Goal: Information Seeking & Learning: Learn about a topic

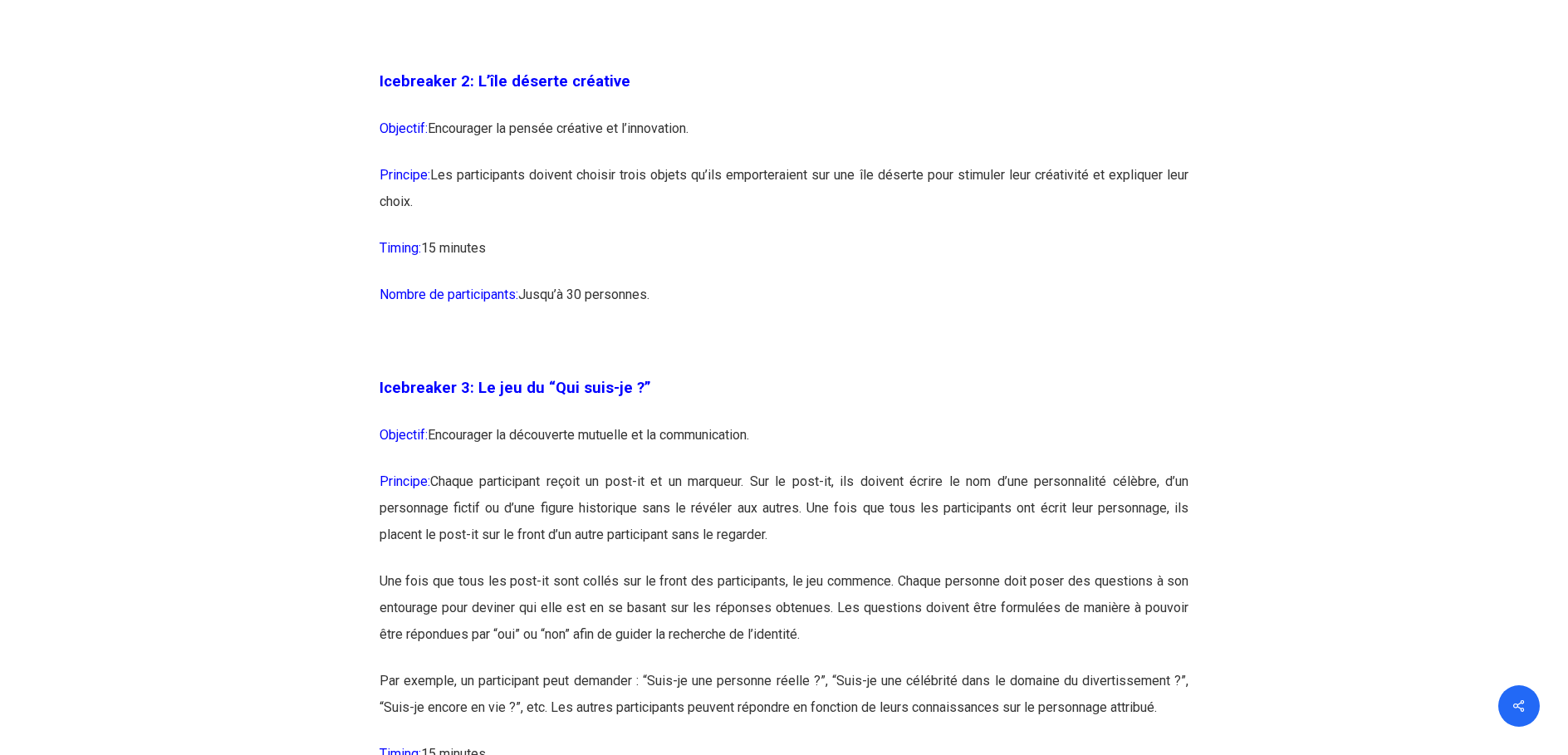
scroll to position [1994, 0]
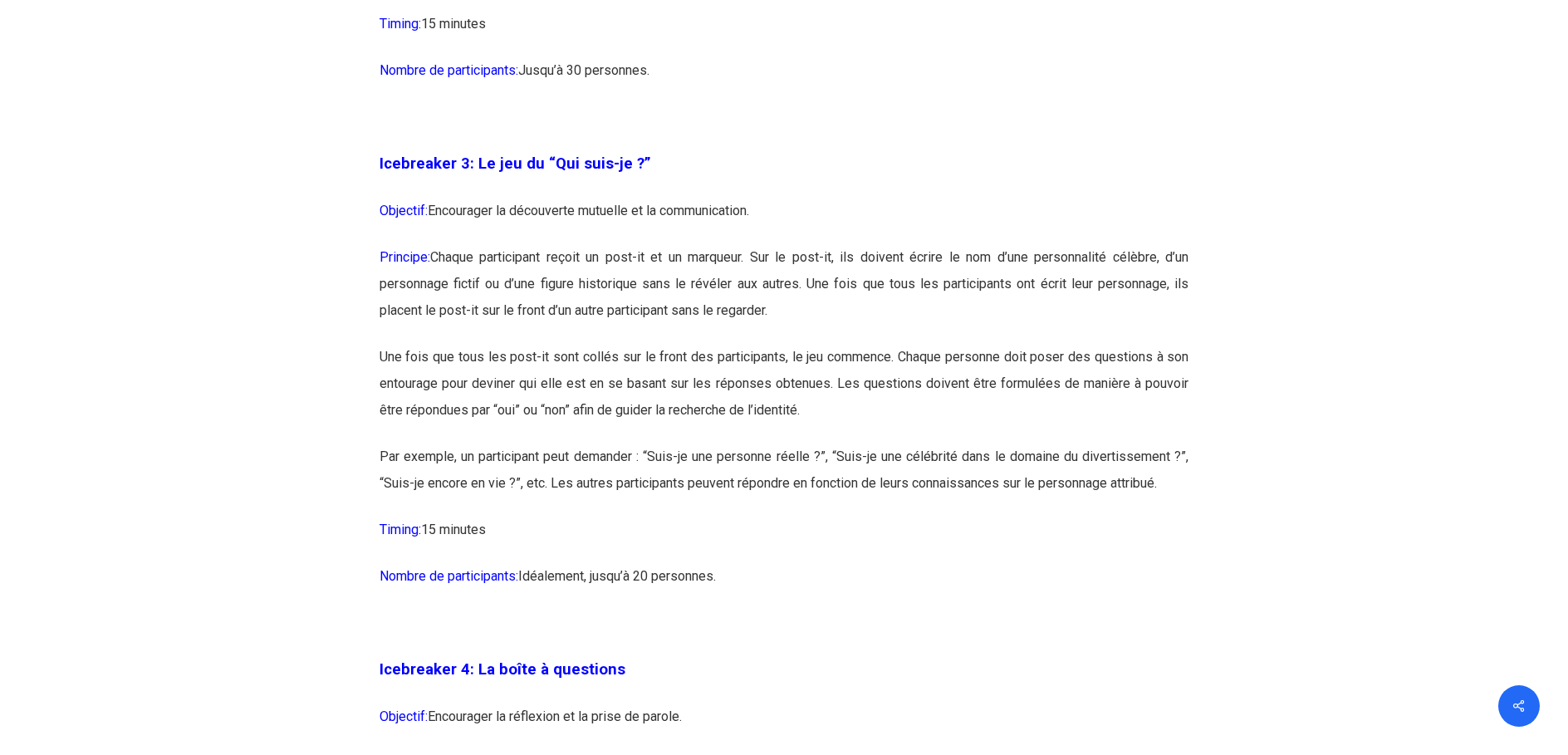
drag, startPoint x: 790, startPoint y: 225, endPoint x: 819, endPoint y: 224, distance: 29.0
click at [819, 224] on p "Objectif: Encourager la découverte mutuelle et la communication." at bounding box center [784, 221] width 810 height 47
drag, startPoint x: 819, startPoint y: 224, endPoint x: 648, endPoint y: 311, distance: 191.9
click at [675, 304] on p "Principe: Chaque participant reçoit un post-it et un marqueur. Sur le post-it, …" at bounding box center [784, 293] width 810 height 100
drag, startPoint x: 467, startPoint y: 259, endPoint x: 844, endPoint y: 304, distance: 379.7
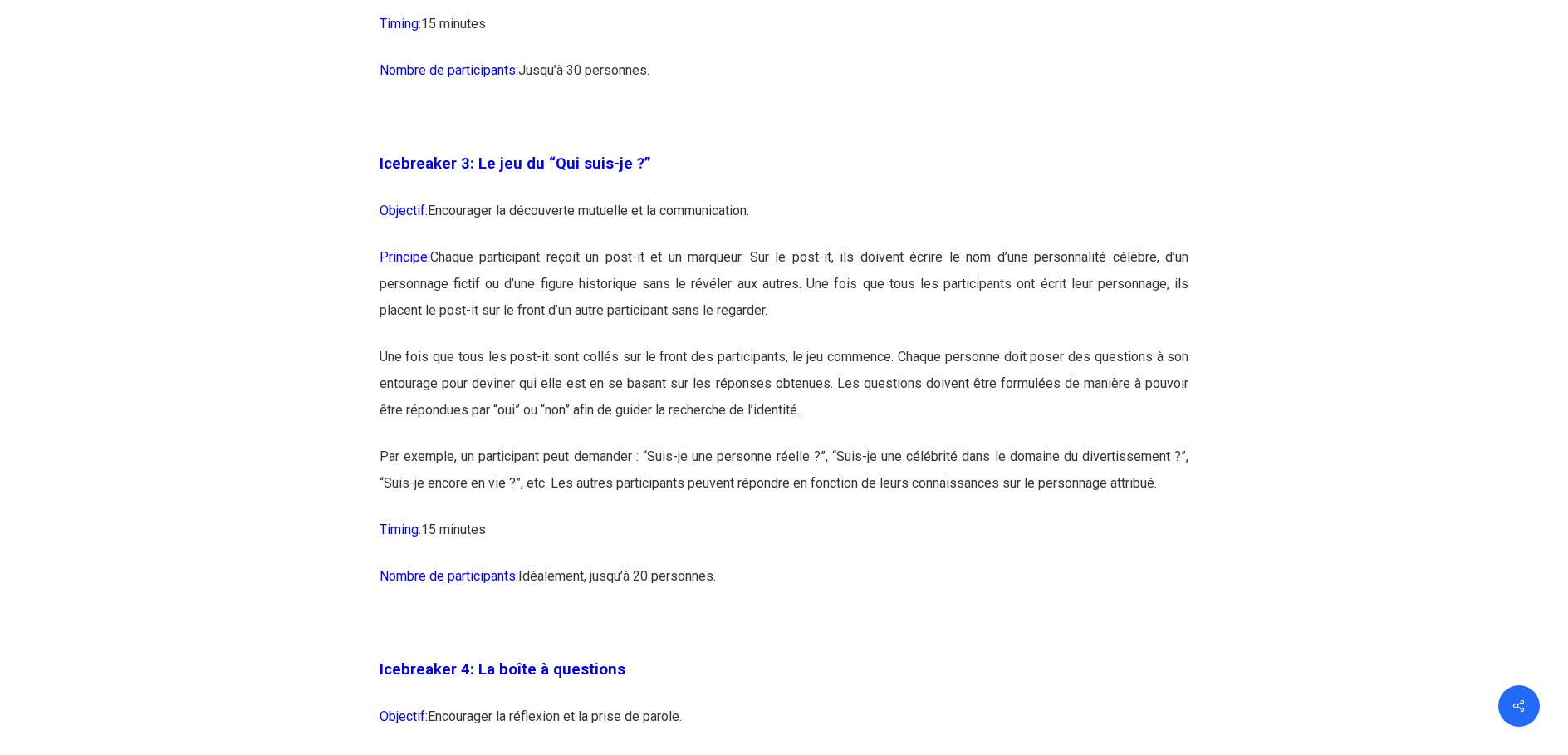
click at [844, 304] on p "Principe: Chaque participant reçoit un post-it et un marqueur. Sur le post-it, …" at bounding box center [784, 293] width 810 height 100
drag, startPoint x: 844, startPoint y: 304, endPoint x: 705, endPoint y: 343, distance: 144.4
click at [705, 344] on p "Une fois que tous les post-it sont collés sur le front des participants, le jeu…" at bounding box center [784, 393] width 810 height 100
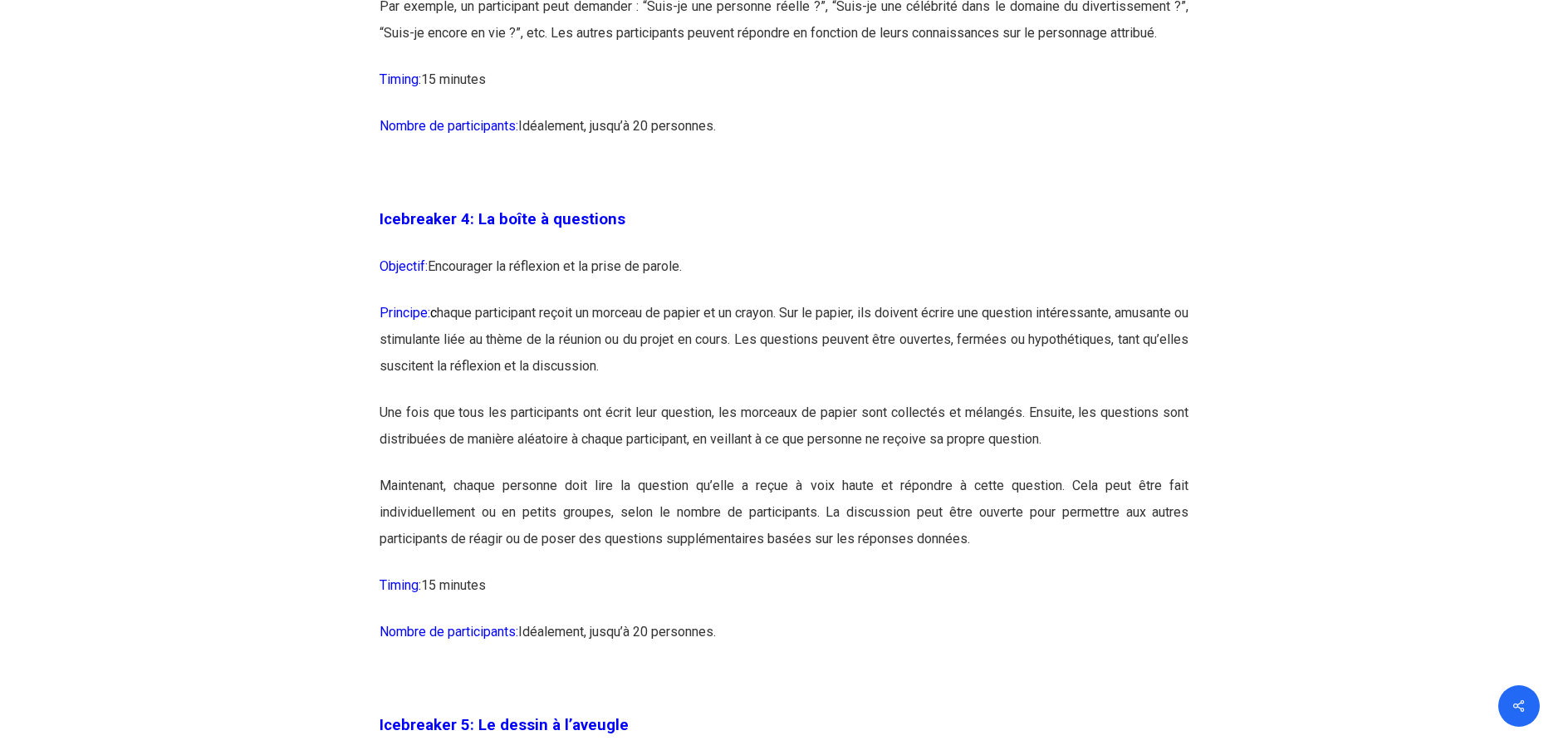
scroll to position [2491, 0]
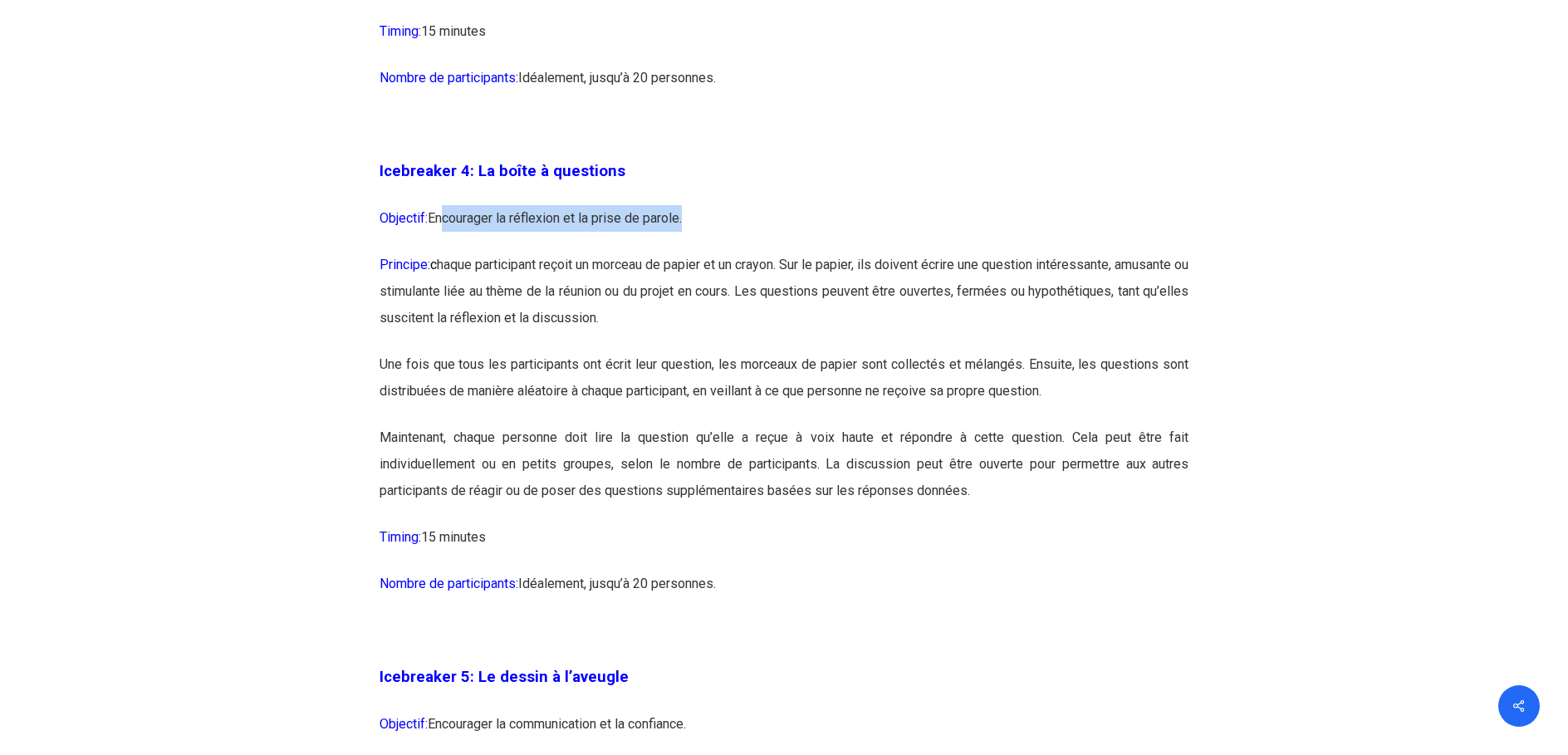
drag, startPoint x: 437, startPoint y: 220, endPoint x: 686, endPoint y: 237, distance: 249.6
click at [686, 237] on p "Objectif: Encourager la réflexion et la prise de parole." at bounding box center [784, 229] width 810 height 47
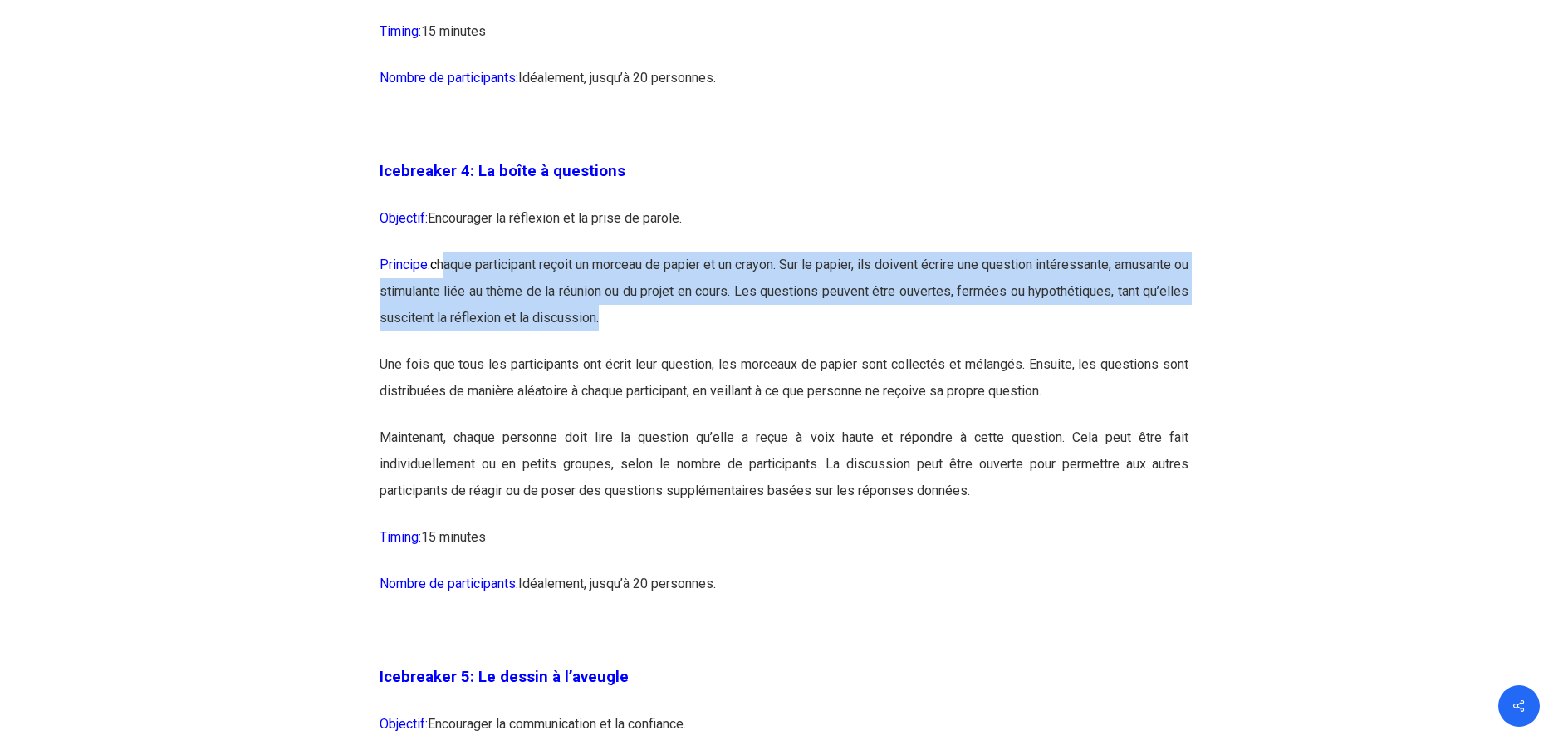
drag, startPoint x: 454, startPoint y: 263, endPoint x: 841, endPoint y: 325, distance: 391.9
click at [841, 325] on p "Principe: c haque participant reçoit un morceau de papier et un crayon. Sur le …" at bounding box center [784, 301] width 810 height 100
drag, startPoint x: 841, startPoint y: 325, endPoint x: 748, endPoint y: 326, distance: 93.0
click at [748, 326] on p "Principe: c haque participant reçoit un morceau de papier et un crayon. Sur le …" at bounding box center [784, 301] width 810 height 100
drag, startPoint x: 774, startPoint y: 318, endPoint x: 463, endPoint y: 249, distance: 318.6
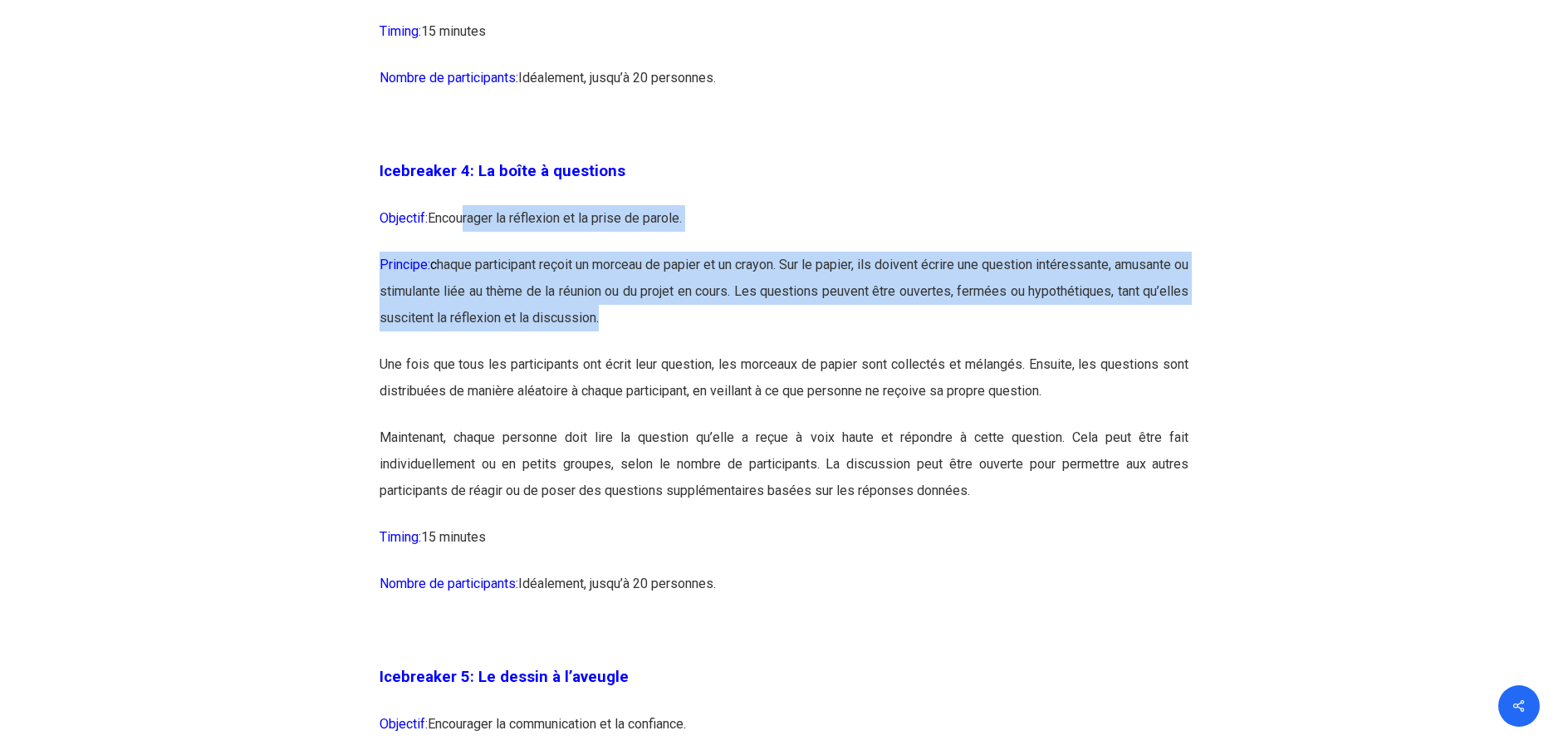
drag, startPoint x: 463, startPoint y: 249, endPoint x: 506, endPoint y: 289, distance: 58.7
click at [506, 289] on p "Principe: c haque participant reçoit un morceau de papier et un crayon. Sur le …" at bounding box center [784, 301] width 810 height 100
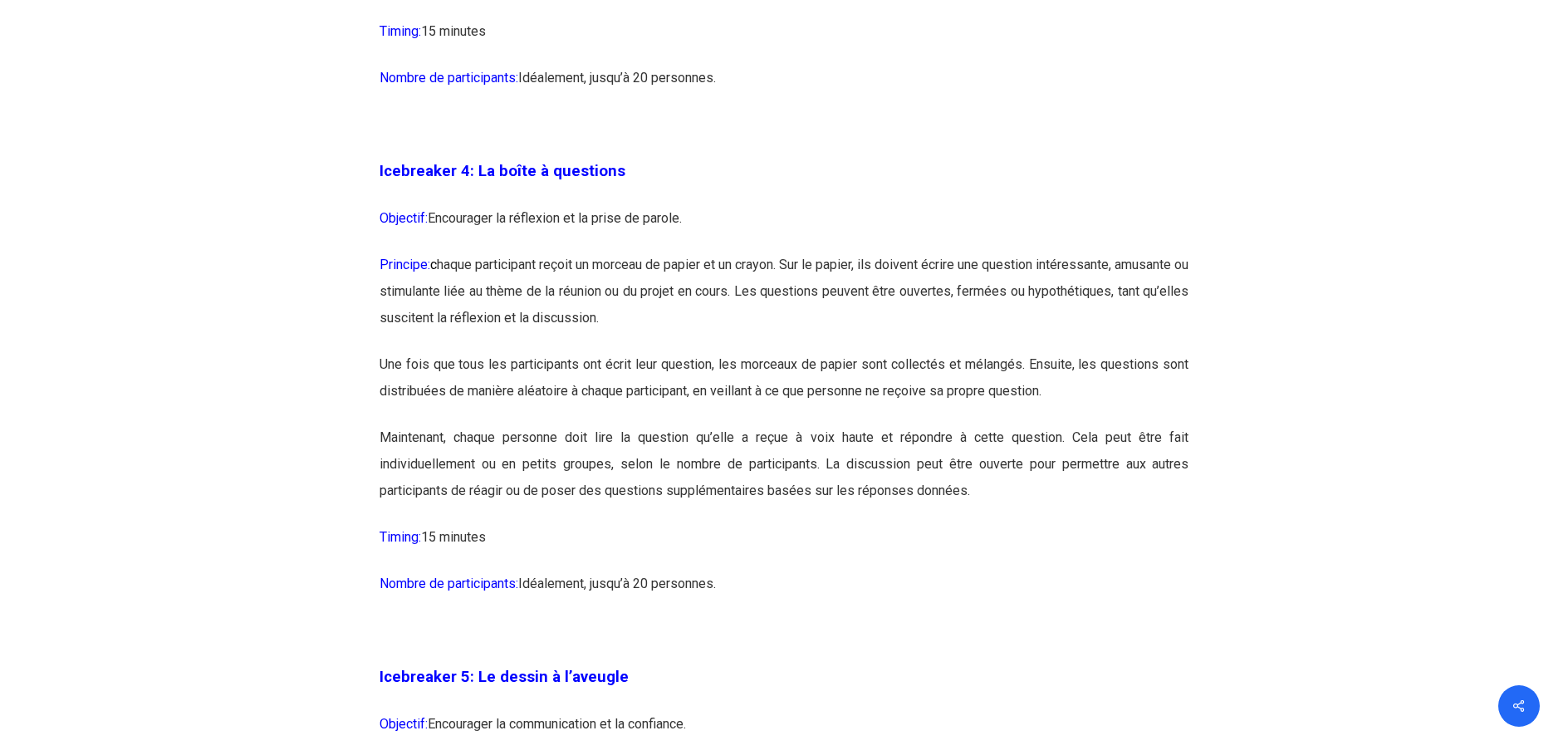
drag, startPoint x: 461, startPoint y: 222, endPoint x: 768, endPoint y: 233, distance: 307.2
click at [768, 233] on p "Objectif: Encourager la réflexion et la prise de parole." at bounding box center [784, 229] width 810 height 47
drag, startPoint x: 768, startPoint y: 233, endPoint x: 697, endPoint y: 305, distance: 101.1
click at [724, 292] on p "Principe: c haque participant reçoit un morceau de papier et un crayon. Sur le …" at bounding box center [784, 301] width 810 height 100
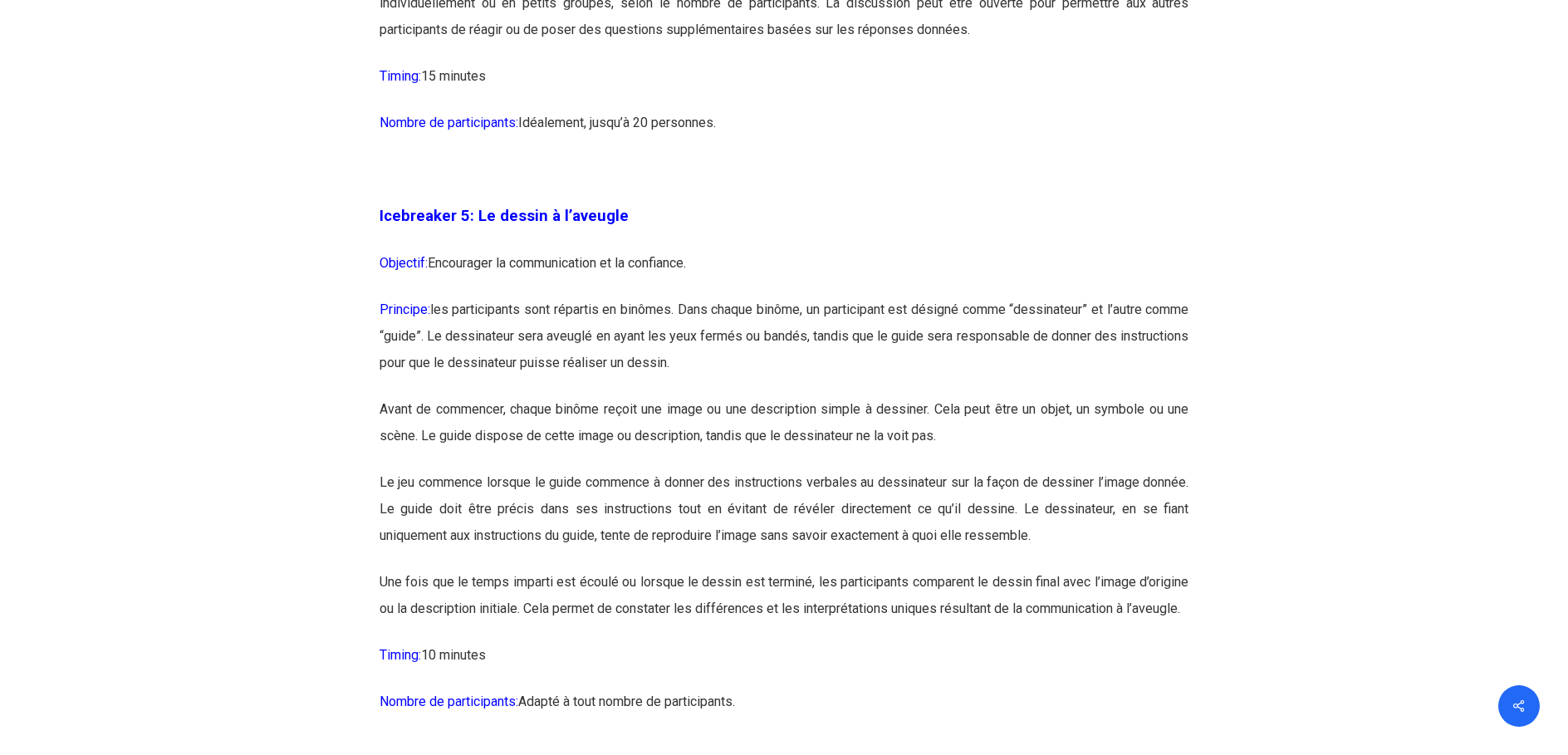
scroll to position [2990, 0]
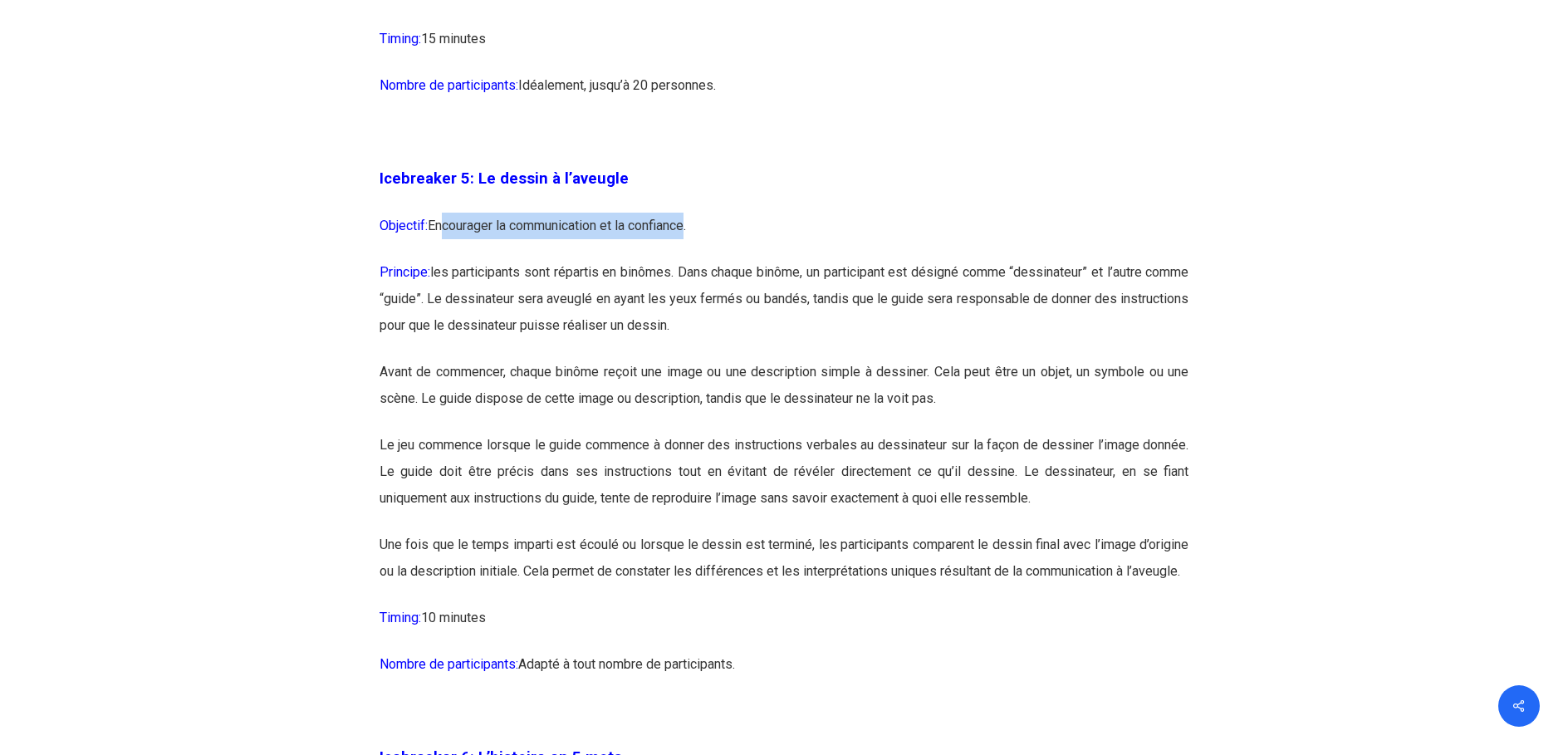
drag, startPoint x: 489, startPoint y: 224, endPoint x: 692, endPoint y: 236, distance: 203.4
click at [692, 236] on p "Objectif: Encourager la communication et la confiance." at bounding box center [784, 236] width 810 height 47
drag, startPoint x: 692, startPoint y: 236, endPoint x: 530, endPoint y: 277, distance: 167.1
click at [530, 277] on p "Principe: les participants sont répartis en binômes. Dans chaque binôme, un par…" at bounding box center [784, 308] width 810 height 100
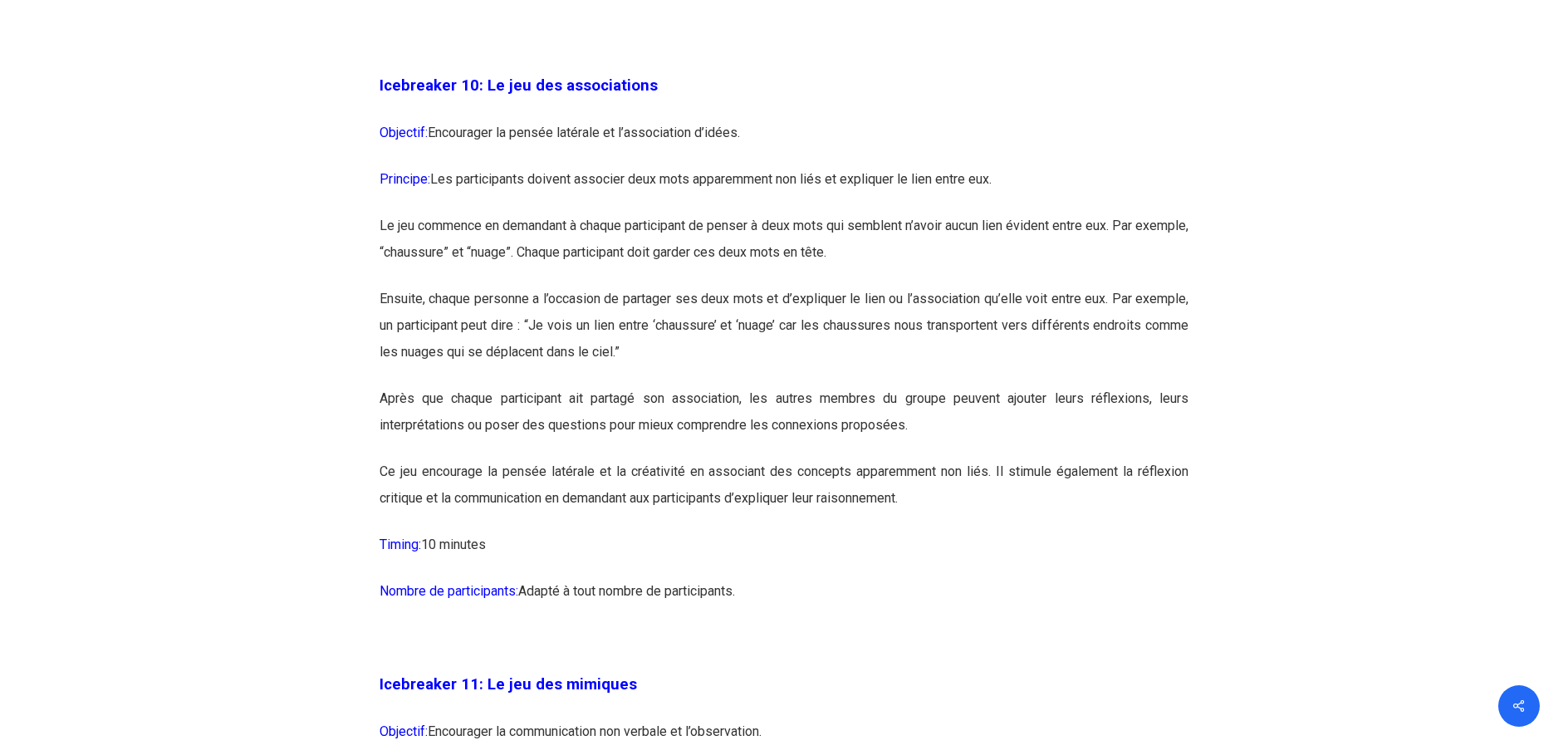
scroll to position [5980, 0]
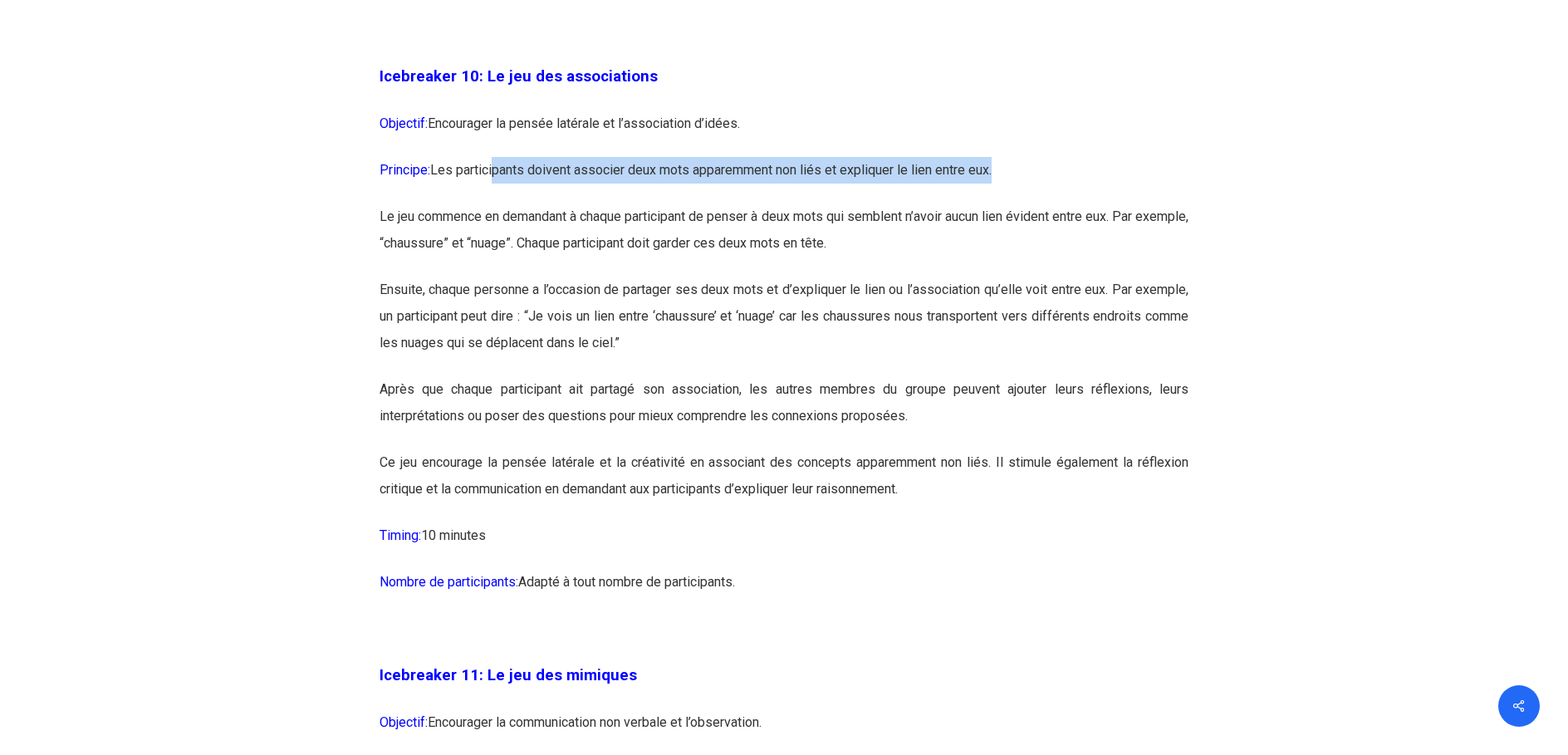
drag, startPoint x: 498, startPoint y: 227, endPoint x: 1052, endPoint y: 217, distance: 554.1
click at [1052, 204] on p "Principe: Les participants doivent associer deux mots apparemment non liés et e…" at bounding box center [784, 180] width 810 height 47
drag, startPoint x: 1052, startPoint y: 217, endPoint x: 1027, endPoint y: 218, distance: 25.0
click at [1027, 204] on p "Principe: Les participants doivent associer deux mots apparemment non liés et e…" at bounding box center [784, 180] width 810 height 47
drag, startPoint x: 1017, startPoint y: 221, endPoint x: 395, endPoint y: 225, distance: 622.0
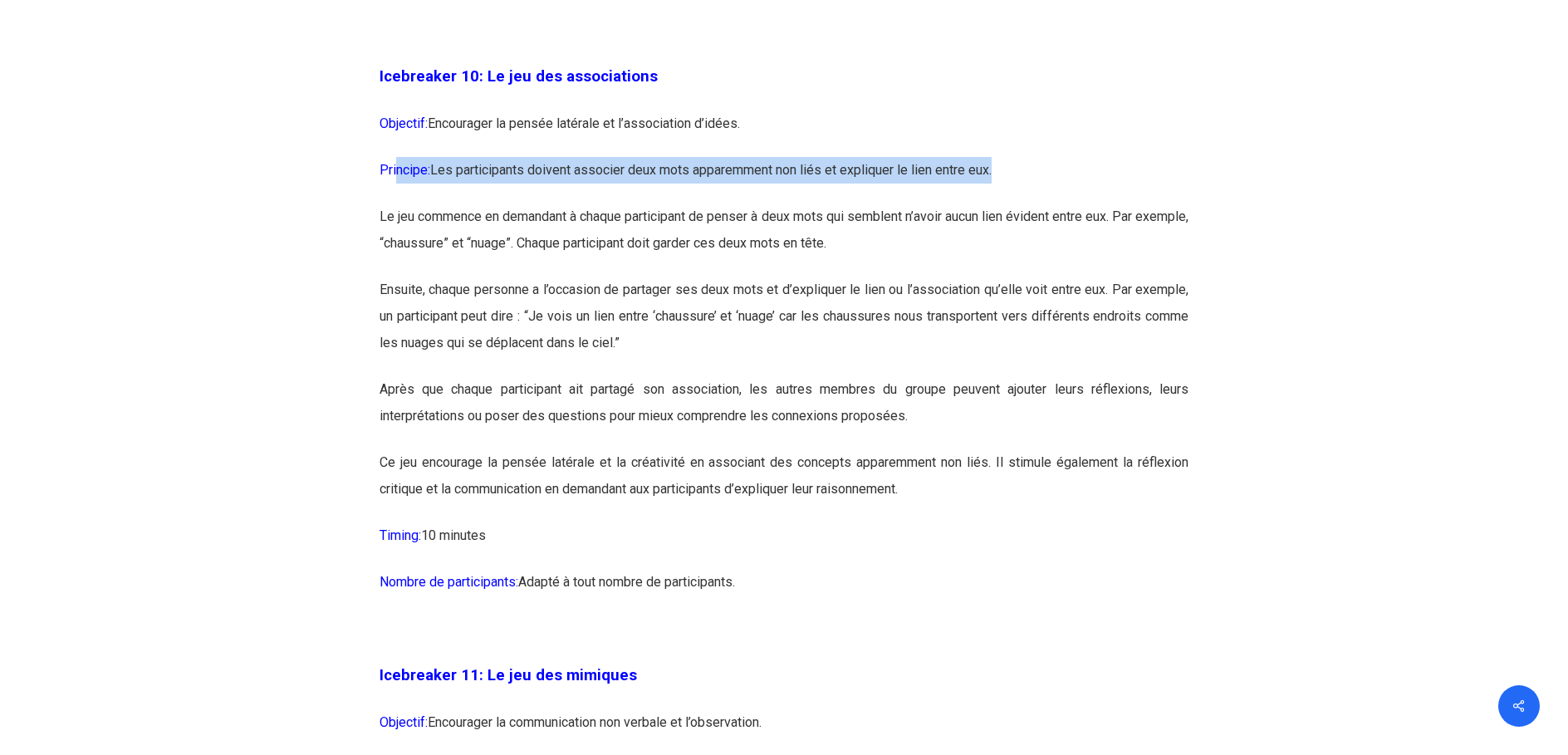
click at [395, 204] on p "Principe: Les participants doivent associer deux mots apparemment non liés et e…" at bounding box center [784, 180] width 810 height 47
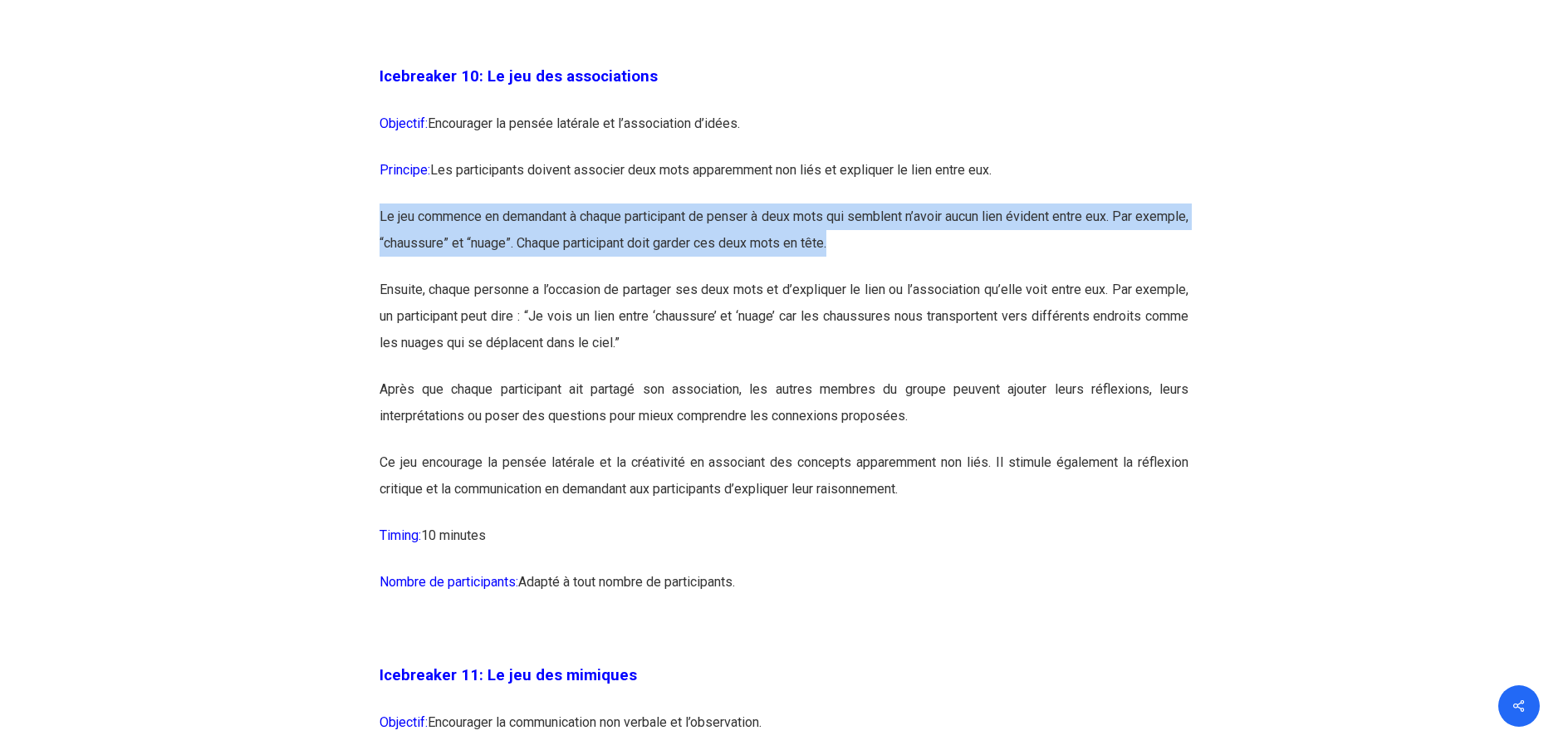
drag, startPoint x: 395, startPoint y: 225, endPoint x: 1042, endPoint y: 316, distance: 653.4
click at [820, 277] on p "Le jeu commence en demandant à chaque participant de penser à deux mots qui sem…" at bounding box center [784, 240] width 810 height 73
click at [944, 277] on p "Le jeu commence en demandant à chaque participant de penser à deux mots qui sem…" at bounding box center [784, 240] width 810 height 73
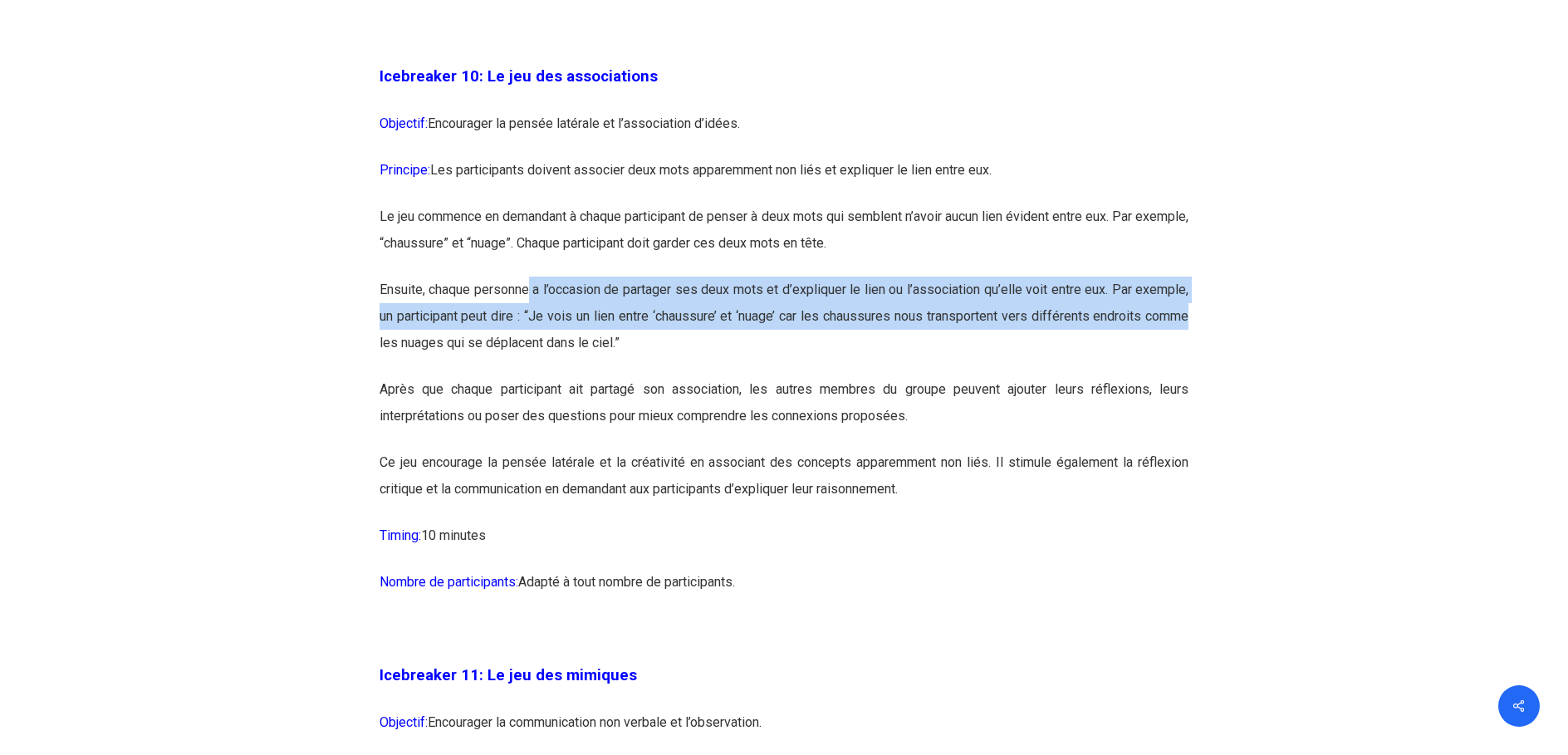
drag, startPoint x: 608, startPoint y: 351, endPoint x: 1206, endPoint y: 365, distance: 598.2
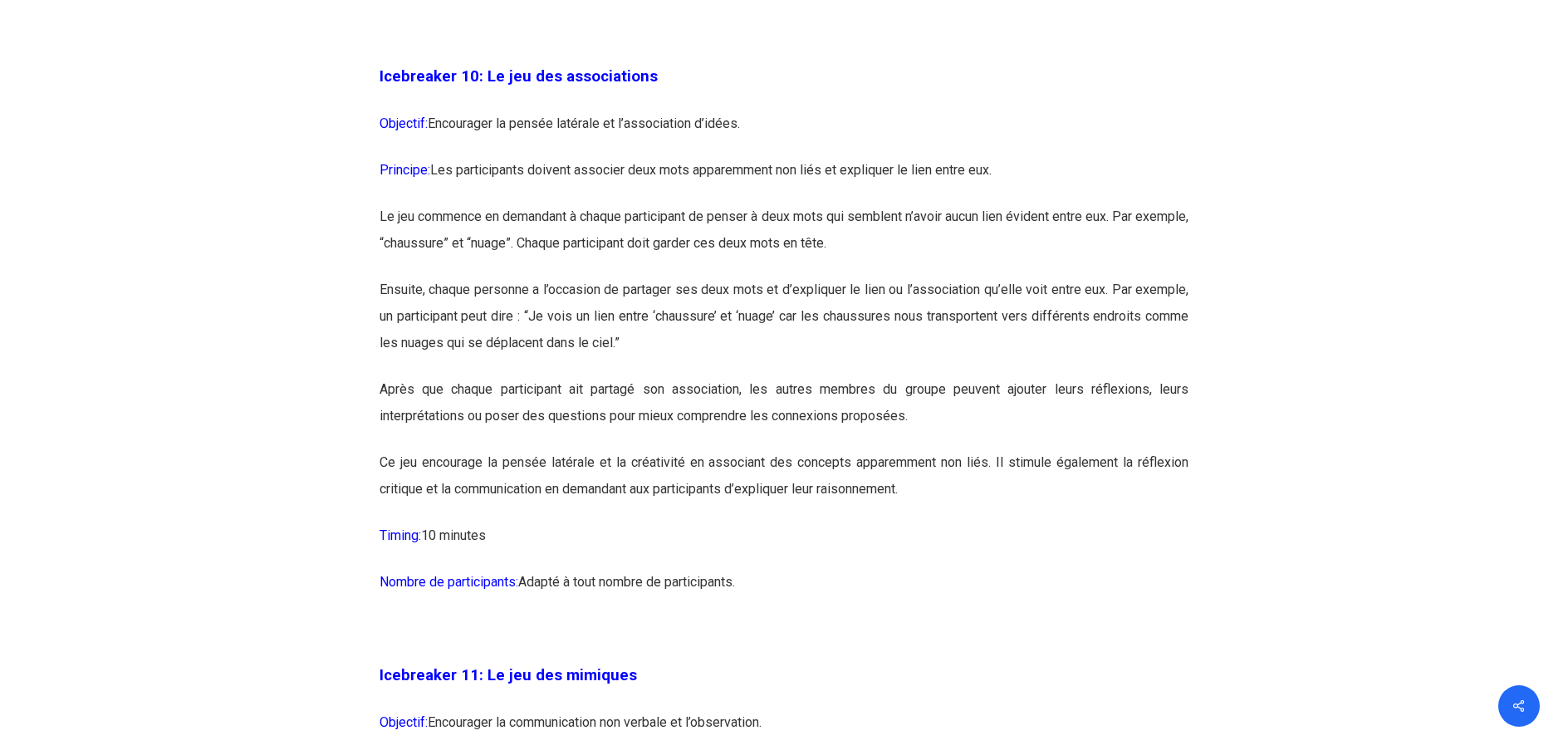
click at [612, 376] on p "Ensuite, chaque personne a l’occasion de partager ses deux mots et d’expliquer …" at bounding box center [784, 326] width 810 height 100
drag, startPoint x: 1003, startPoint y: 382, endPoint x: 1202, endPoint y: 381, distance: 199.0
click at [732, 376] on p "Ensuite, chaque personne a l’occasion de partager ses deux mots et d’expliquer …" at bounding box center [784, 326] width 810 height 100
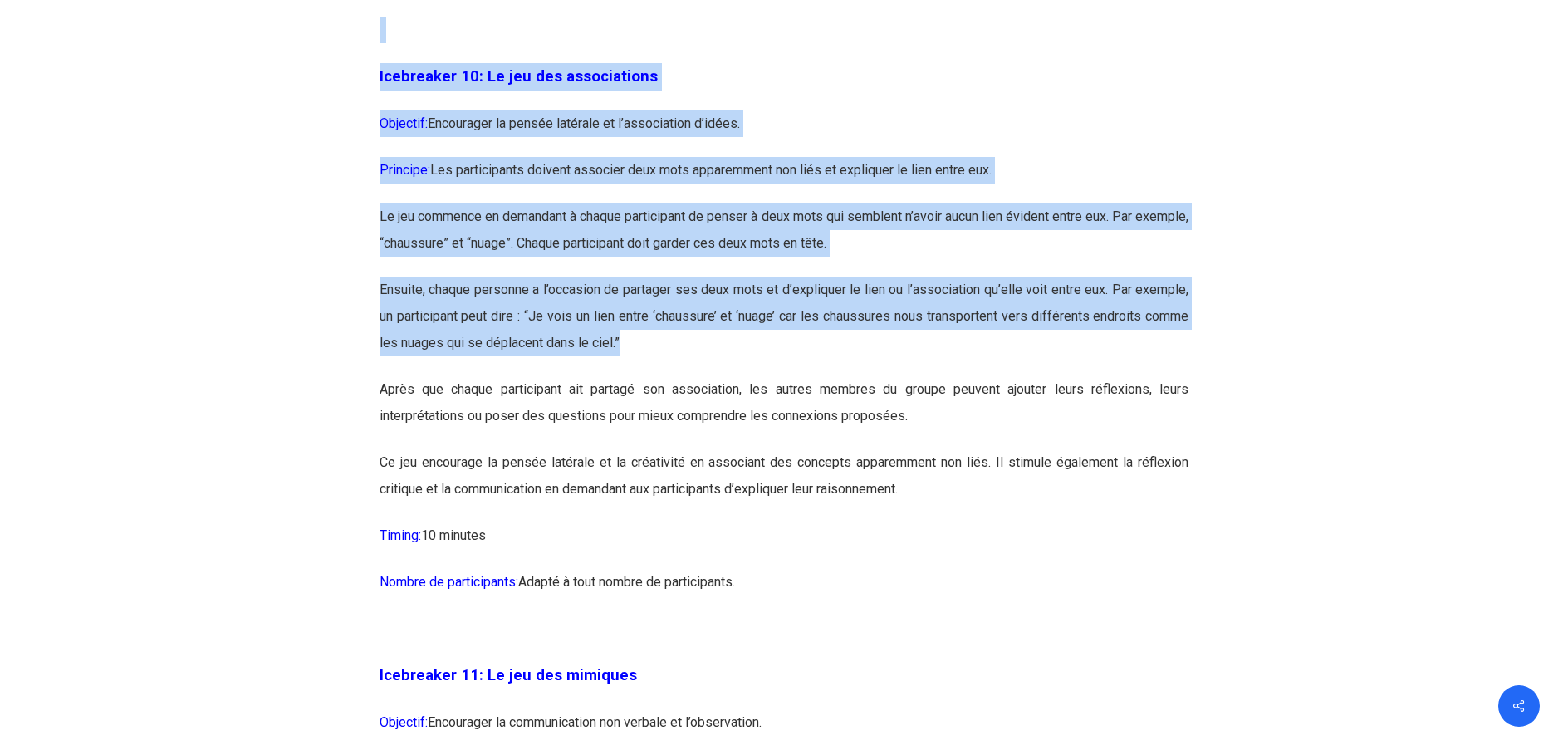
drag, startPoint x: 698, startPoint y: 400, endPoint x: 331, endPoint y: 347, distance: 370.8
drag, startPoint x: 331, startPoint y: 347, endPoint x: 398, endPoint y: 389, distance: 79.1
click at [398, 376] on p "Ensuite, chaque personne a l’occasion de partager ses deux mots et d’expliquer …" at bounding box center [784, 326] width 810 height 100
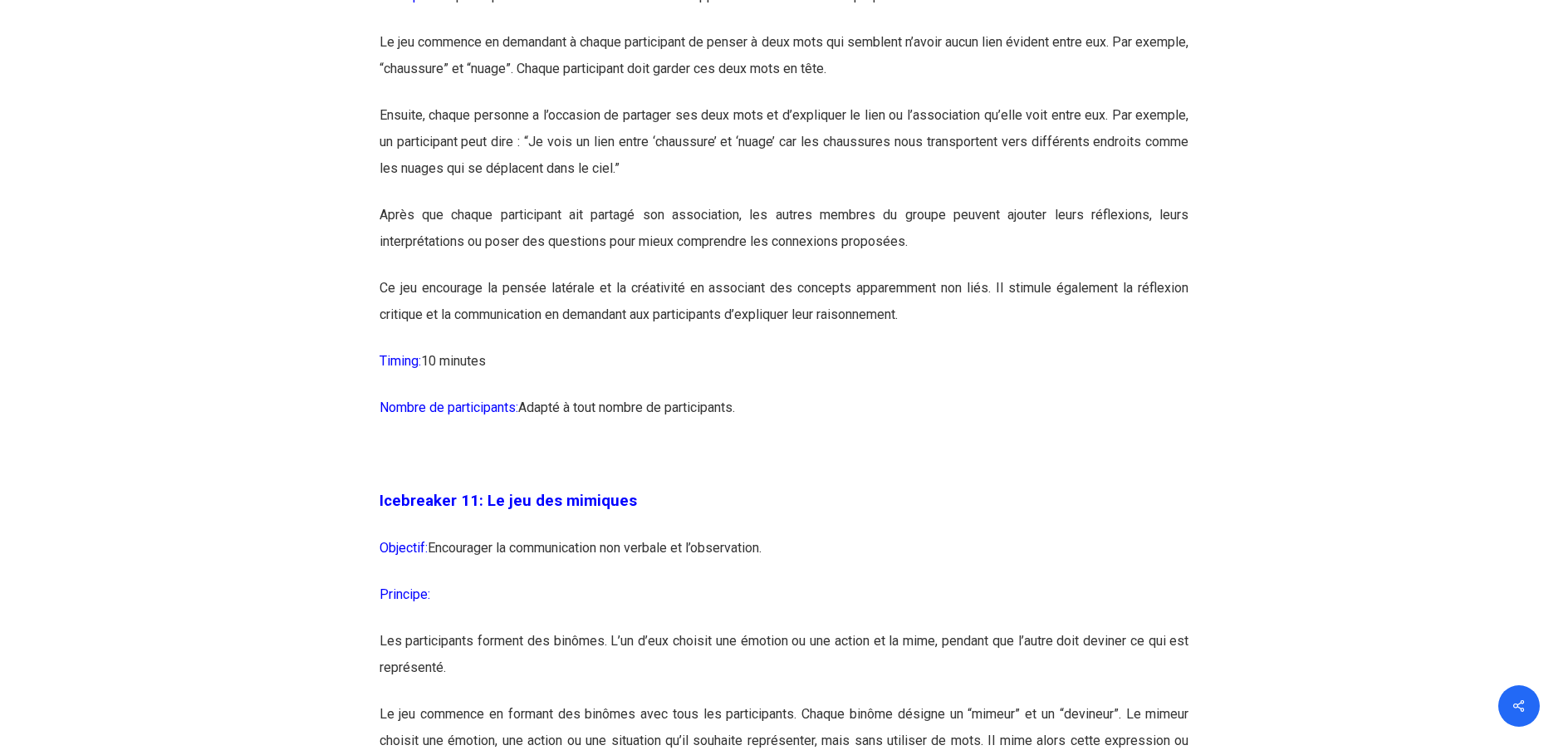
scroll to position [6229, 0]
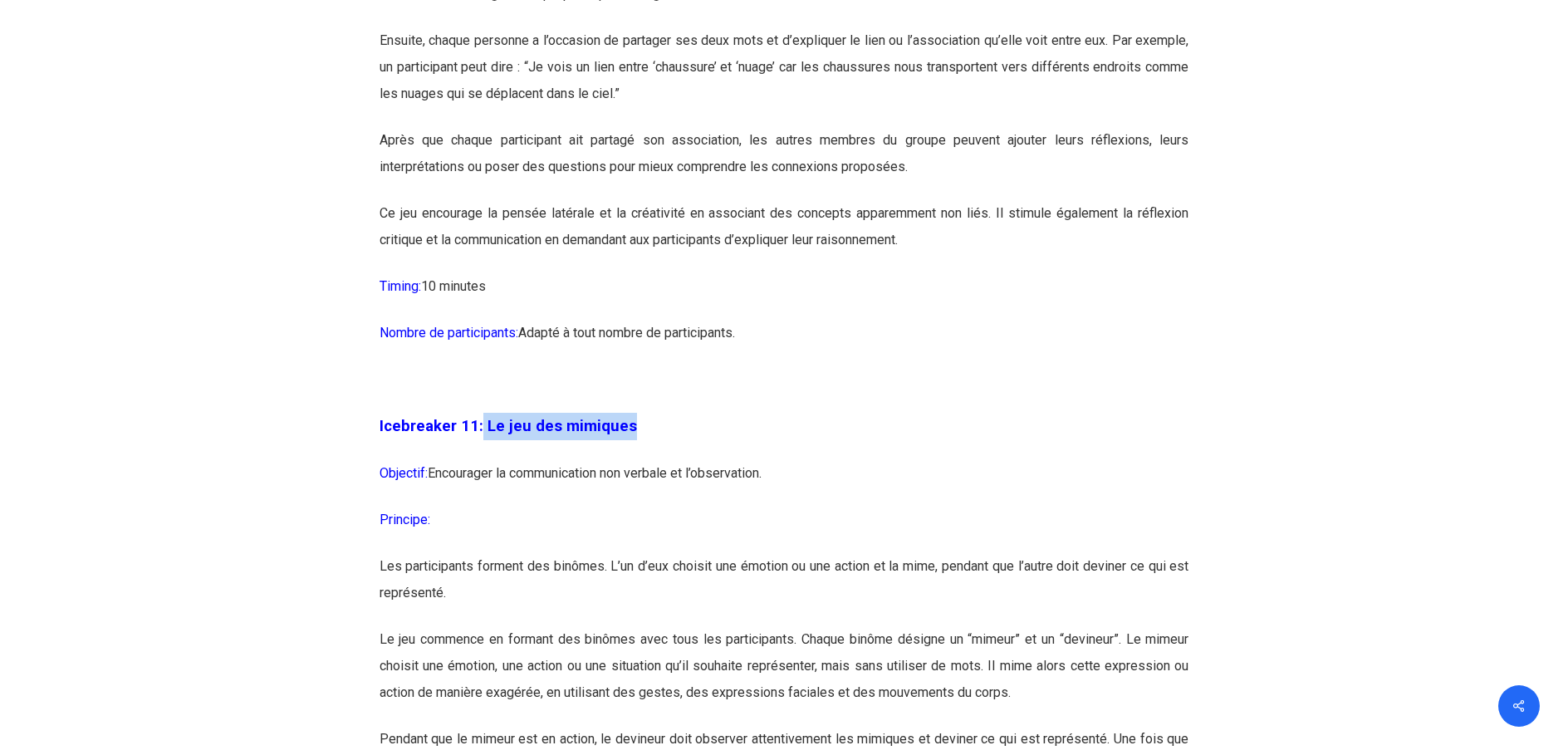
drag, startPoint x: 480, startPoint y: 478, endPoint x: 641, endPoint y: 483, distance: 161.1
click at [641, 460] on p "Icebreaker 11: Le jeu des mimiques" at bounding box center [784, 437] width 810 height 47
click at [556, 553] on p "Principe:" at bounding box center [784, 530] width 810 height 47
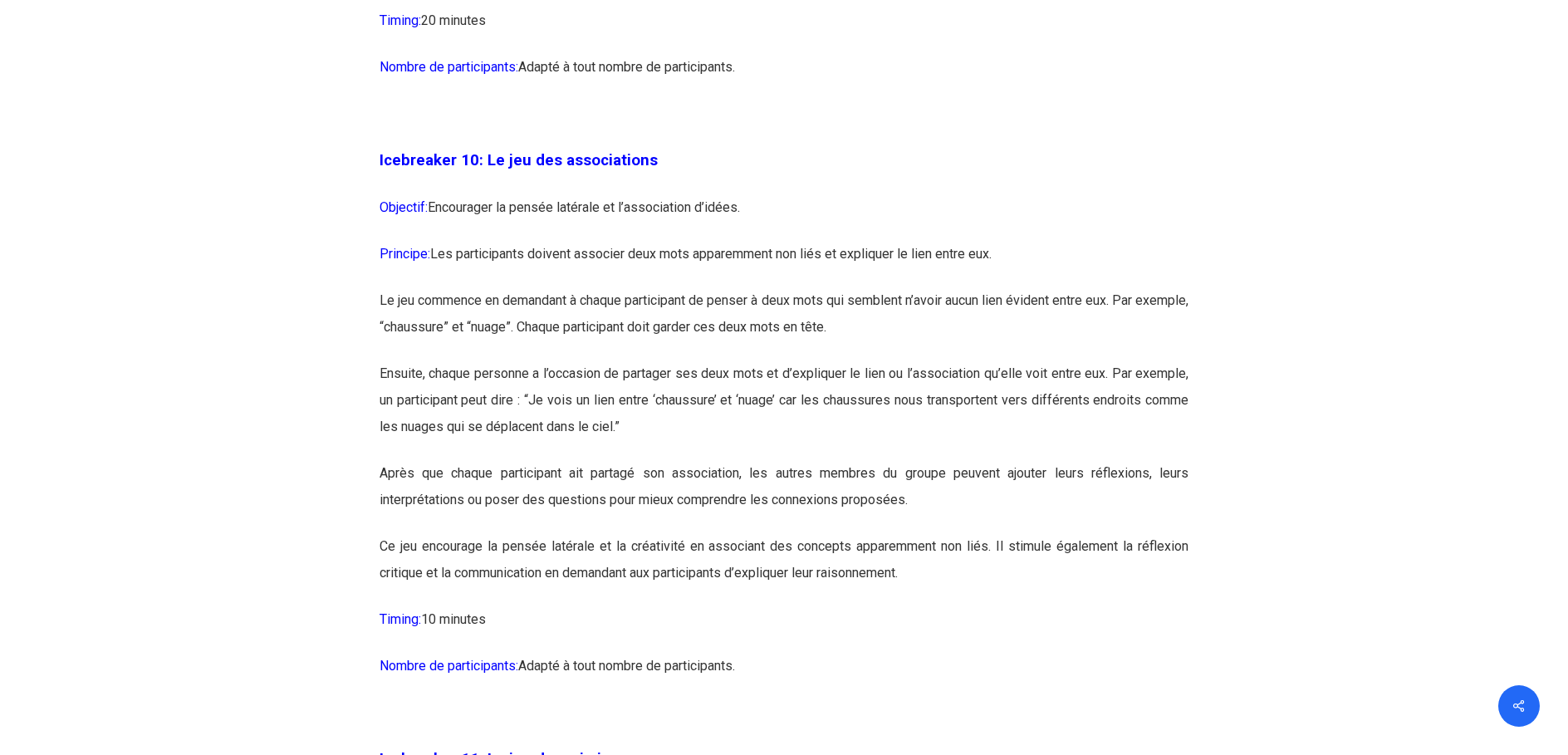
scroll to position [5897, 0]
drag, startPoint x: 698, startPoint y: 501, endPoint x: 657, endPoint y: 530, distance: 50.2
click at [694, 459] on p "Ensuite, chaque personne a l’occasion de partager ses deux mots et d’expliquer …" at bounding box center [784, 409] width 810 height 100
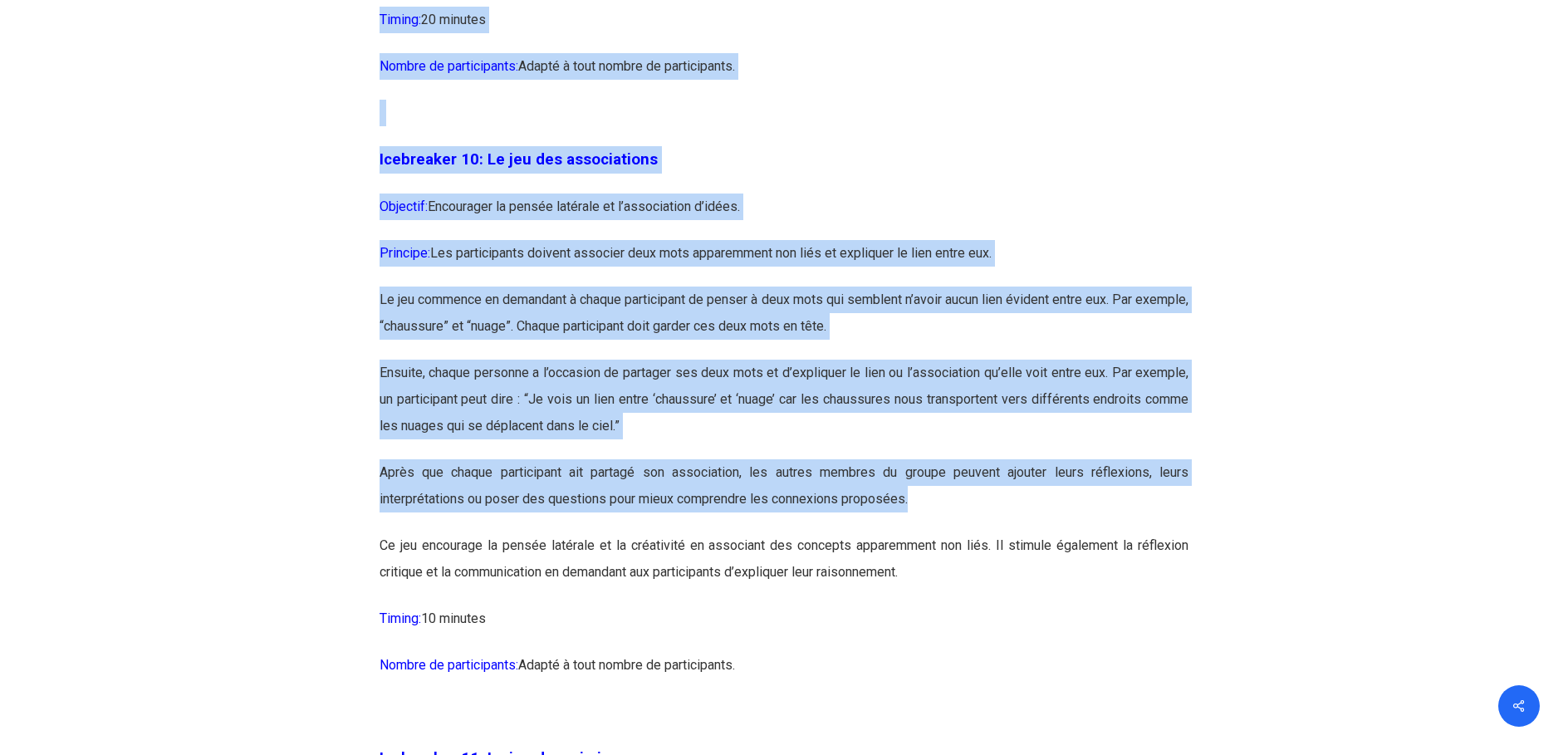
drag, startPoint x: 362, startPoint y: 534, endPoint x: 972, endPoint y: 543, distance: 610.1
click at [934, 532] on p "Après que chaque participant ait partagé son association, les autres membres du…" at bounding box center [784, 495] width 810 height 73
drag, startPoint x: 908, startPoint y: 554, endPoint x: 356, endPoint y: 530, distance: 552.5
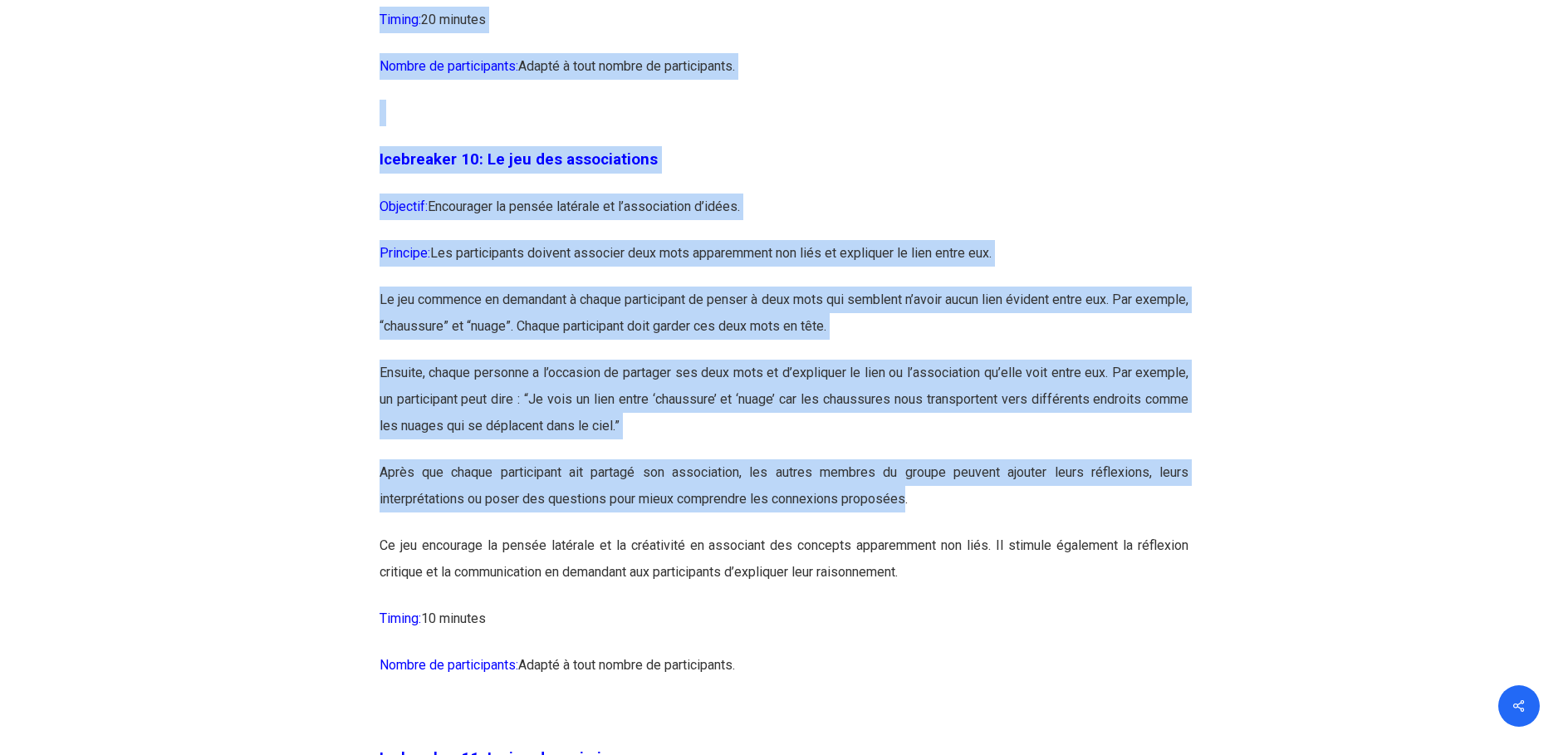
drag, startPoint x: 356, startPoint y: 530, endPoint x: 315, endPoint y: 535, distance: 41.3
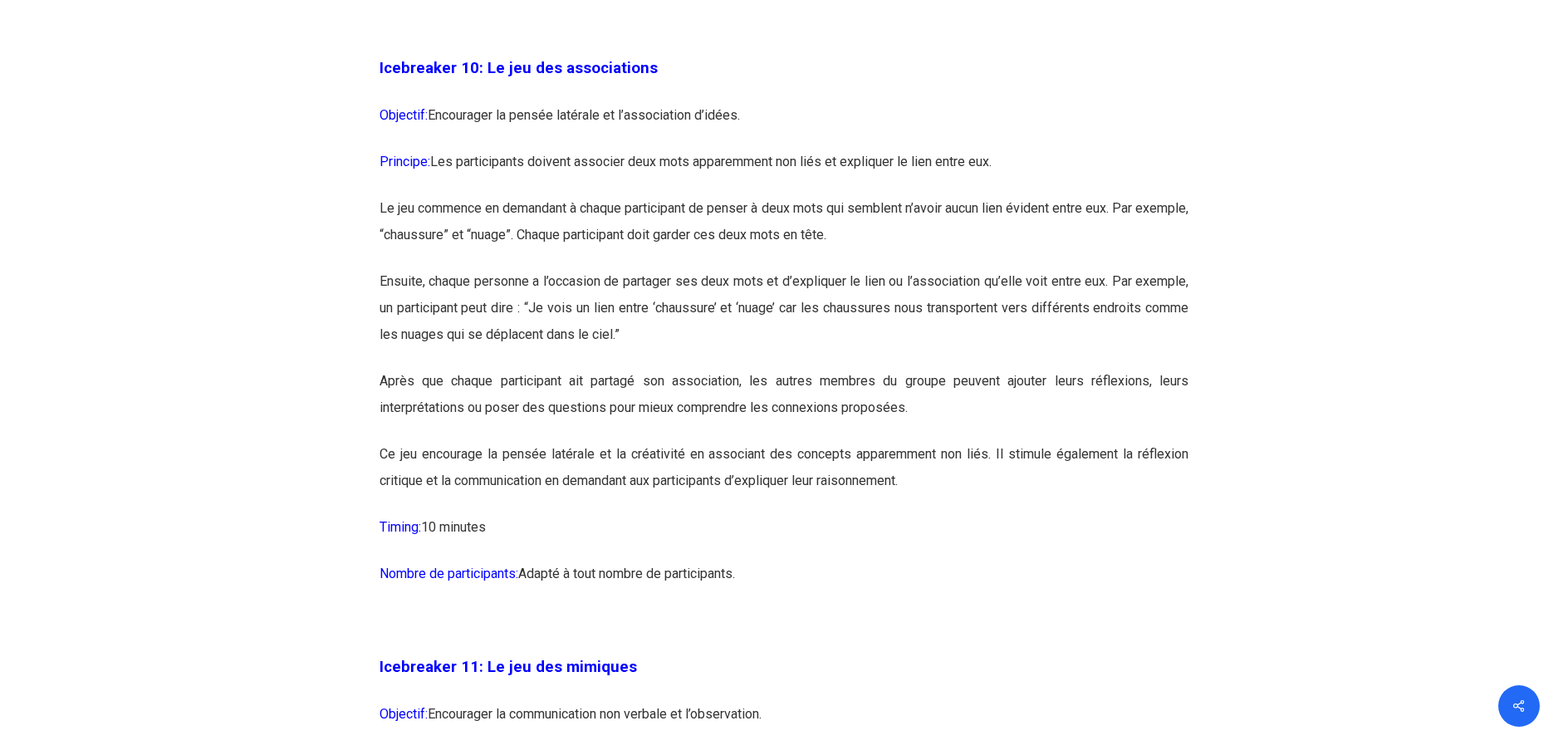
scroll to position [6146, 0]
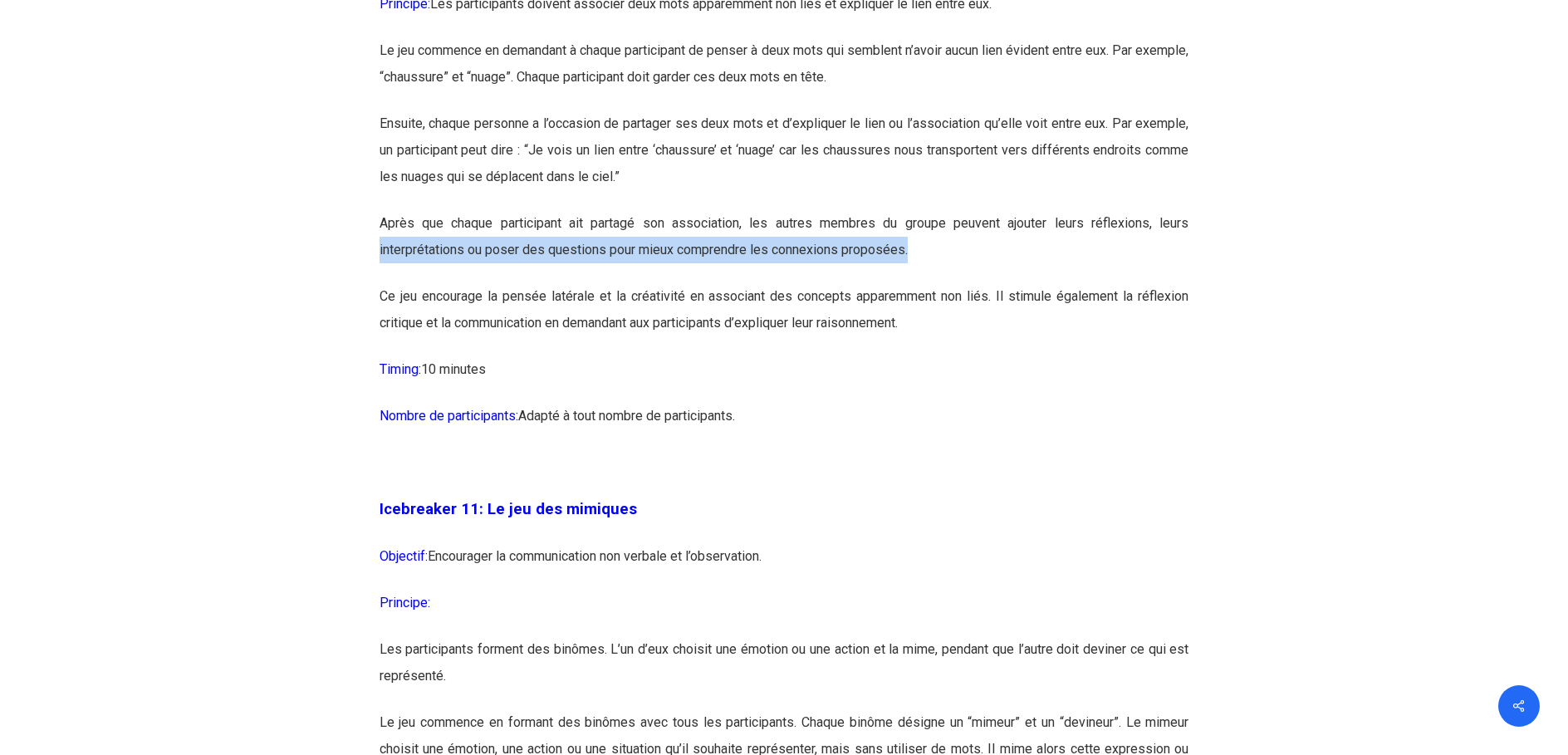
drag, startPoint x: 456, startPoint y: 308, endPoint x: 992, endPoint y: 313, distance: 536.0
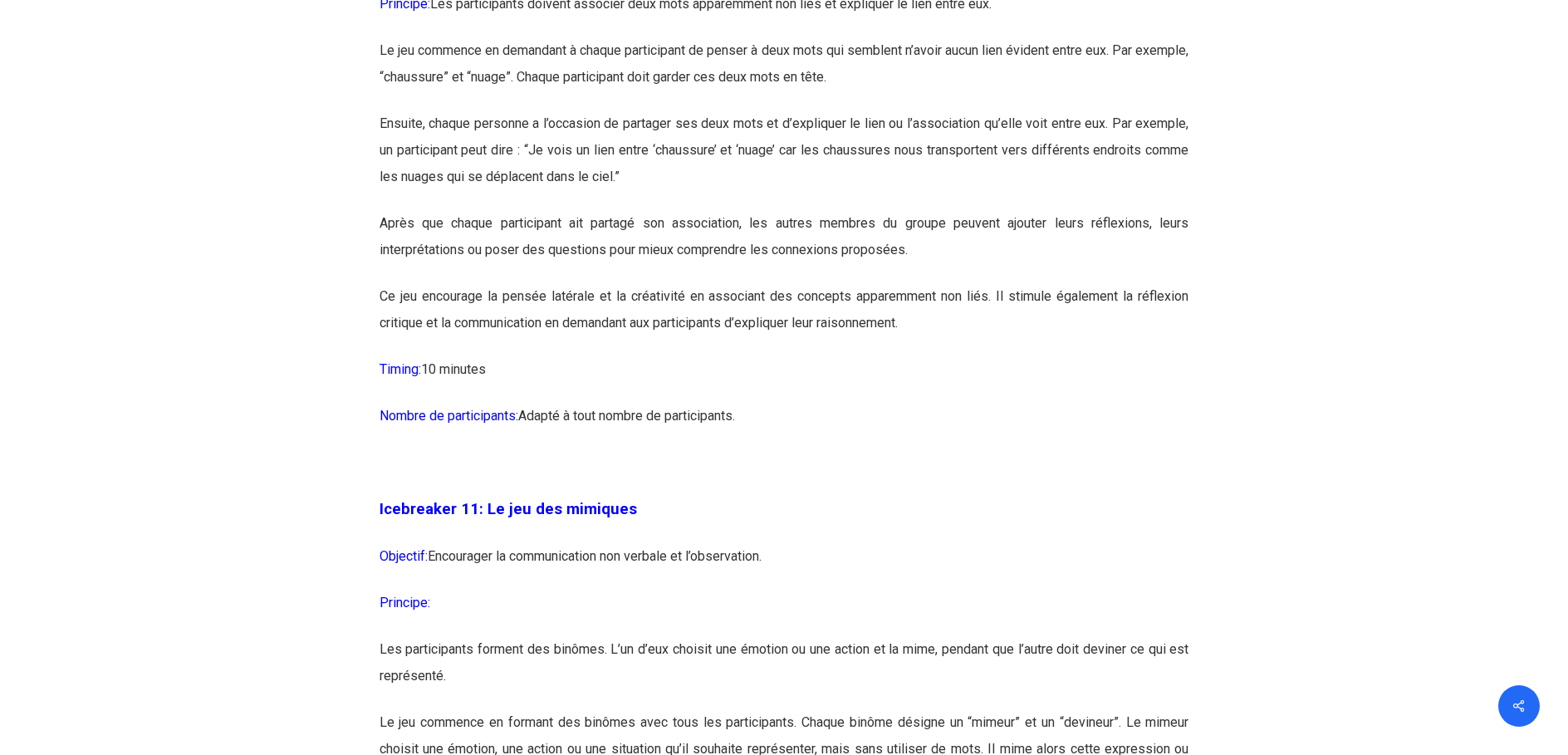
click at [637, 339] on p "Ce jeu encourage la pensée latérale et la créativité en associant des concepts …" at bounding box center [784, 319] width 810 height 73
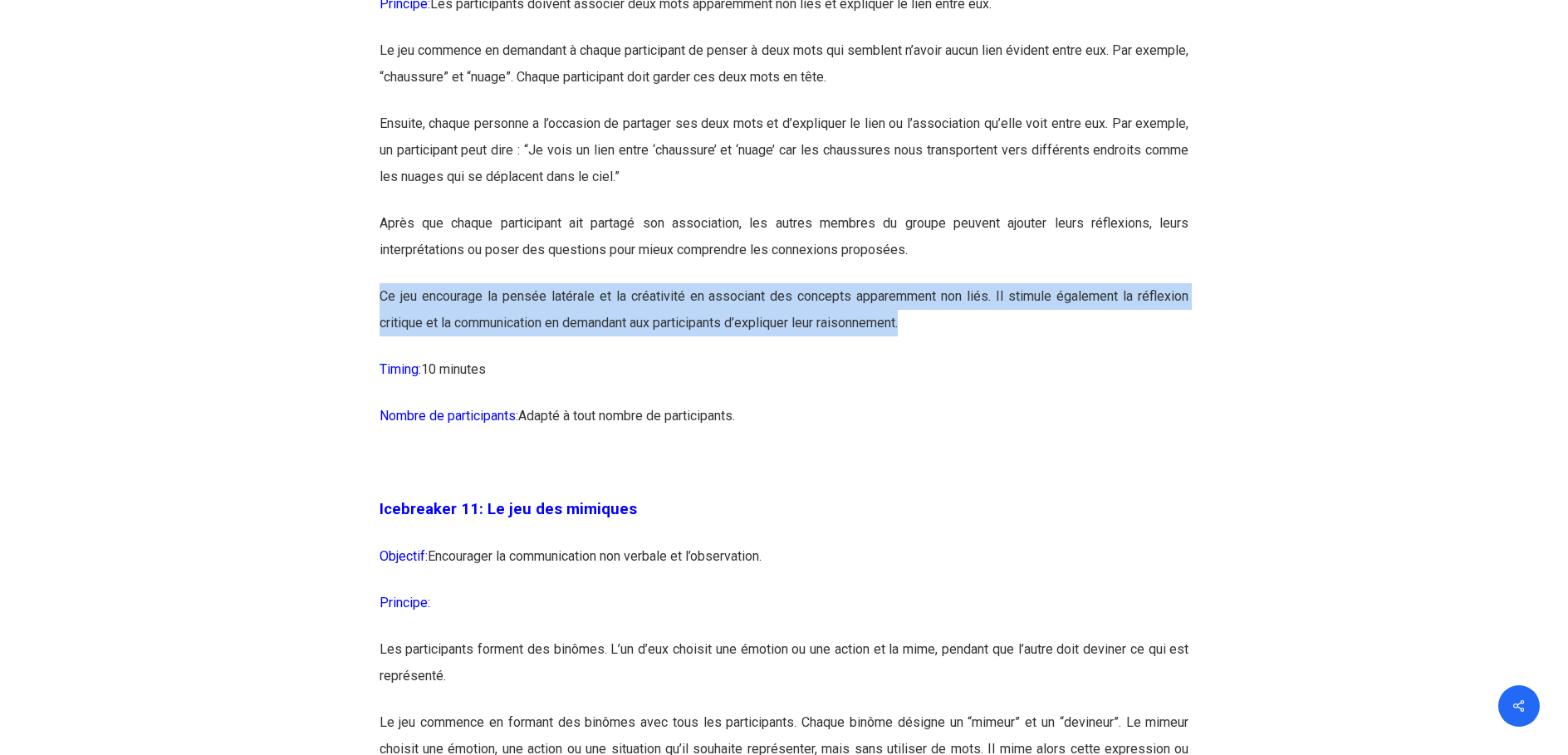
drag, startPoint x: 677, startPoint y: 359, endPoint x: 950, endPoint y: 369, distance: 273.2
drag, startPoint x: 950, startPoint y: 369, endPoint x: 644, endPoint y: 371, distance: 306.0
click at [697, 356] on p "Ce jeu encourage la pensée latérale et la créativité en associant des concepts …" at bounding box center [784, 319] width 810 height 73
click at [474, 356] on p "Ce jeu encourage la pensée latérale et la créativité en associant des concepts …" at bounding box center [784, 319] width 810 height 73
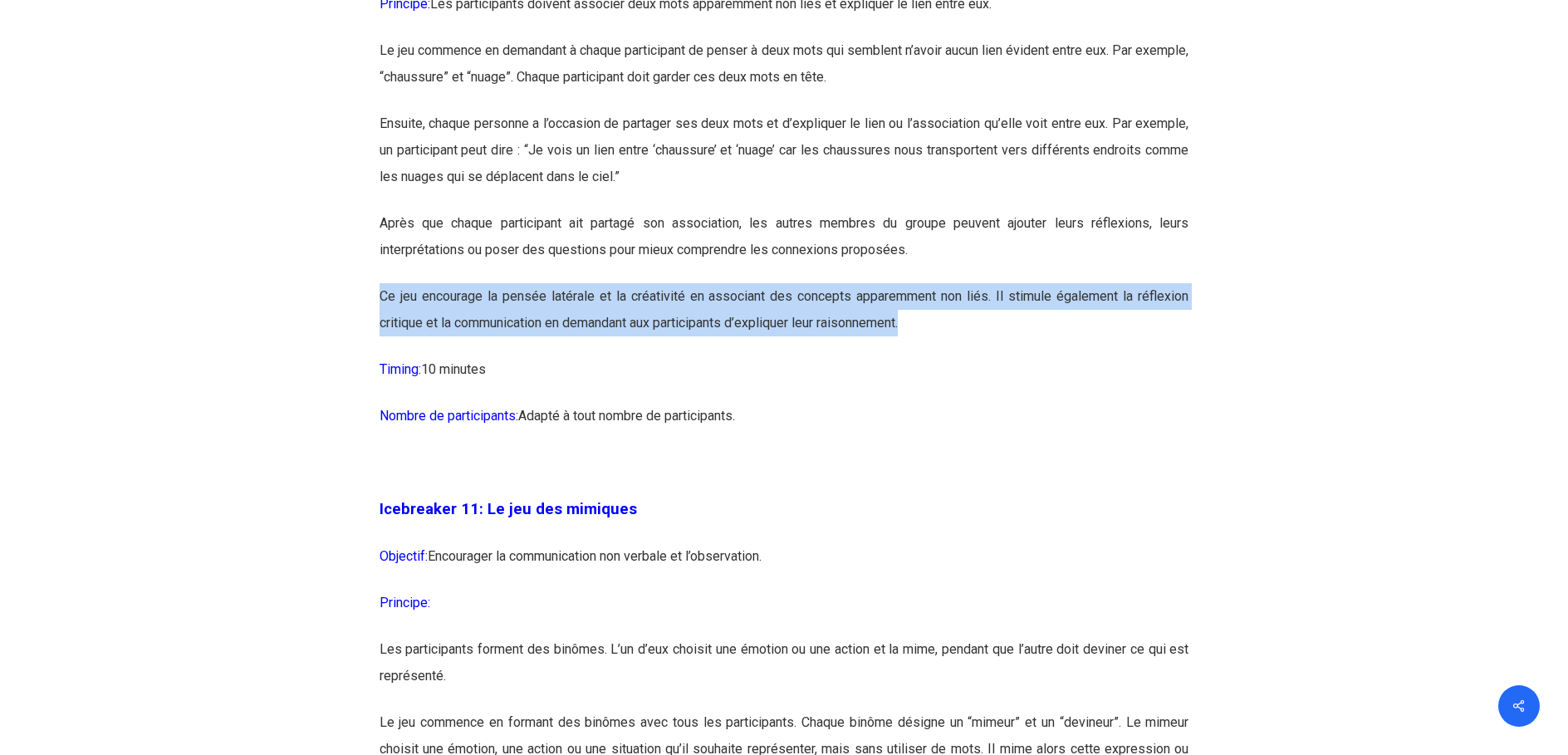
drag, startPoint x: 1007, startPoint y: 378, endPoint x: 373, endPoint y: 353, distance: 634.5
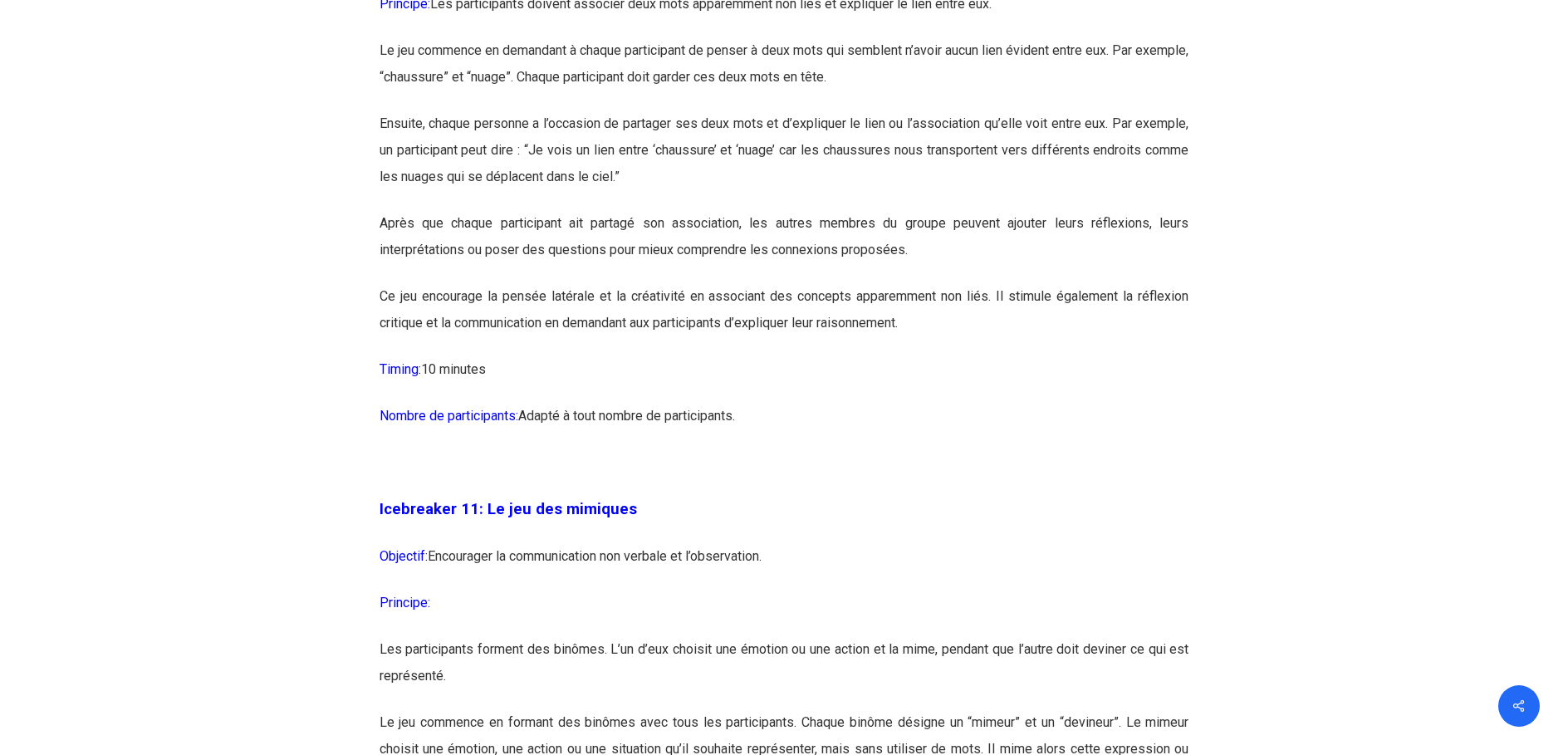
drag, startPoint x: 373, startPoint y: 353, endPoint x: 355, endPoint y: 359, distance: 19.0
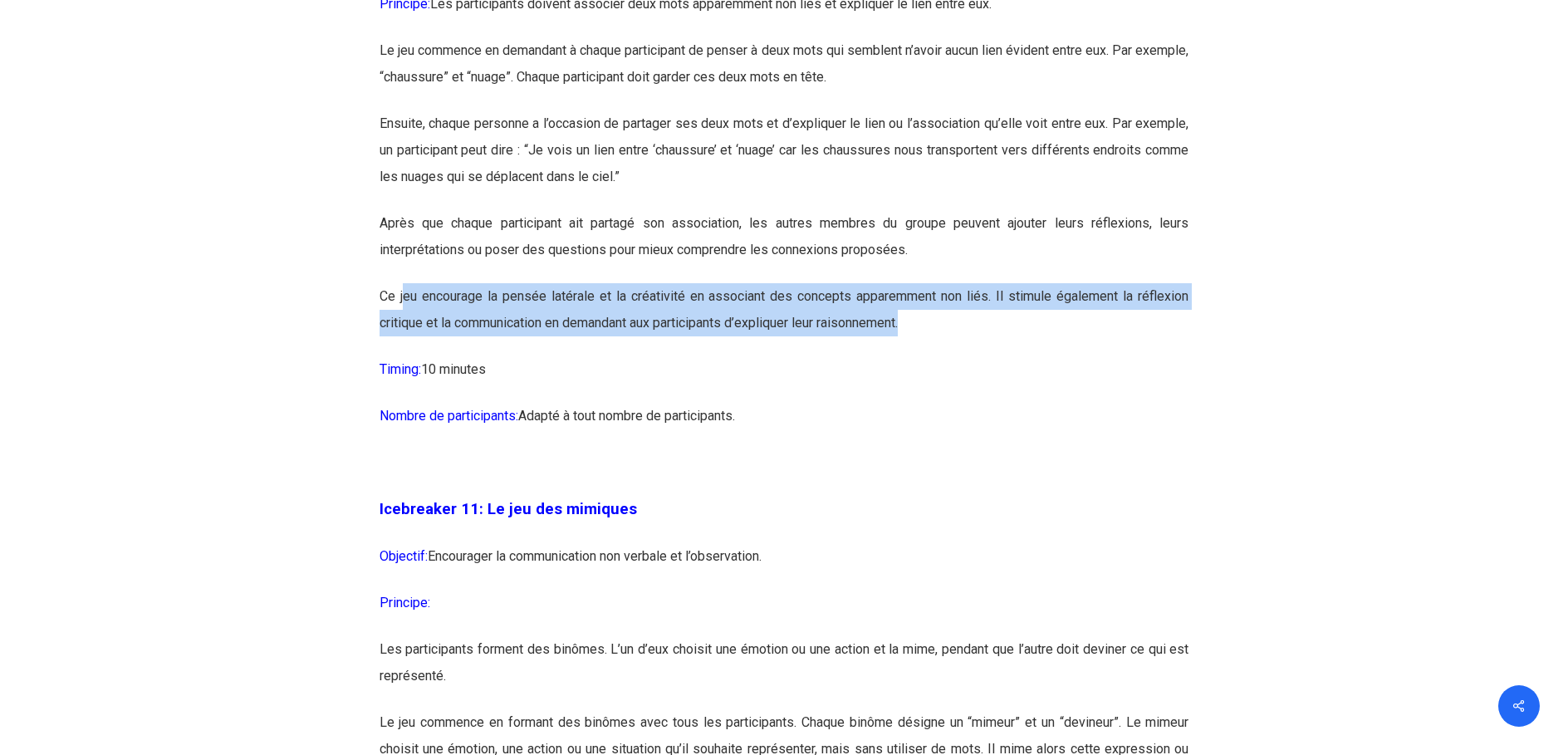
drag, startPoint x: 488, startPoint y: 357, endPoint x: 1036, endPoint y: 390, distance: 549.0
click at [1036, 356] on p "Ce jeu encourage la pensée latérale et la créativité en associant des concepts …" at bounding box center [784, 319] width 810 height 73
drag, startPoint x: 1036, startPoint y: 390, endPoint x: 948, endPoint y: 390, distance: 88.0
click at [948, 356] on p "Ce jeu encourage la pensée latérale et la créativité en associant des concepts …" at bounding box center [784, 319] width 810 height 73
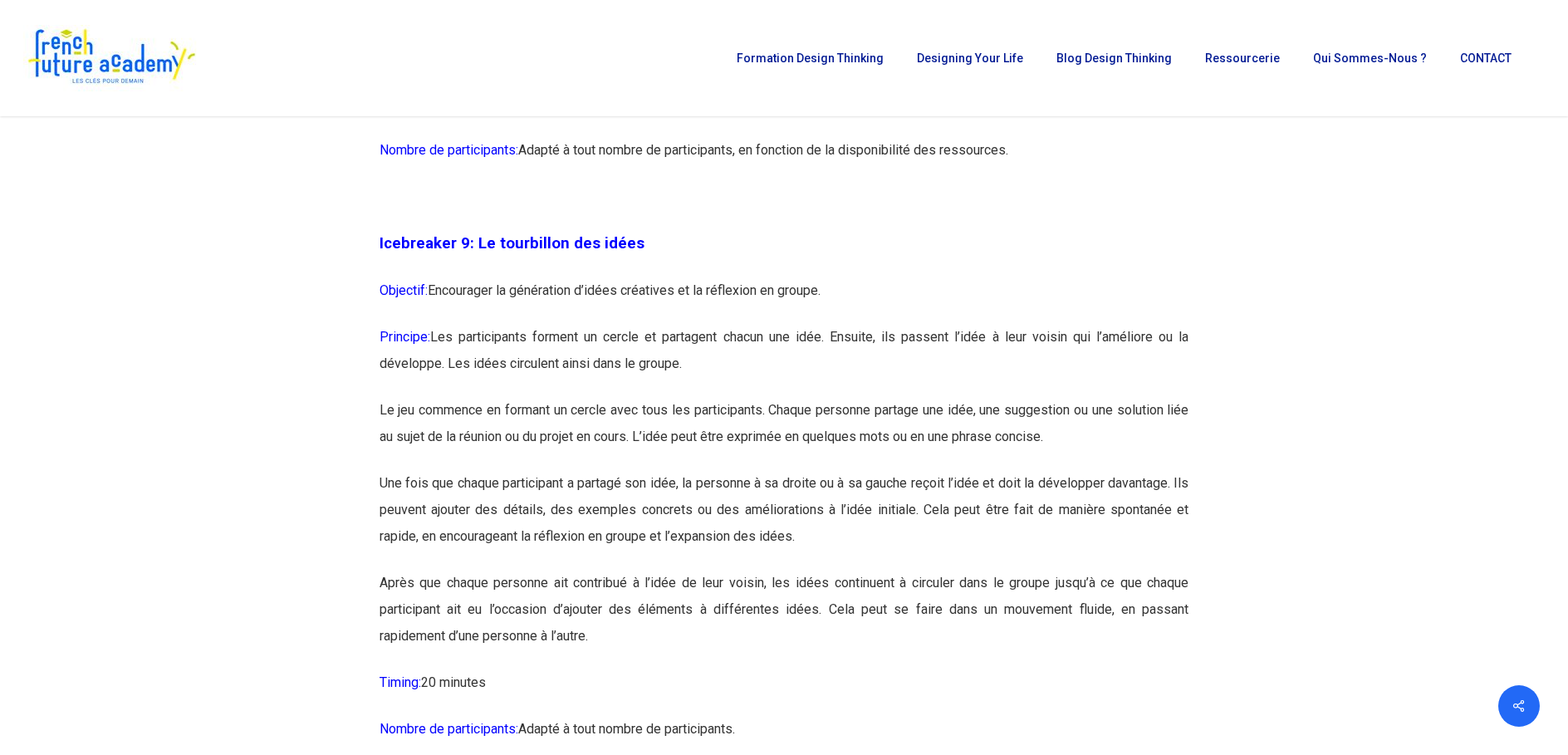
scroll to position [5232, 0]
click at [712, 392] on p "Principe: Les participants forment un cercle et partagent chacun une idée. Ensu…" at bounding box center [784, 362] width 810 height 73
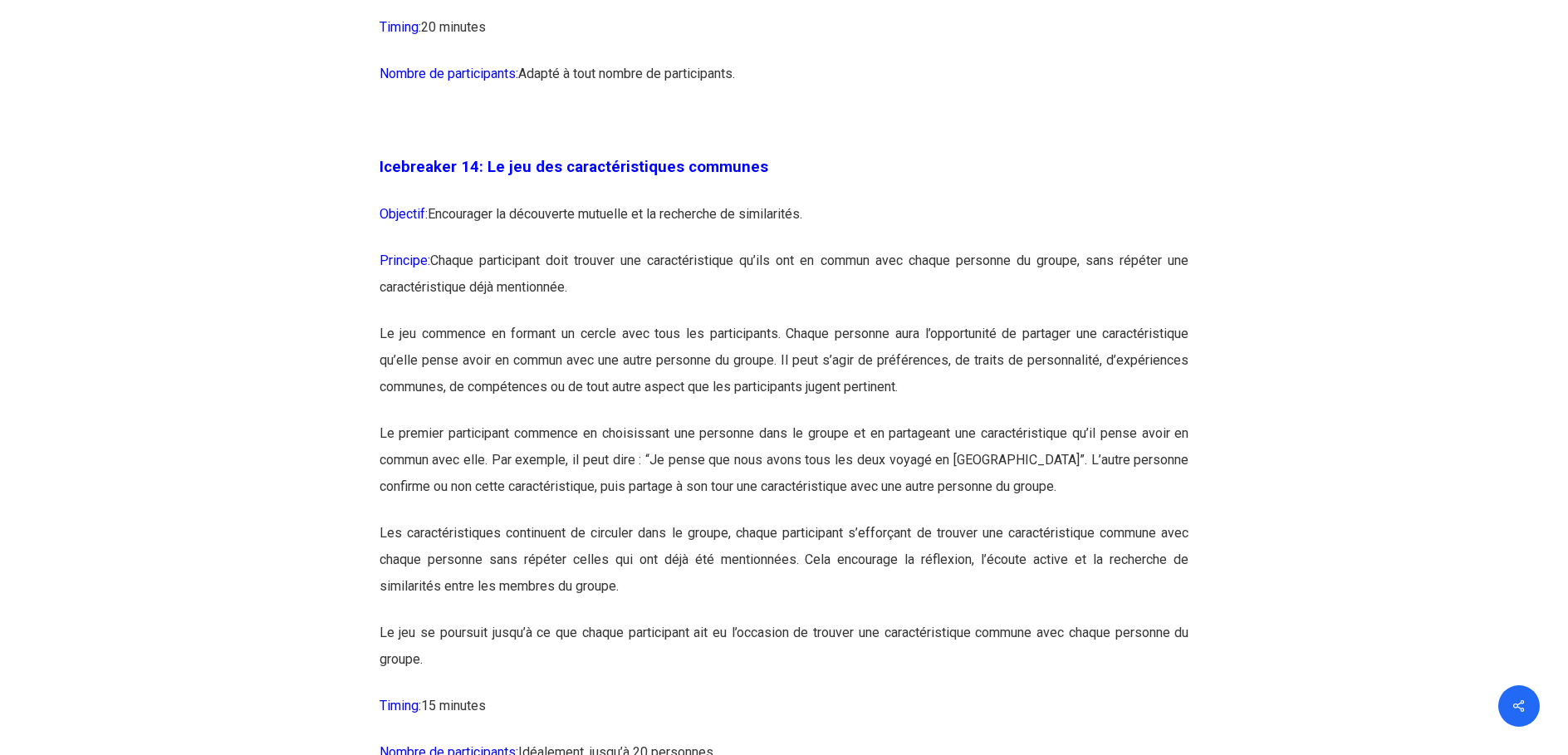
scroll to position [7972, 0]
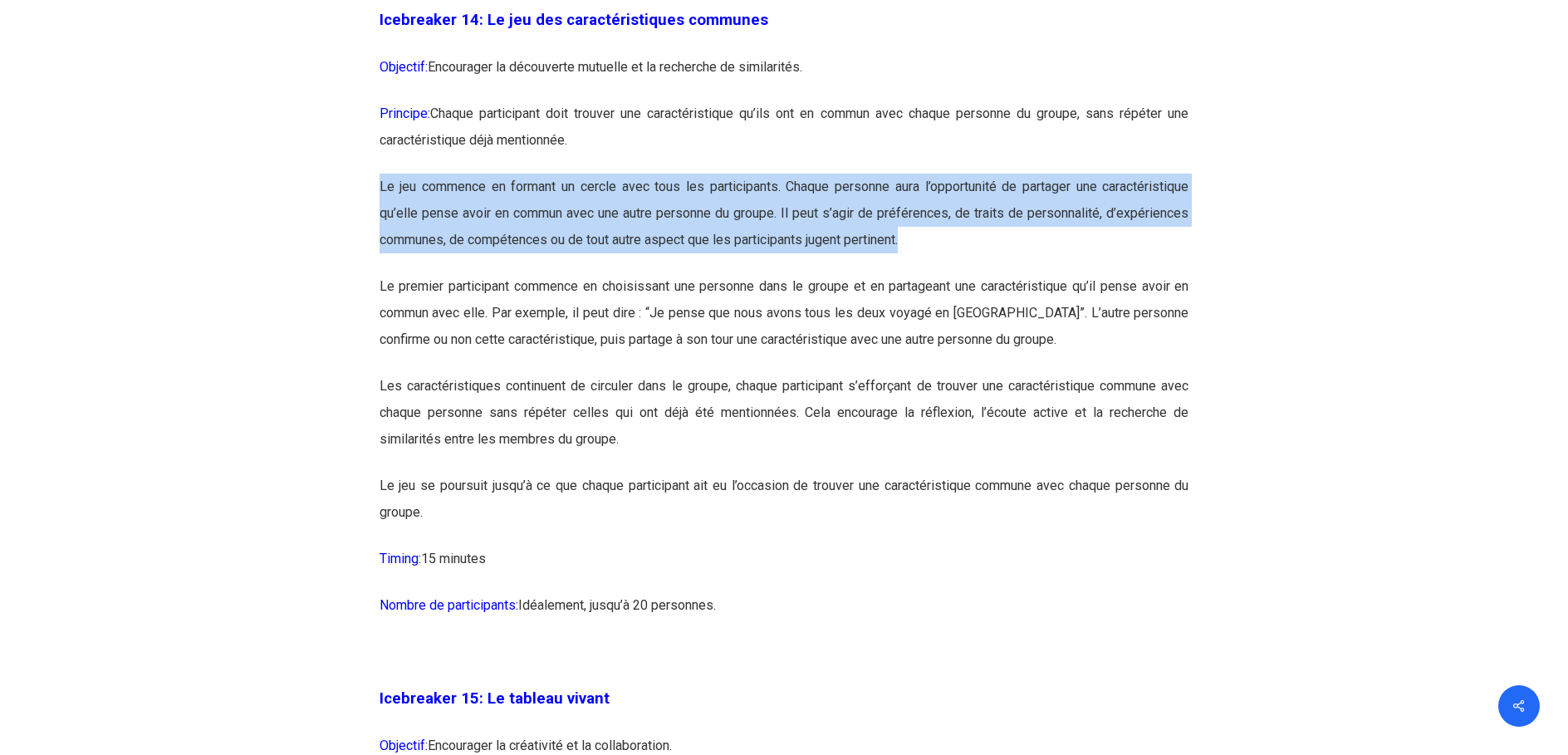
drag, startPoint x: 380, startPoint y: 240, endPoint x: 1153, endPoint y: 290, distance: 774.6
click at [1153, 273] on p "Le jeu commence en formant un cercle avec tous les participants. Chaque personn…" at bounding box center [784, 223] width 810 height 100
click at [937, 273] on p "Le jeu commence en formant un cercle avec tous les participants. Chaque personn…" at bounding box center [784, 223] width 810 height 100
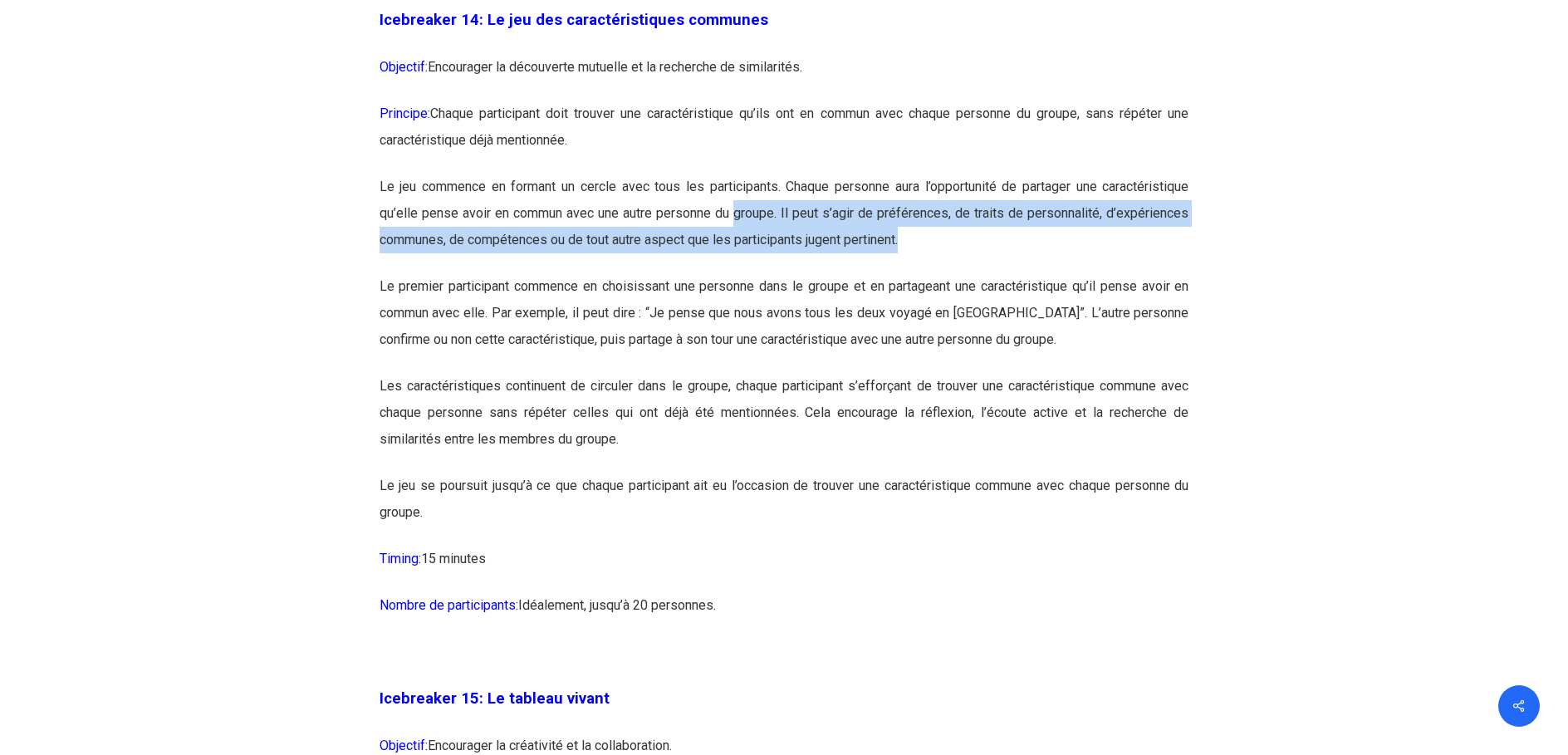
drag, startPoint x: 937, startPoint y: 296, endPoint x: 737, endPoint y: 278, distance: 200.8
click at [737, 273] on p "Le jeu commence en formant un cercle avec tous les participants. Chaque personn…" at bounding box center [784, 223] width 810 height 100
drag, startPoint x: 737, startPoint y: 278, endPoint x: 547, endPoint y: 295, distance: 190.8
click at [547, 273] on p "Le jeu commence en formant un cercle avec tous les participants. Chaque personn…" at bounding box center [784, 223] width 810 height 100
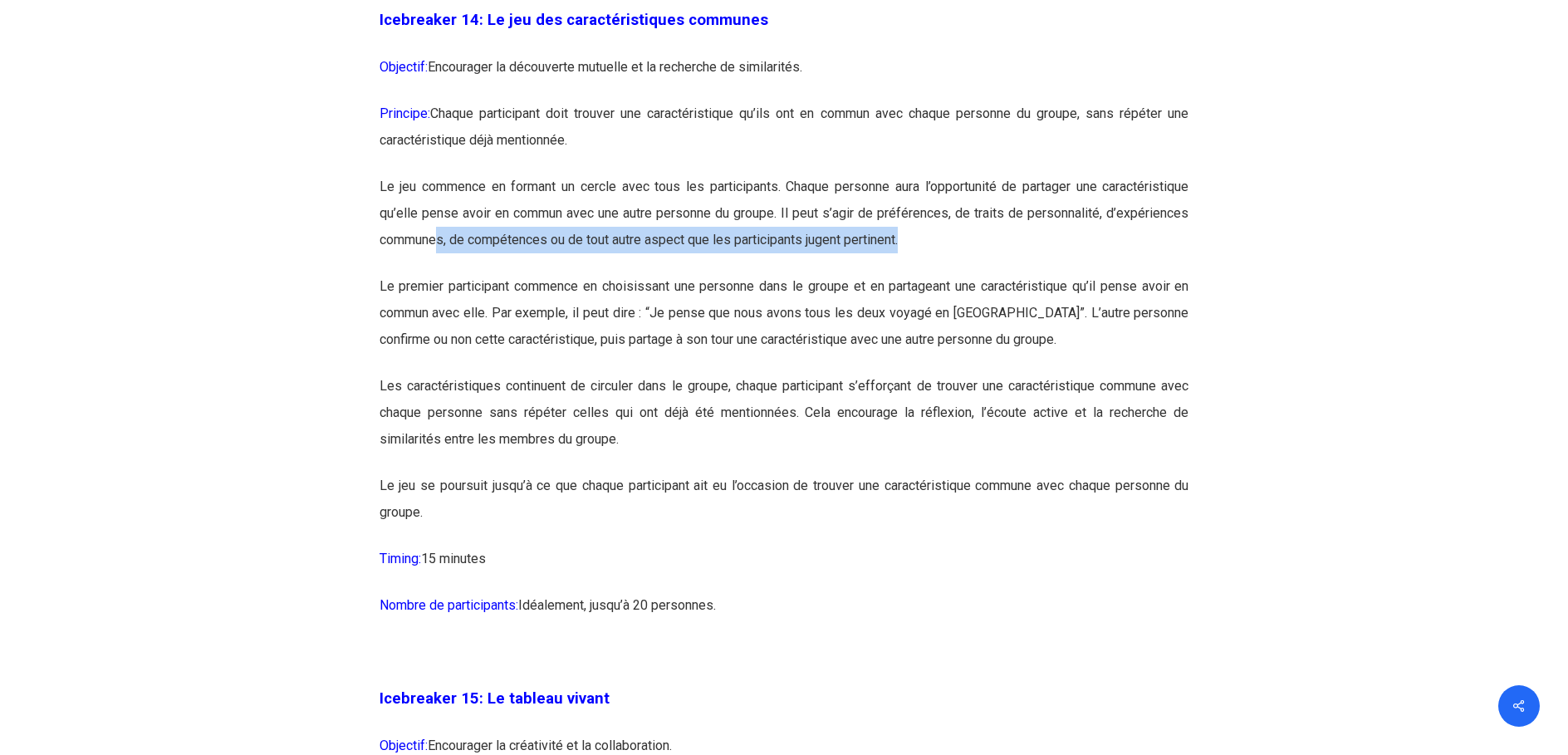
drag, startPoint x: 463, startPoint y: 294, endPoint x: 946, endPoint y: 289, distance: 483.0
click at [946, 273] on p "Le jeu commence en formant un cercle avec tous les participants. Chaque personn…" at bounding box center [784, 223] width 810 height 100
drag, startPoint x: 946, startPoint y: 289, endPoint x: 842, endPoint y: 298, distance: 104.4
click at [842, 273] on p "Le jeu commence en formant un cercle avec tous les participants. Chaque personn…" at bounding box center [784, 223] width 810 height 100
drag, startPoint x: 902, startPoint y: 288, endPoint x: 383, endPoint y: 312, distance: 519.6
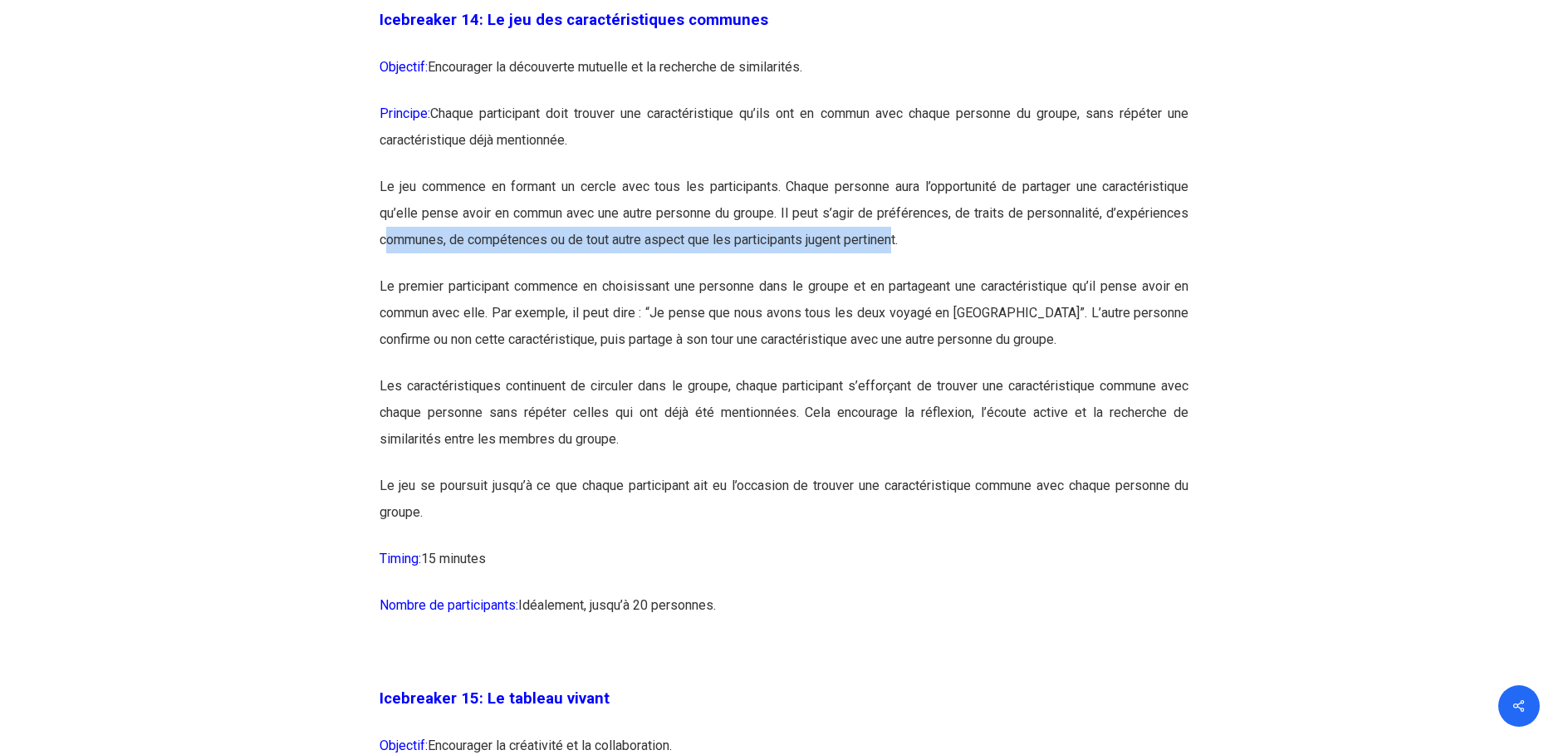
click at [383, 273] on p "Le jeu commence en formant un cercle avec tous les participants. Chaque personn…" at bounding box center [784, 223] width 810 height 100
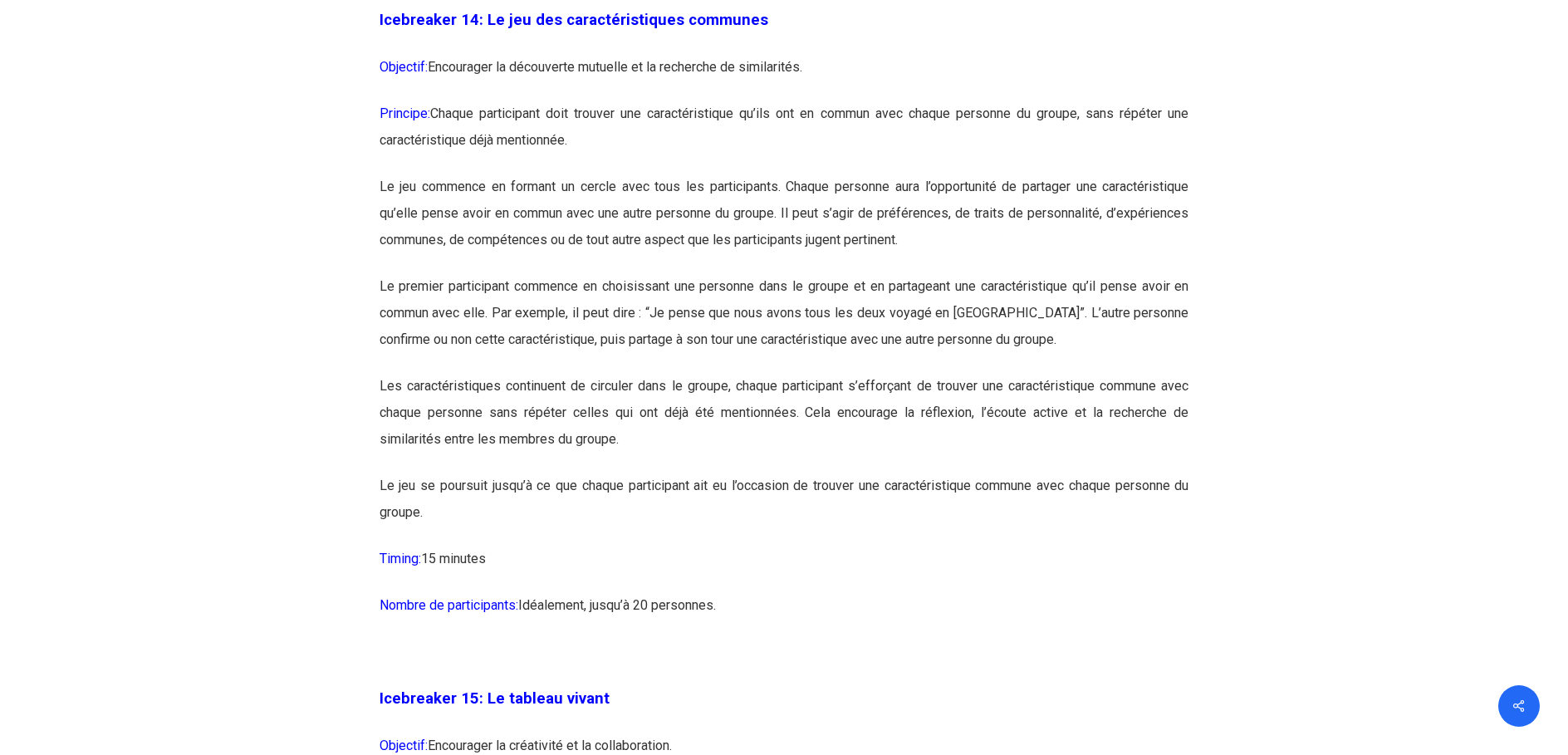
drag, startPoint x: 383, startPoint y: 312, endPoint x: 380, endPoint y: 349, distance: 37.1
click at [384, 349] on p "Le premier participant commence en choisissant une personne dans le groupe et e…" at bounding box center [784, 323] width 810 height 100
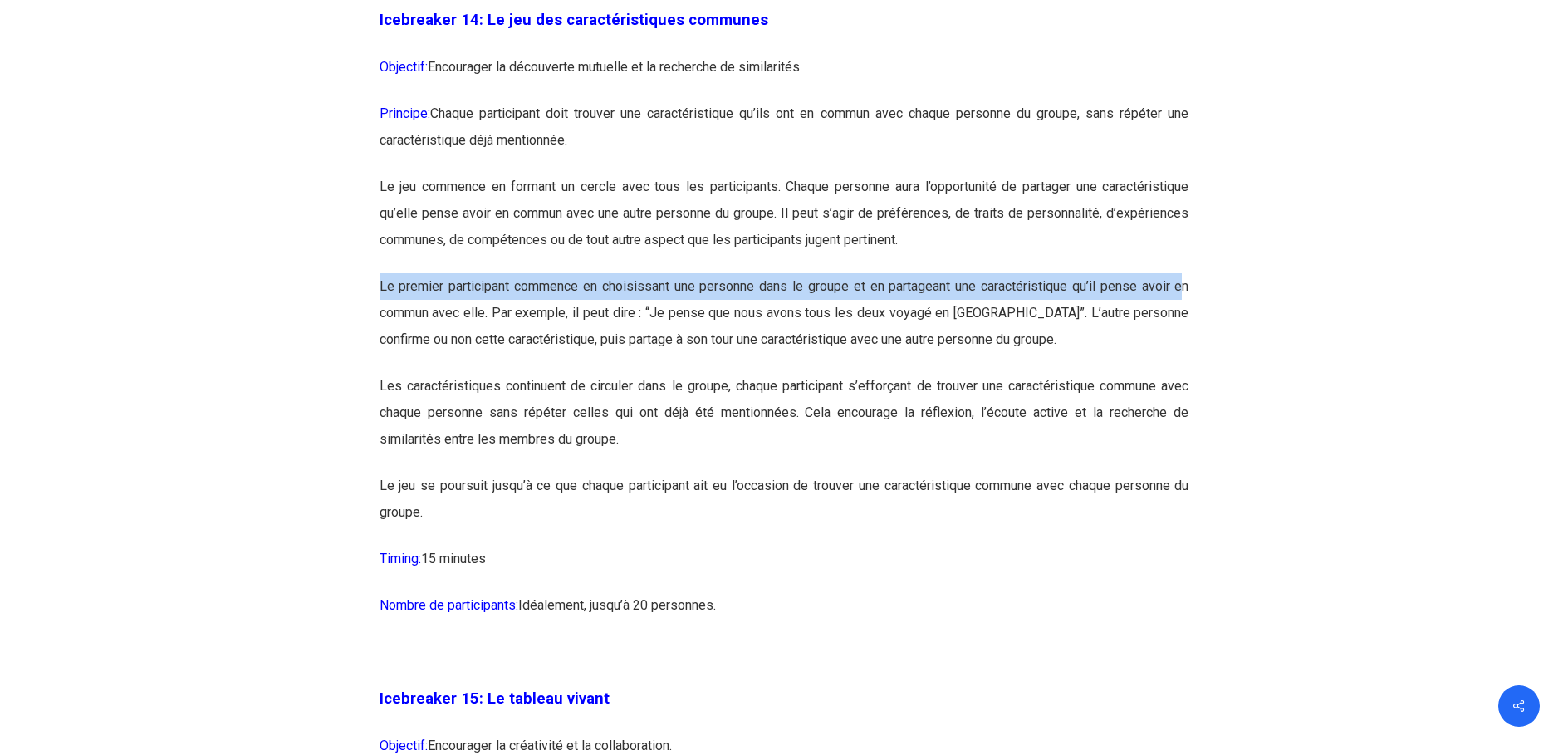
drag, startPoint x: 442, startPoint y: 351, endPoint x: 1164, endPoint y: 352, distance: 722.0
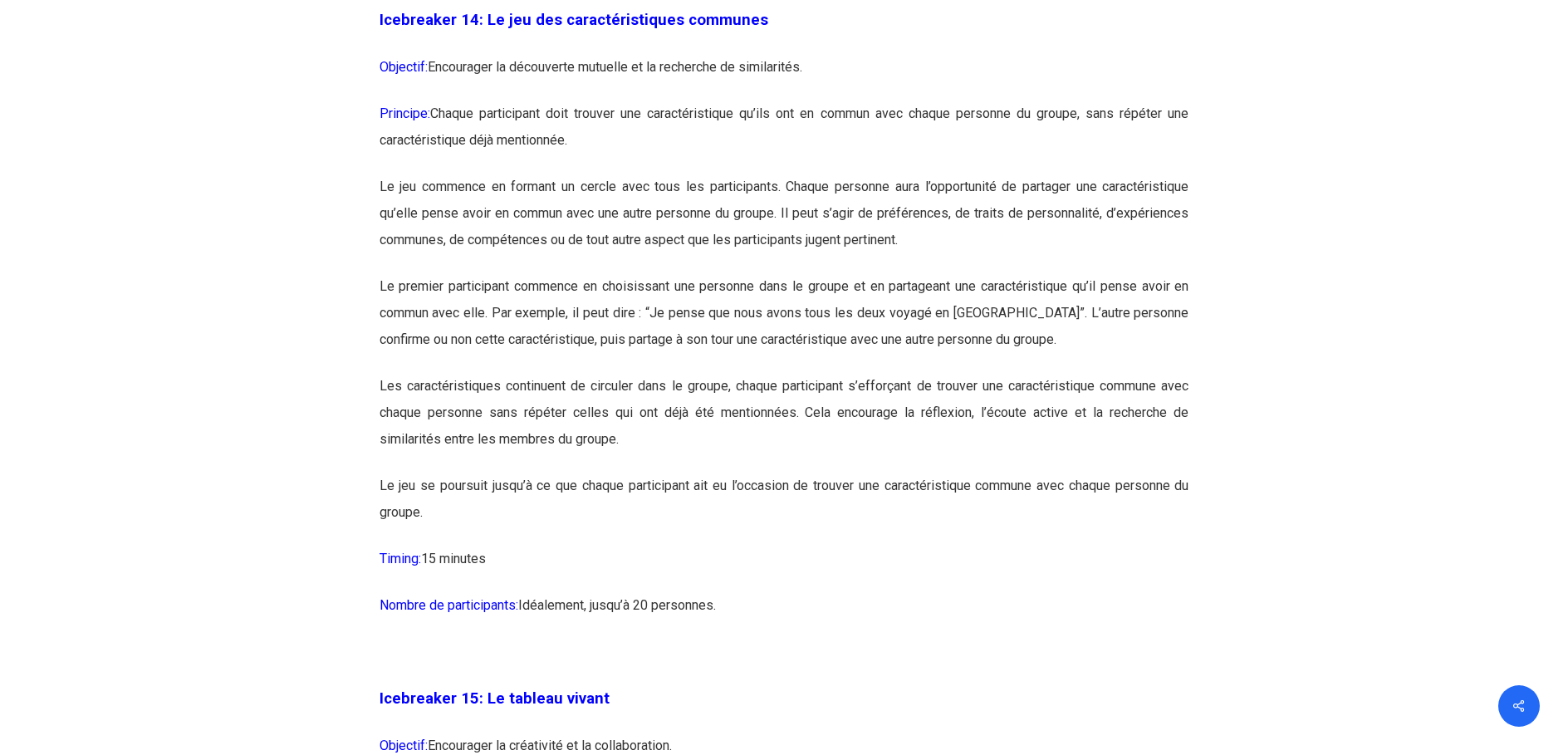
click at [381, 373] on p "Le premier participant commence en choisissant une personne dans le groupe et e…" at bounding box center [784, 323] width 810 height 100
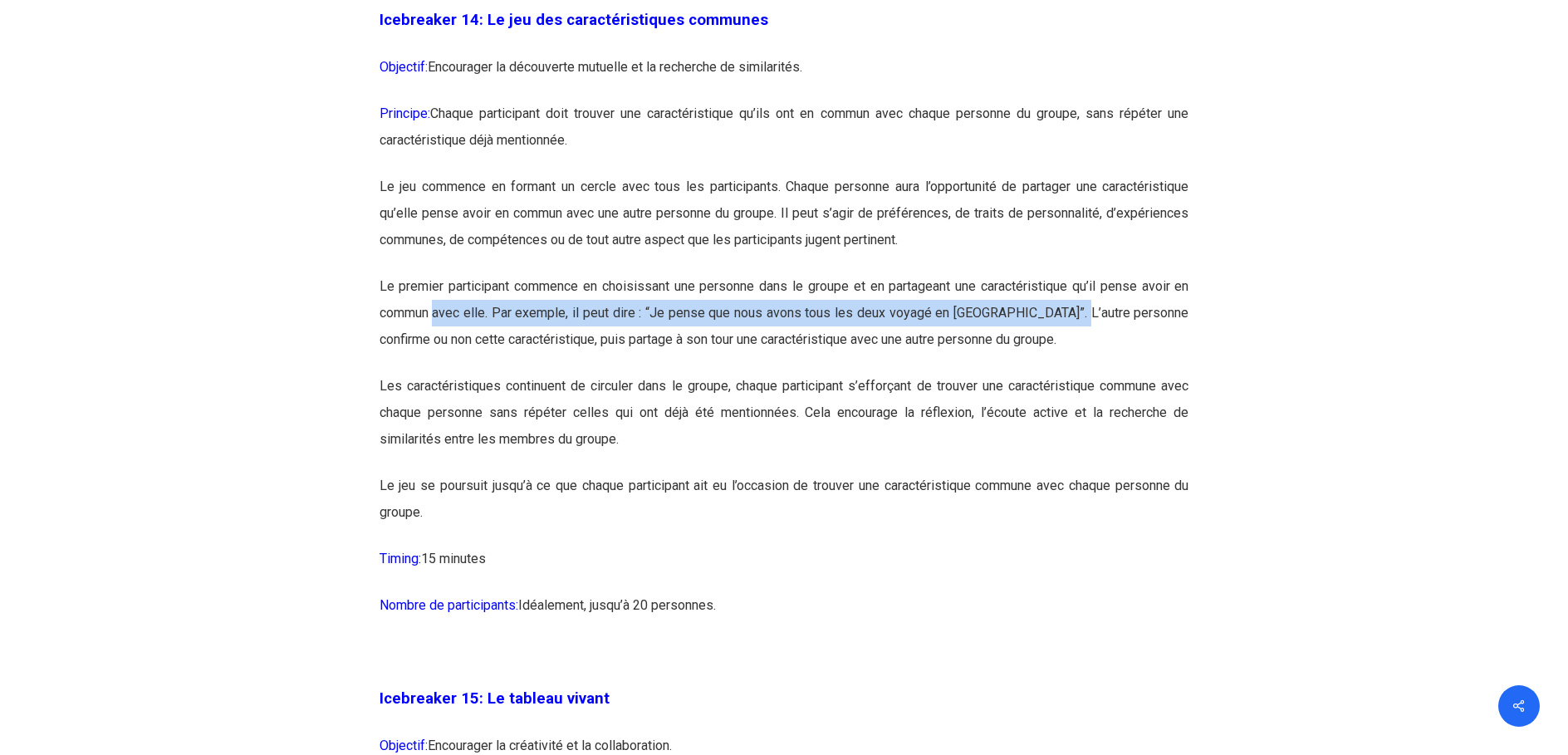
drag, startPoint x: 463, startPoint y: 371, endPoint x: 1068, endPoint y: 372, distance: 605.0
click at [1068, 372] on p "Le premier participant commence en choisissant une personne dans le groupe et e…" at bounding box center [784, 323] width 810 height 100
drag, startPoint x: 1068, startPoint y: 372, endPoint x: 917, endPoint y: 371, distance: 151.0
click at [925, 370] on p "Le premier participant commence en choisissant une personne dans le groupe et e…" at bounding box center [784, 323] width 810 height 100
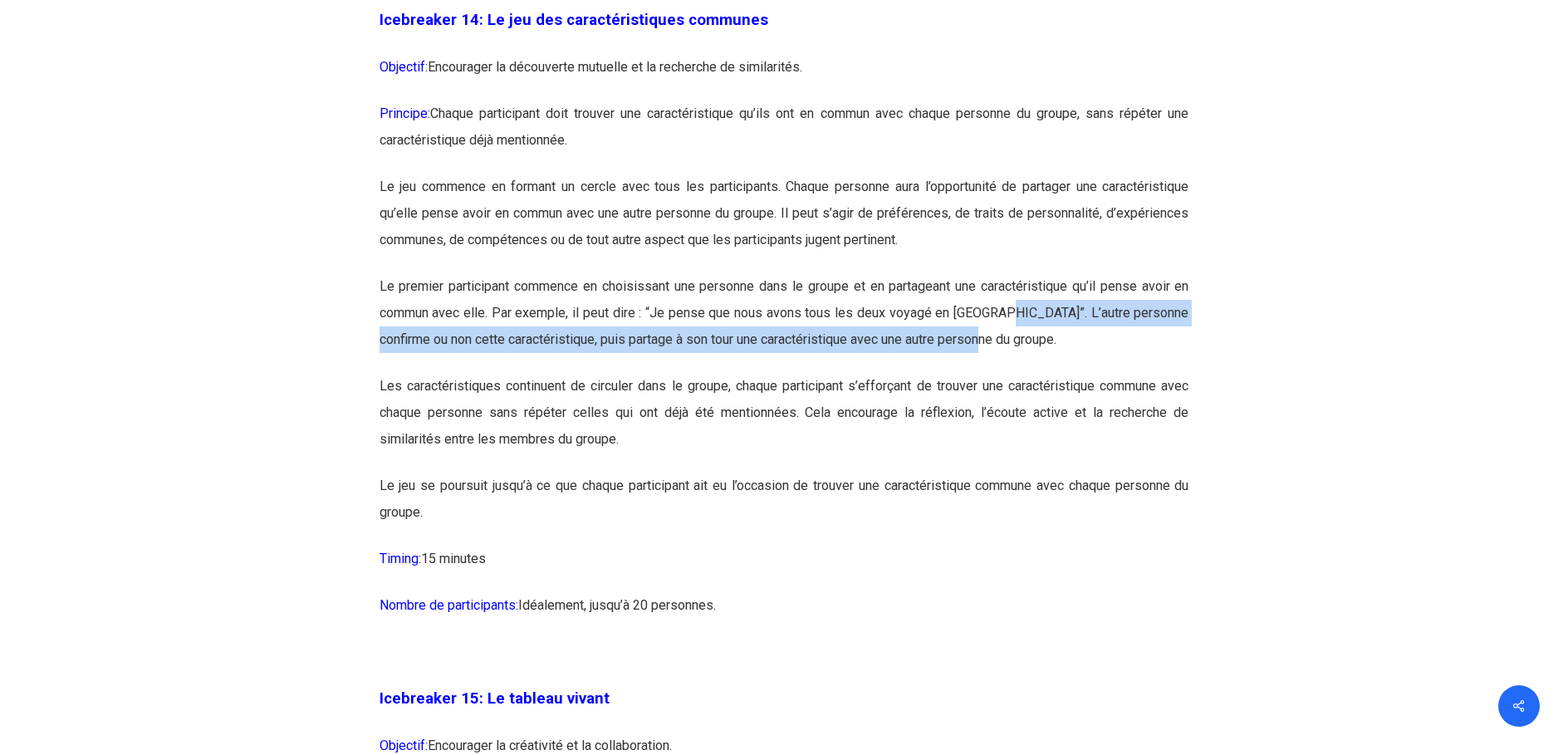
drag, startPoint x: 1017, startPoint y: 370, endPoint x: 1132, endPoint y: 396, distance: 117.9
click at [1132, 373] on p "Le premier participant commence en choisissant une personne dans le groupe et e…" at bounding box center [784, 323] width 810 height 100
click at [530, 373] on p "Le premier participant commence en choisissant une personne dans le groupe et e…" at bounding box center [784, 323] width 810 height 100
drag, startPoint x: 717, startPoint y: 403, endPoint x: 991, endPoint y: 403, distance: 274.0
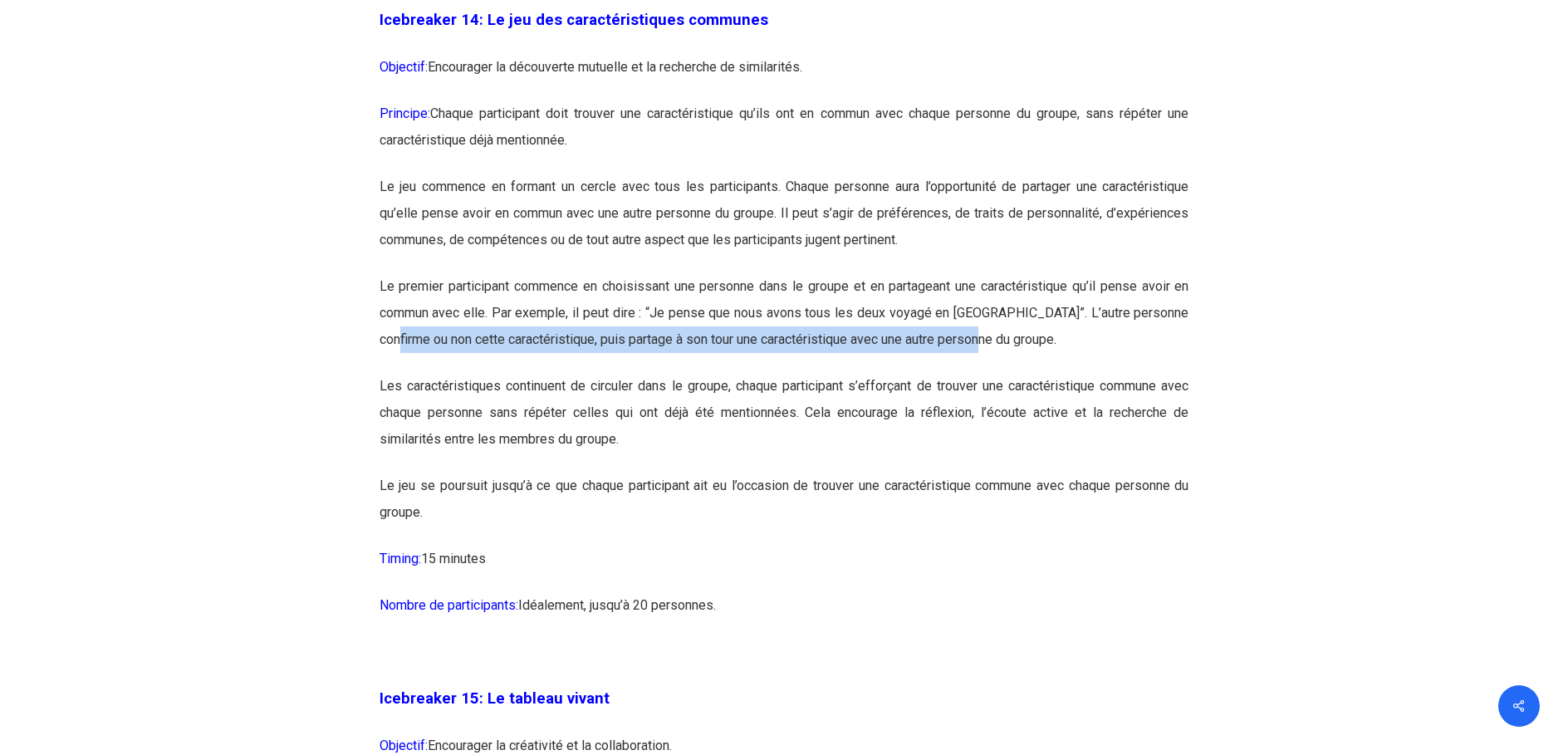
drag, startPoint x: 991, startPoint y: 403, endPoint x: 991, endPoint y: 394, distance: 9.0
click at [991, 373] on p "Le premier participant commence en choisissant une personne dans le groupe et e…" at bounding box center [784, 323] width 810 height 100
drag, startPoint x: 991, startPoint y: 394, endPoint x: 365, endPoint y: 406, distance: 626.1
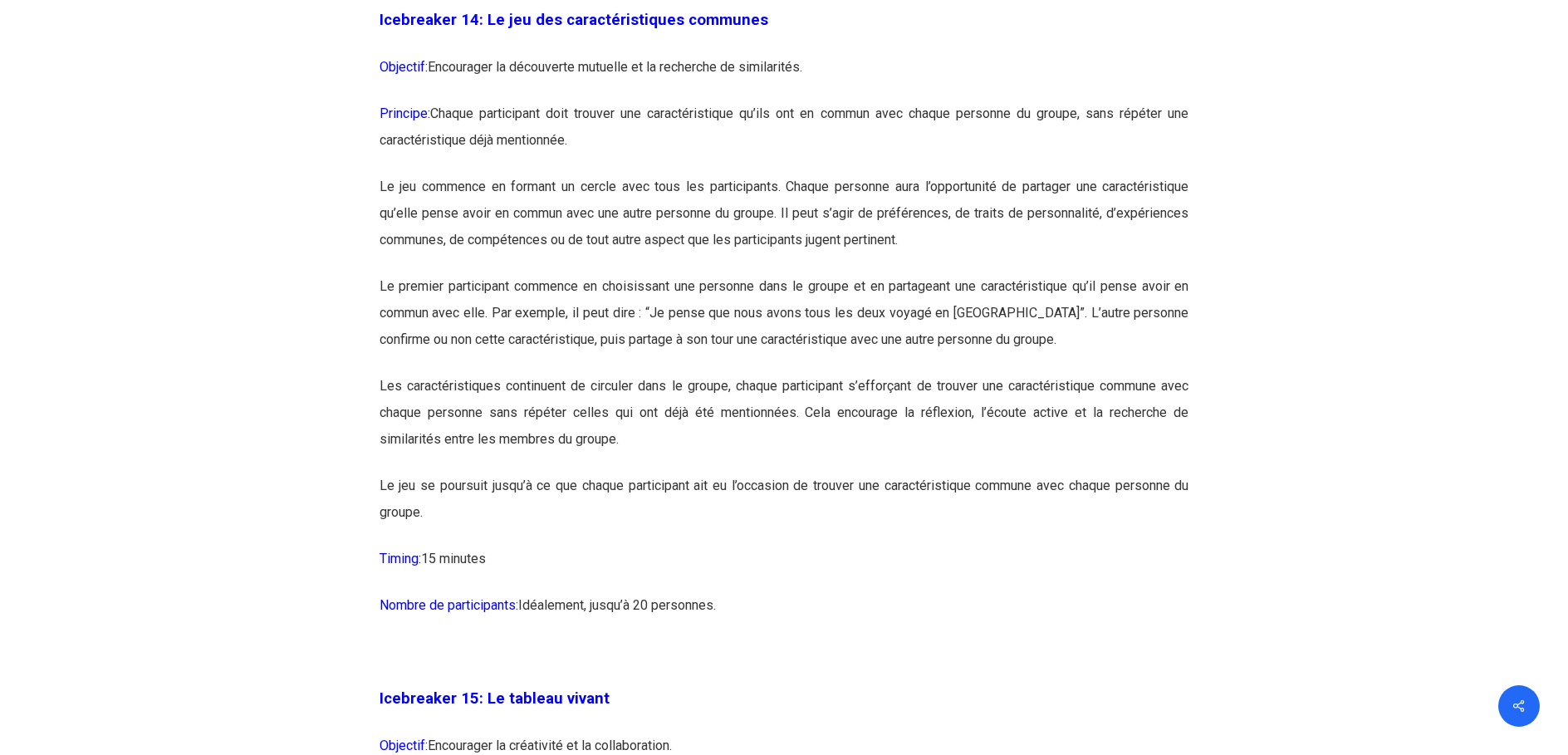
drag, startPoint x: 365, startPoint y: 406, endPoint x: 369, endPoint y: 433, distance: 27.3
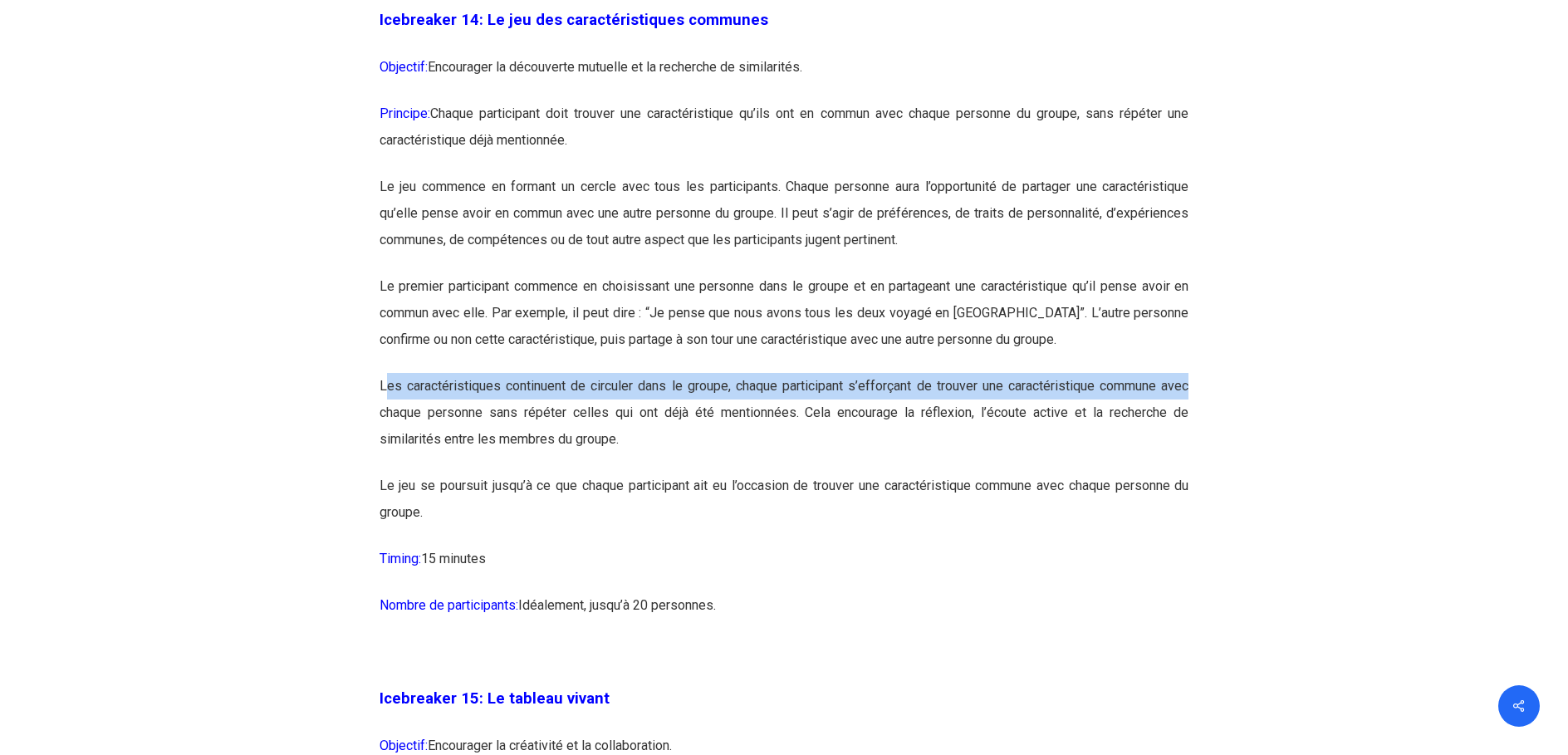
drag, startPoint x: 479, startPoint y: 441, endPoint x: 1185, endPoint y: 446, distance: 706.0
click at [1185, 446] on p "Les caractéristiques continuent de circuler dans le groupe, chaque participant …" at bounding box center [784, 422] width 810 height 100
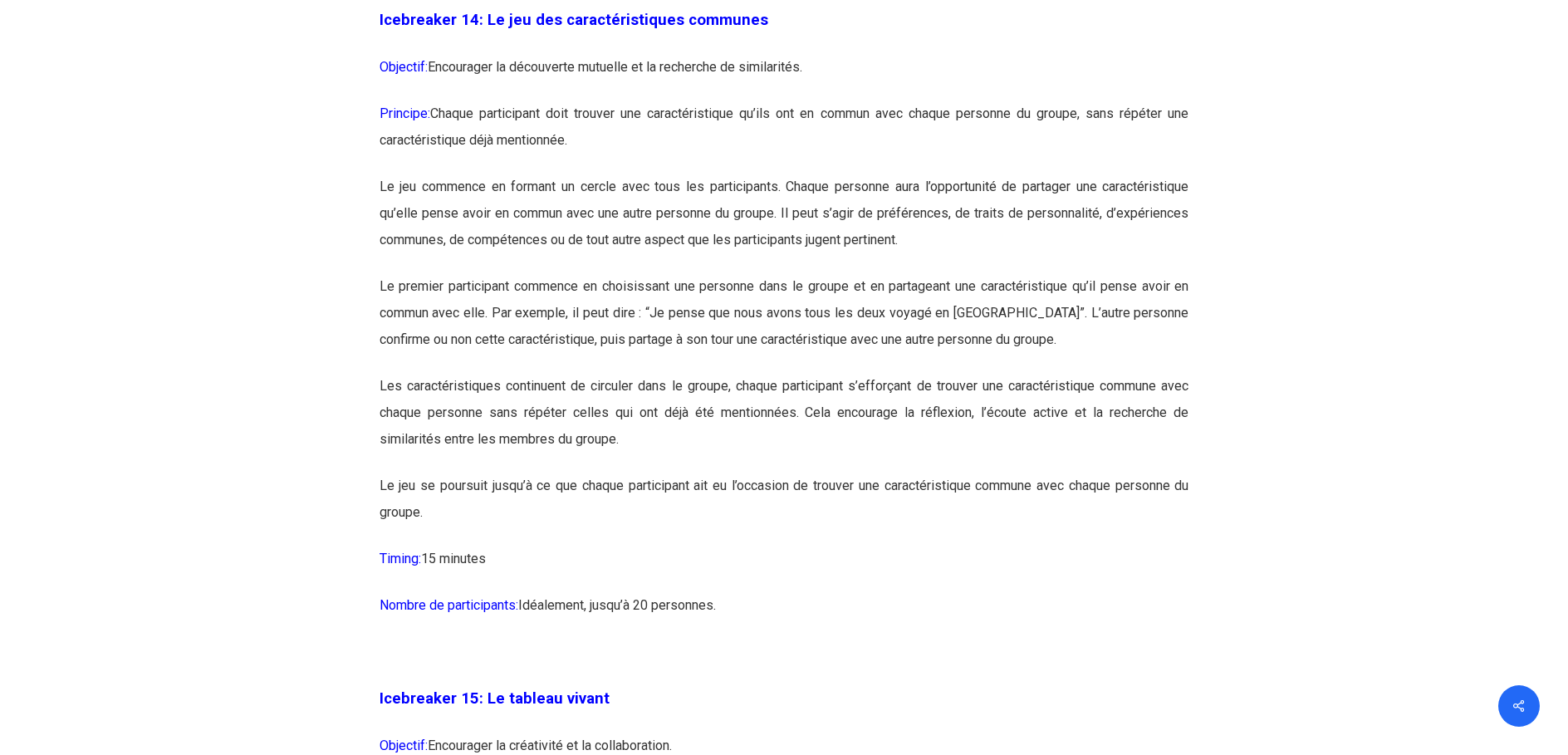
click at [417, 473] on p "Les caractéristiques continuent de circuler dans le groupe, chaque participant …" at bounding box center [784, 422] width 810 height 100
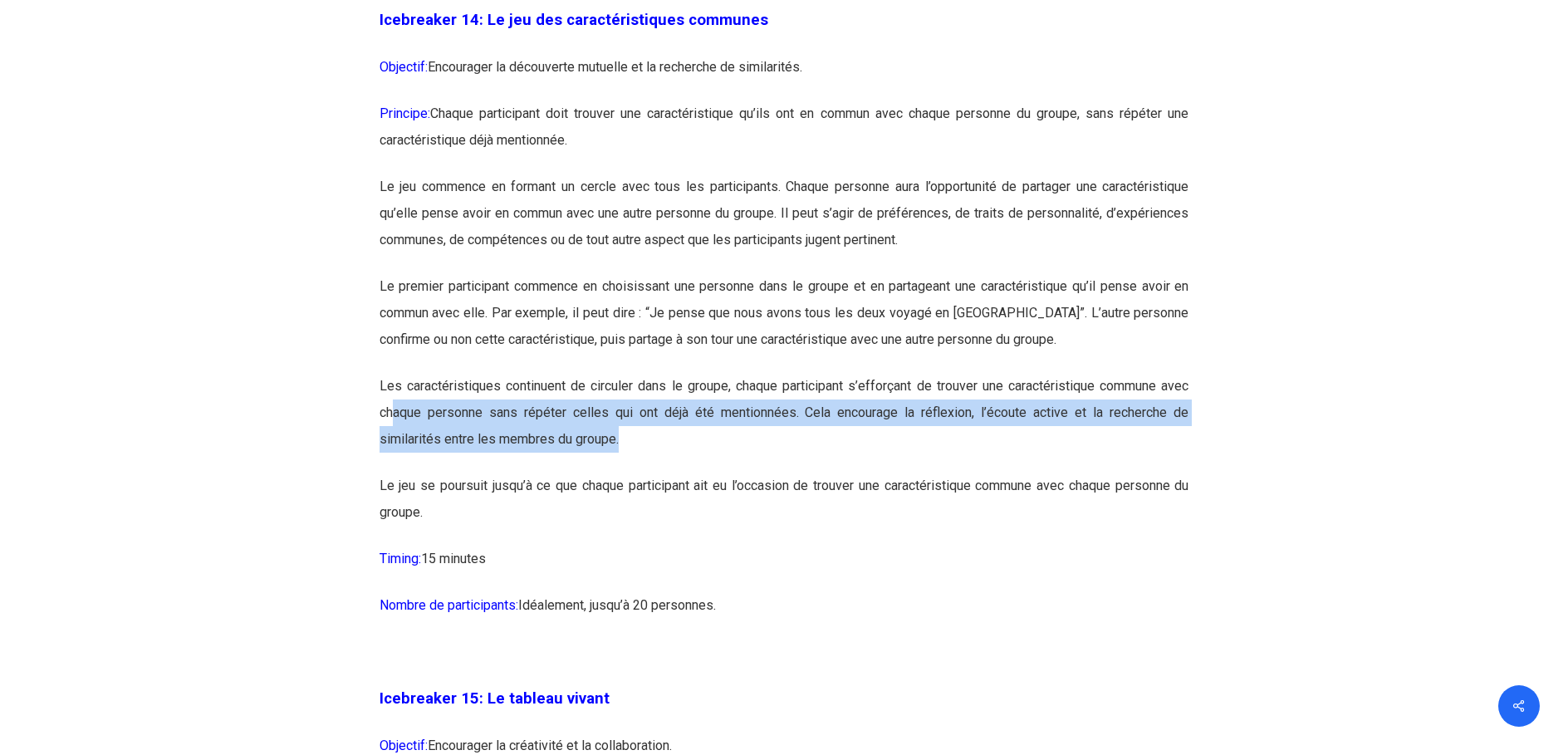
drag, startPoint x: 417, startPoint y: 477, endPoint x: 1161, endPoint y: 486, distance: 744.1
click at [1161, 473] on p "Les caractéristiques continuent de circuler dans le groupe, chaque participant …" at bounding box center [784, 422] width 810 height 100
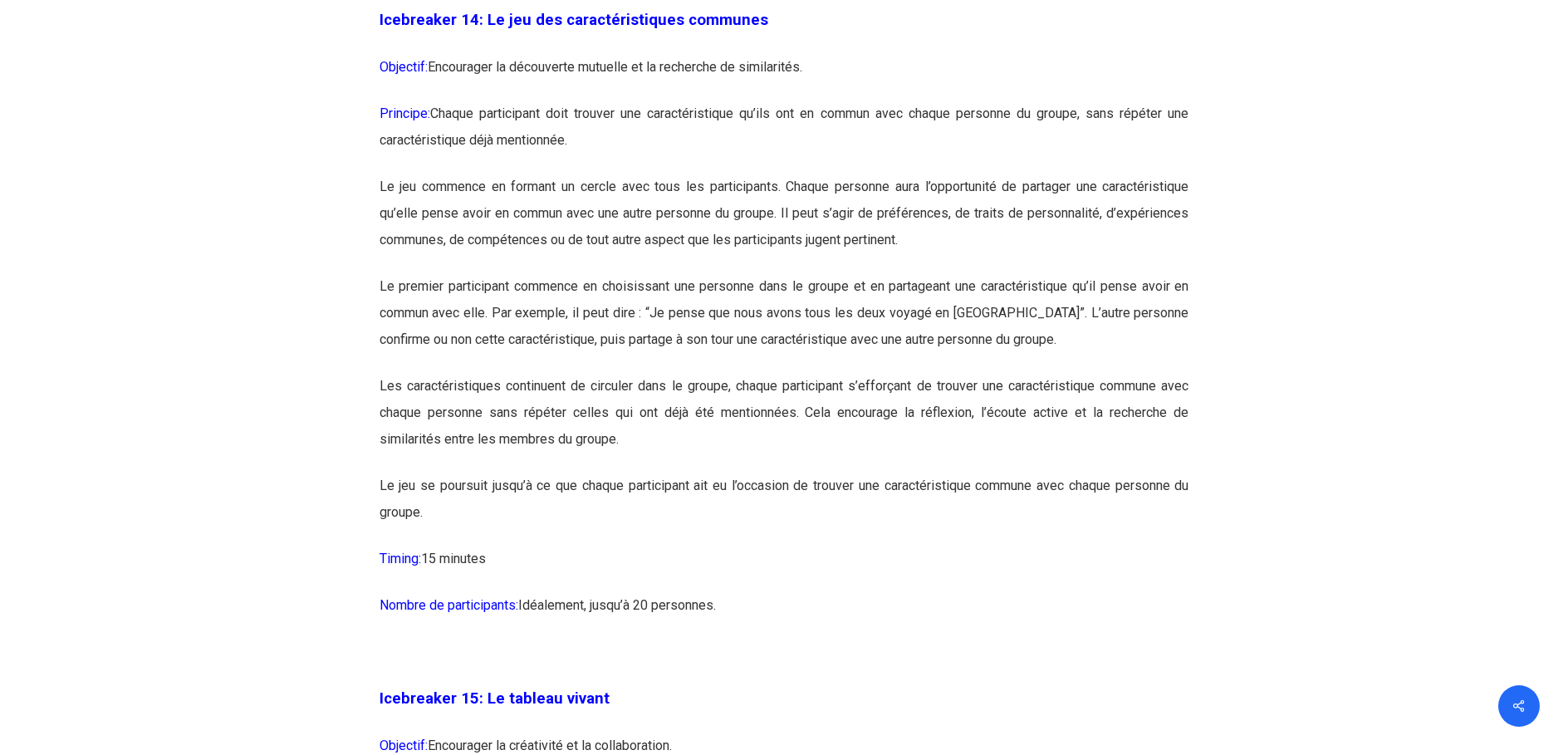
drag, startPoint x: 625, startPoint y: 527, endPoint x: 617, endPoint y: 520, distance: 10.6
click at [625, 526] on p "Le jeu se poursuit jusqu’à ce que chaque participant ait eu l’occasion de trouv…" at bounding box center [784, 509] width 810 height 73
drag, startPoint x: 402, startPoint y: 468, endPoint x: 661, endPoint y: 472, distance: 259.0
drag, startPoint x: 661, startPoint y: 472, endPoint x: 634, endPoint y: 496, distance: 36.1
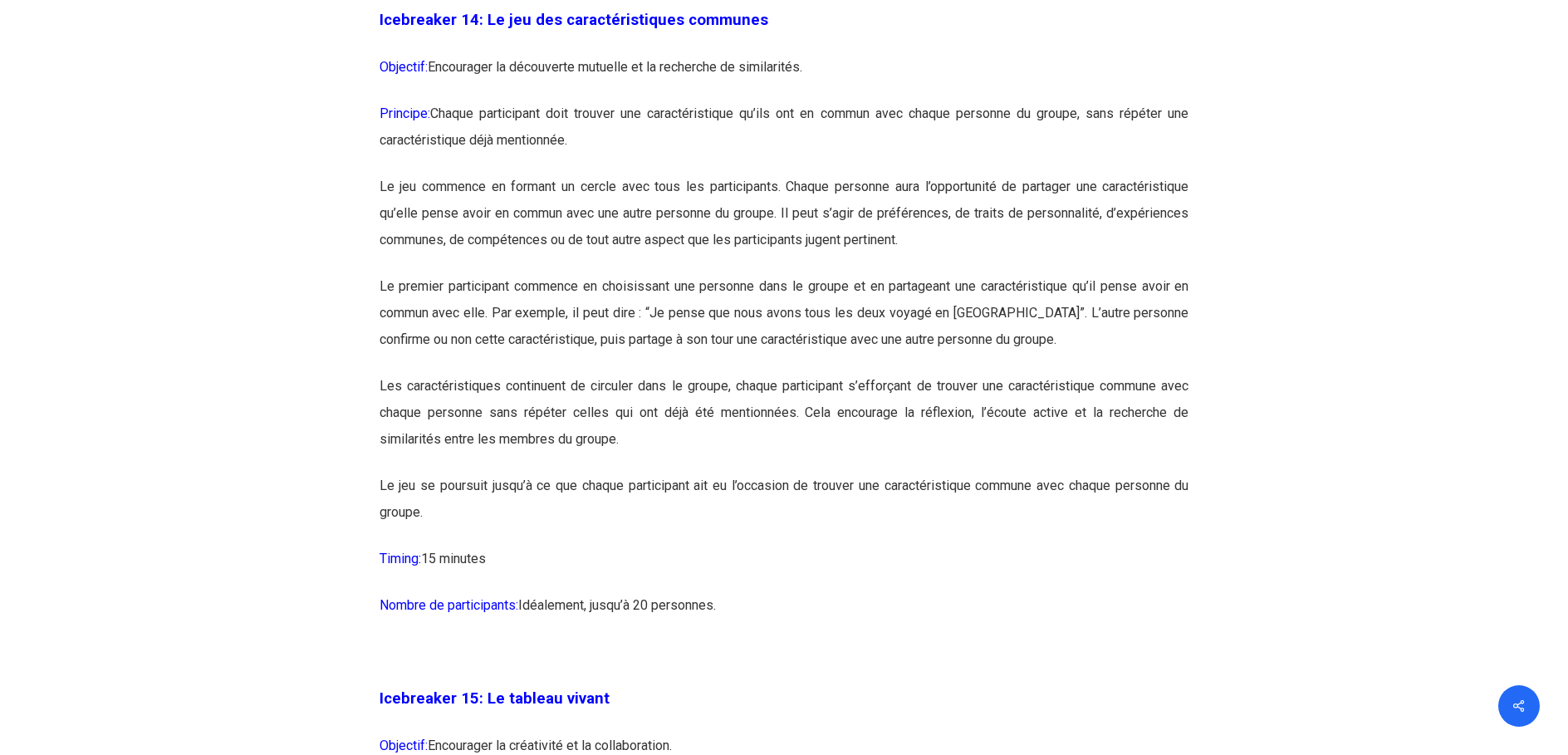
click at [634, 473] on p "Les caractéristiques continuent de circuler dans le groupe, chaque participant …" at bounding box center [784, 422] width 810 height 100
drag, startPoint x: 550, startPoint y: 369, endPoint x: 551, endPoint y: 385, distance: 16.0
click at [550, 369] on p "Le premier participant commence en choisissant une personne dans le groupe et e…" at bounding box center [784, 323] width 810 height 100
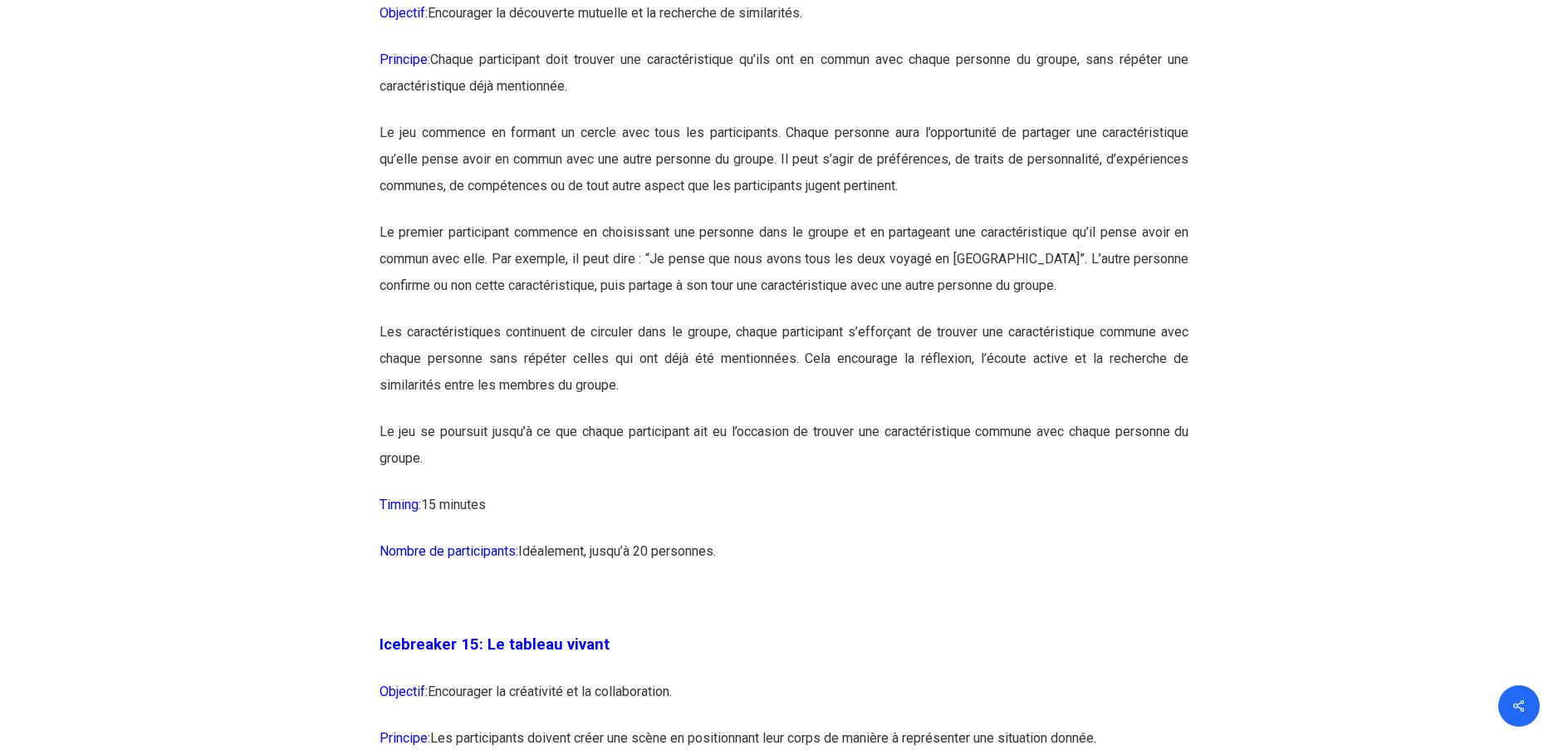
scroll to position [8055, 0]
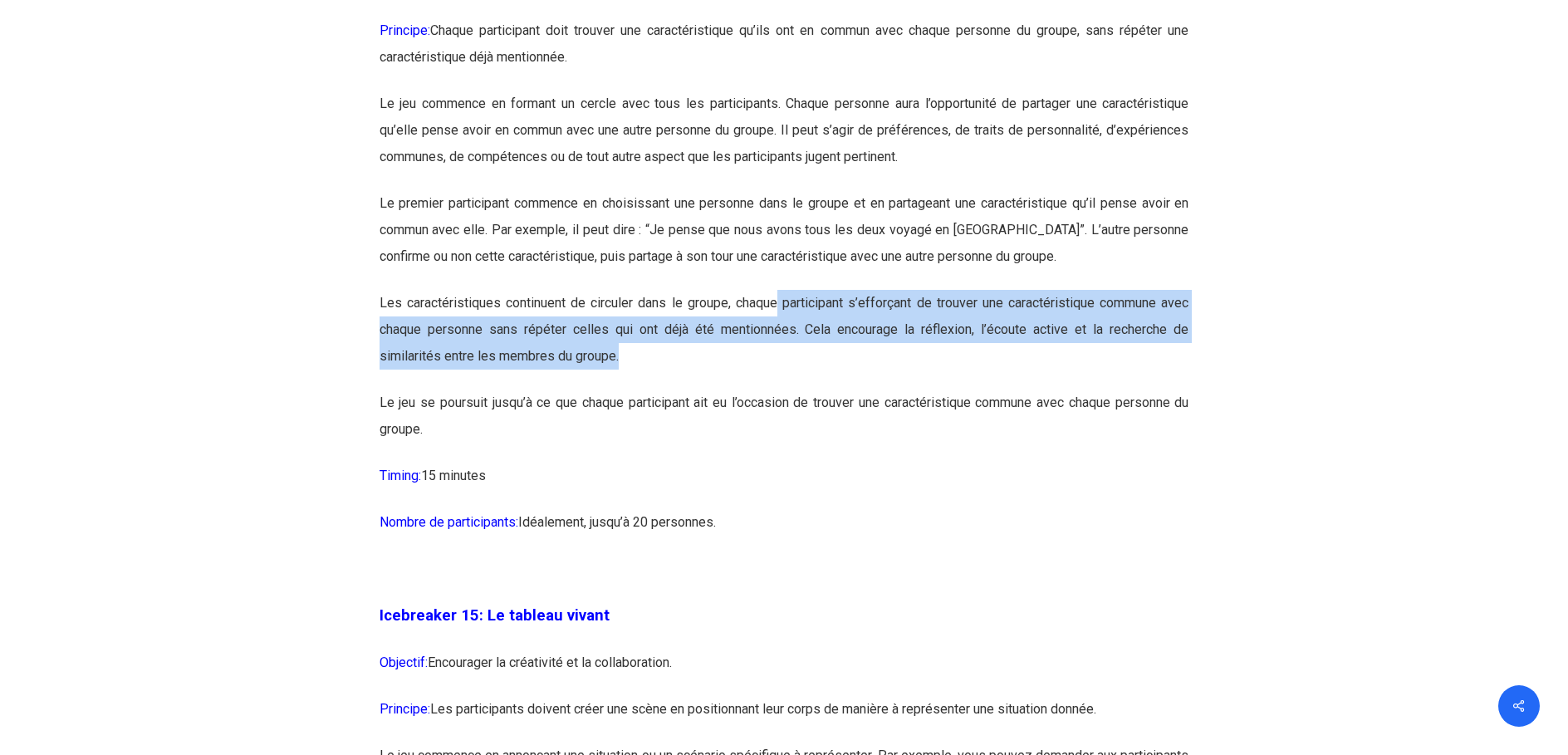
drag, startPoint x: 798, startPoint y: 363, endPoint x: 1176, endPoint y: 400, distance: 379.8
click at [1176, 390] on p "Les caractéristiques continuent de circuler dans le groupe, chaque participant …" at bounding box center [784, 339] width 810 height 100
drag, startPoint x: 1176, startPoint y: 400, endPoint x: 929, endPoint y: 407, distance: 247.1
click at [929, 390] on p "Les caractéristiques continuent de circuler dans le groupe, chaque participant …" at bounding box center [784, 339] width 810 height 100
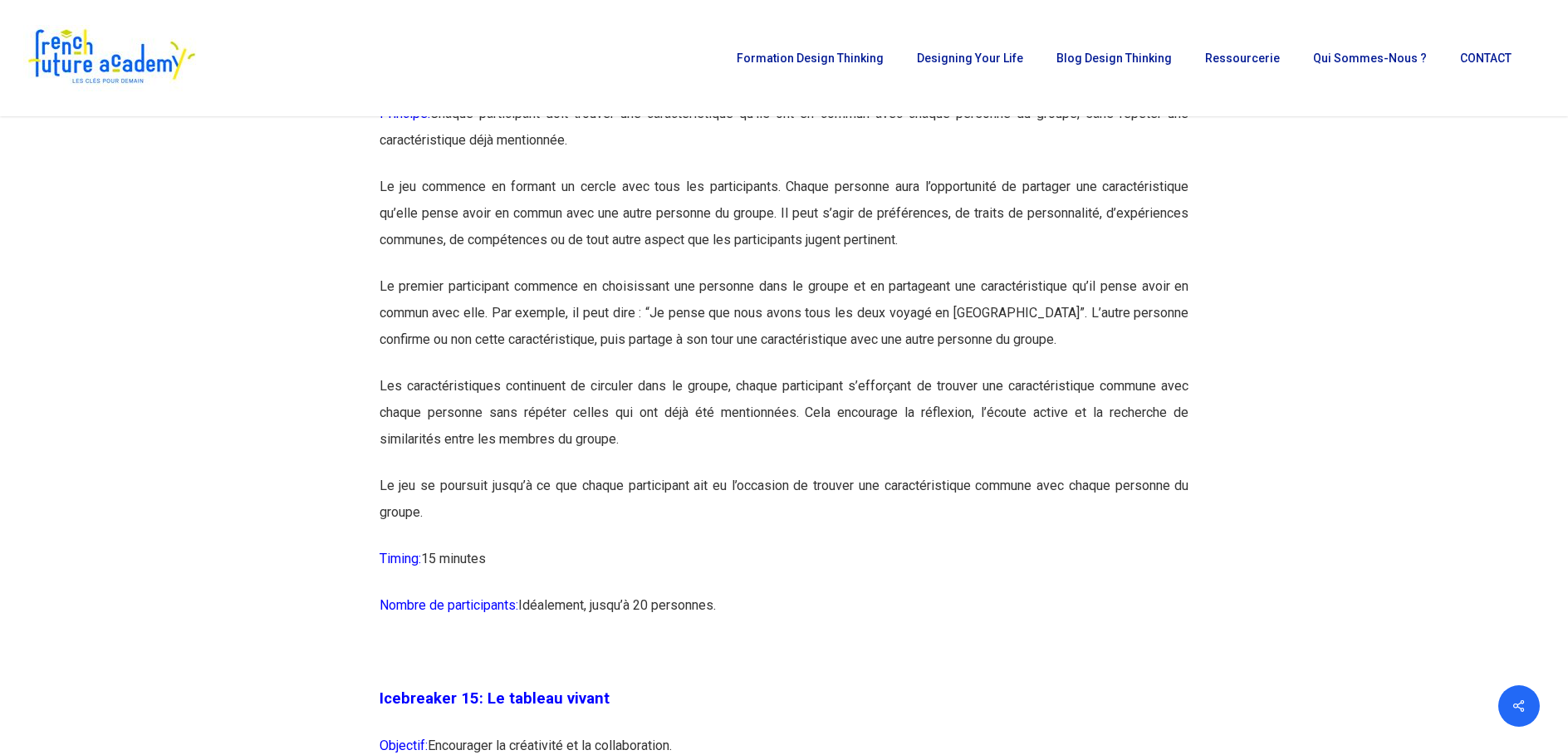
scroll to position [7889, 0]
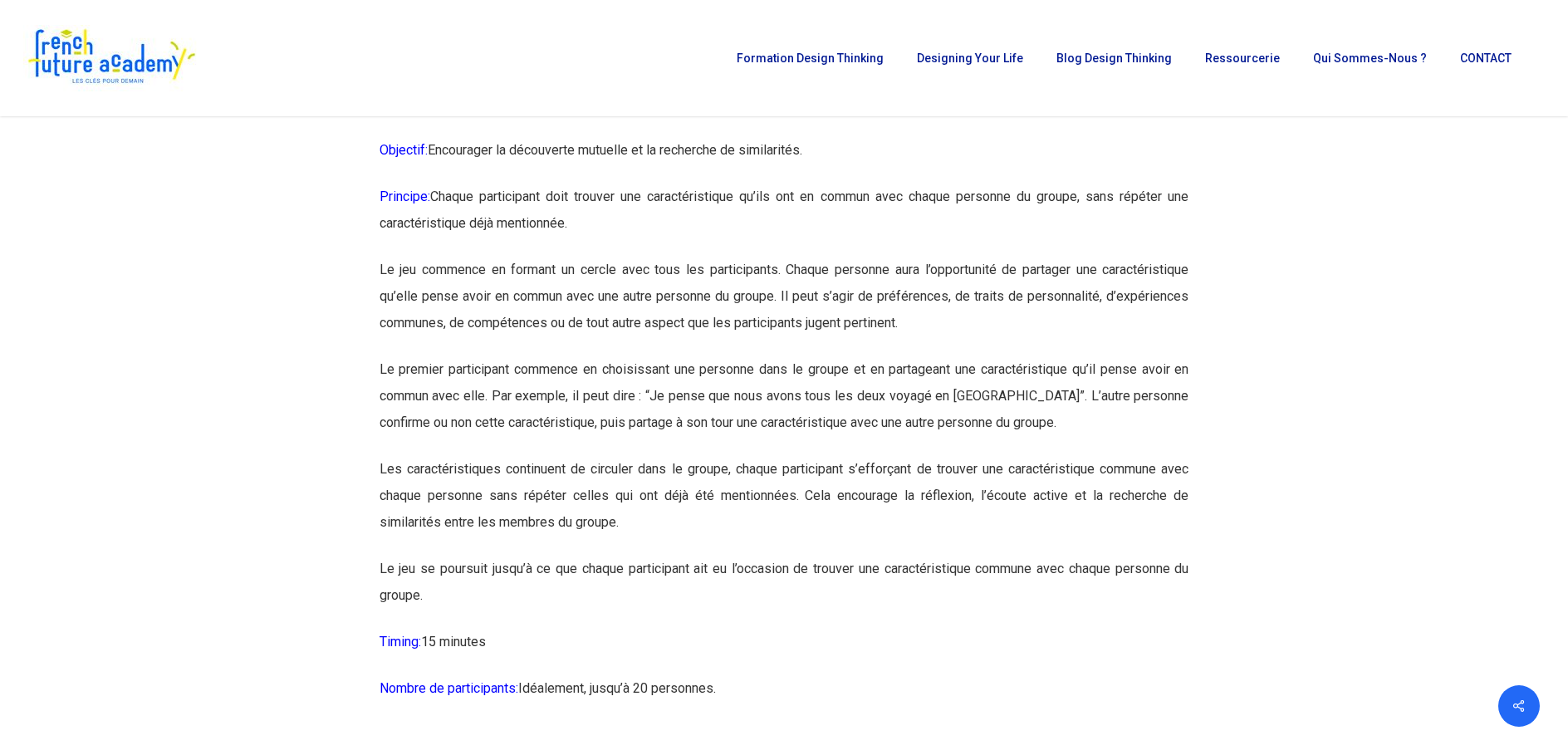
drag, startPoint x: 361, startPoint y: 206, endPoint x: 821, endPoint y: 211, distance: 460.0
click at [821, 184] on p "Objectif: Encourager la découverte mutuelle et la recherche de similarités." at bounding box center [784, 161] width 810 height 47
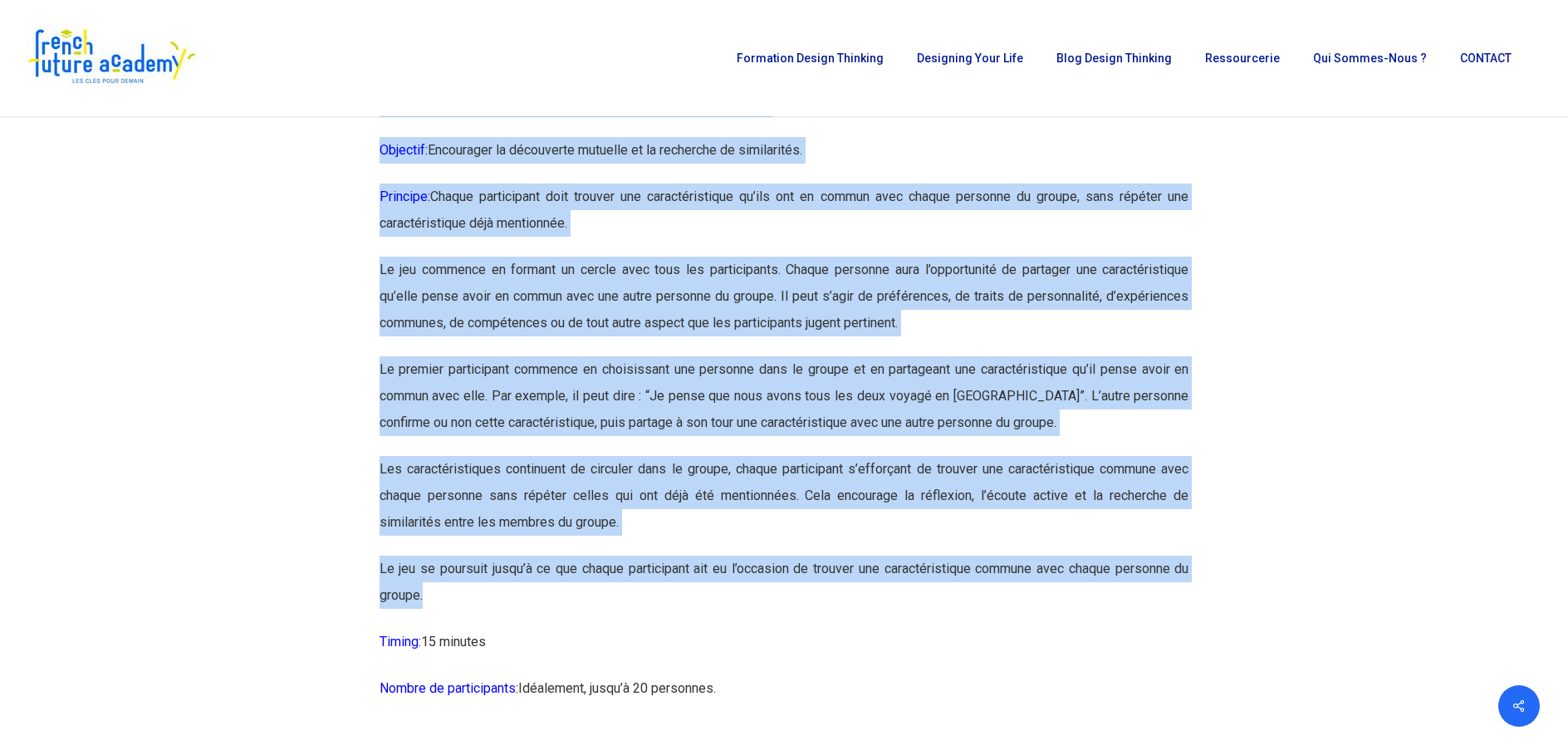
drag, startPoint x: 386, startPoint y: 173, endPoint x: 1004, endPoint y: 641, distance: 775.2
copy div "Icebreaker 14: Le jeu des caractéristiques communes Objectif: Encourager la déc…"
click at [497, 628] on p "Le jeu se poursuit jusqu’à ce que chaque participant ait eu l’occasion de trouv…" at bounding box center [784, 592] width 810 height 73
drag, startPoint x: 465, startPoint y: 665, endPoint x: 373, endPoint y: 165, distance: 508.4
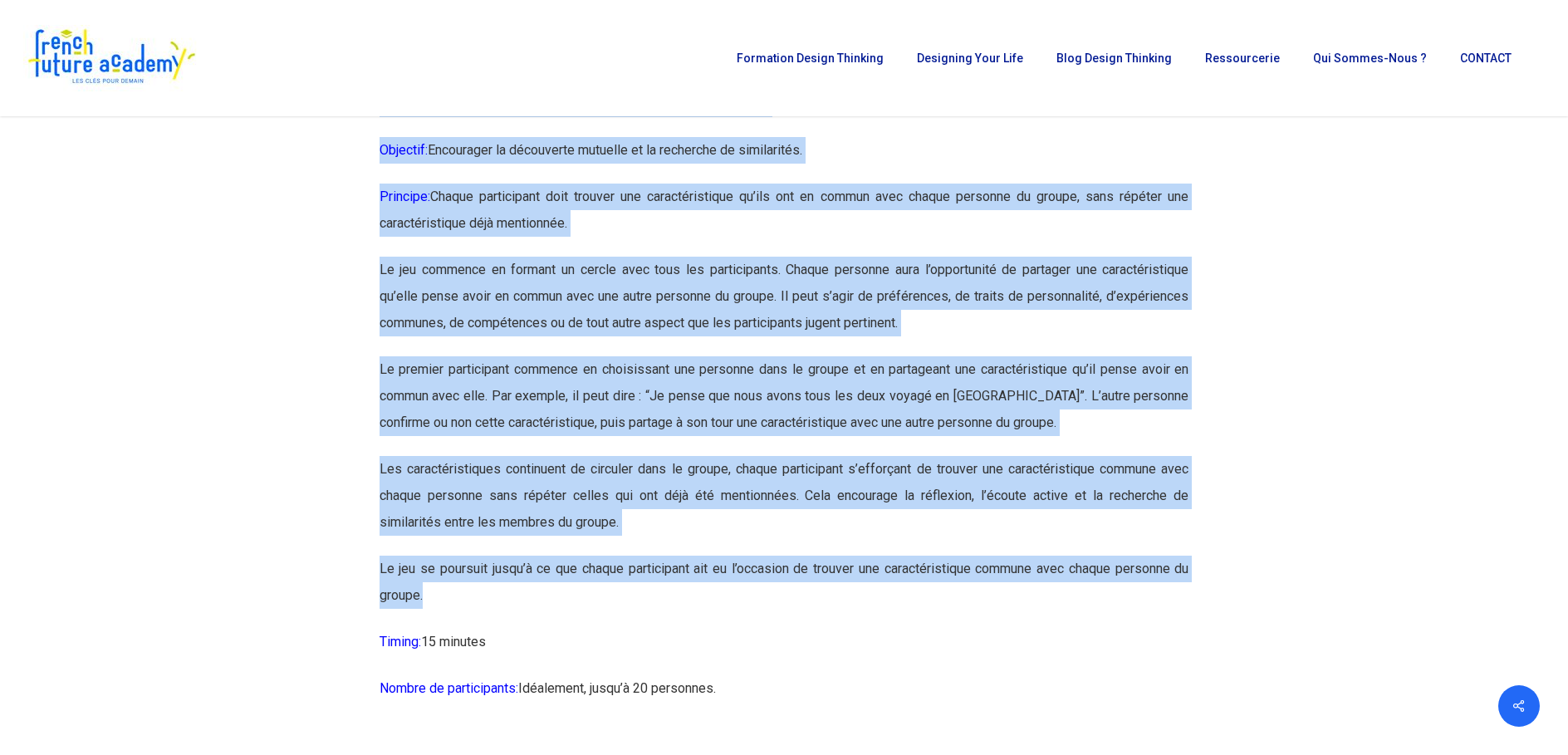
copy div "Icebreaker 14: Le jeu des caractéristiques communes Objectif: Encourager la déc…"
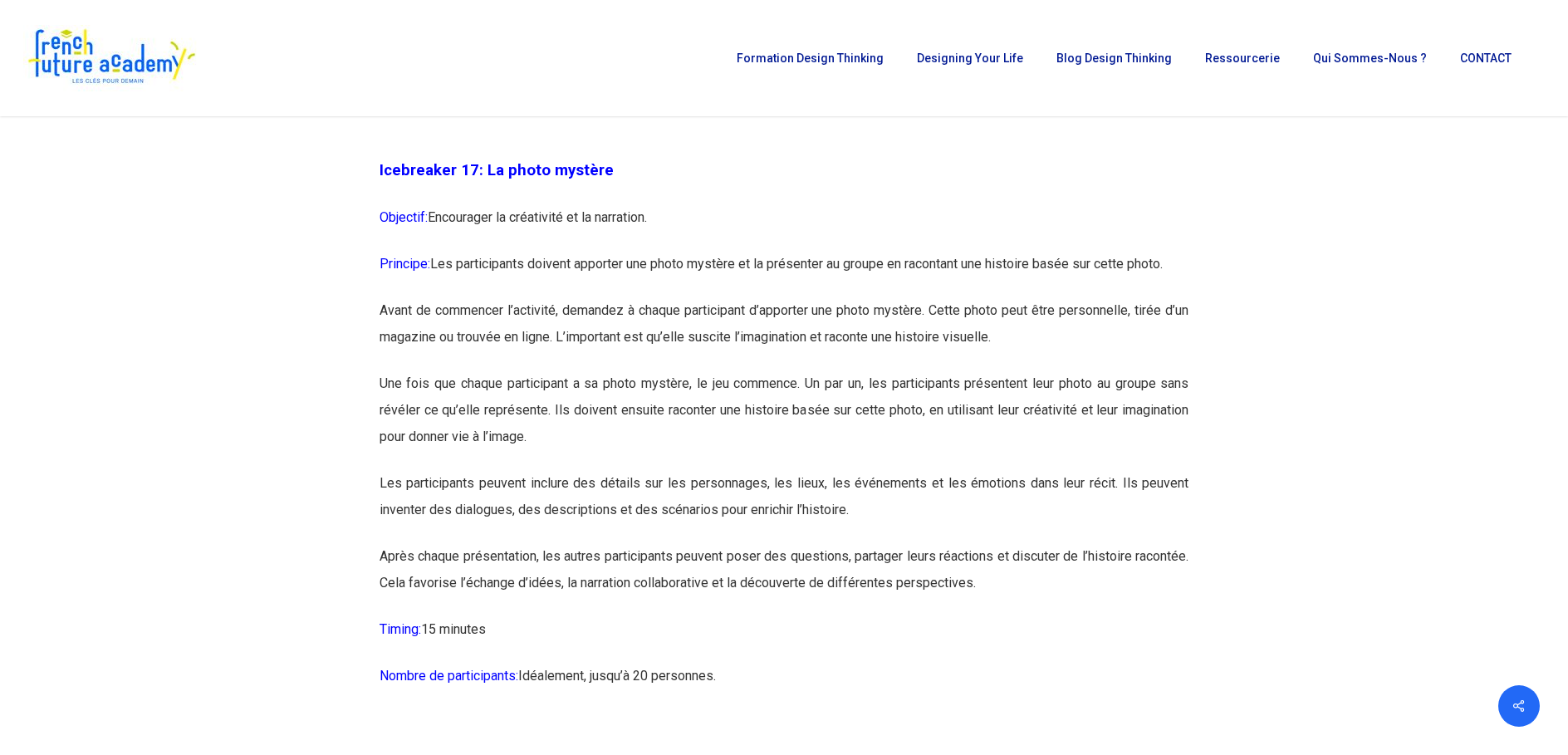
scroll to position [9301, 0]
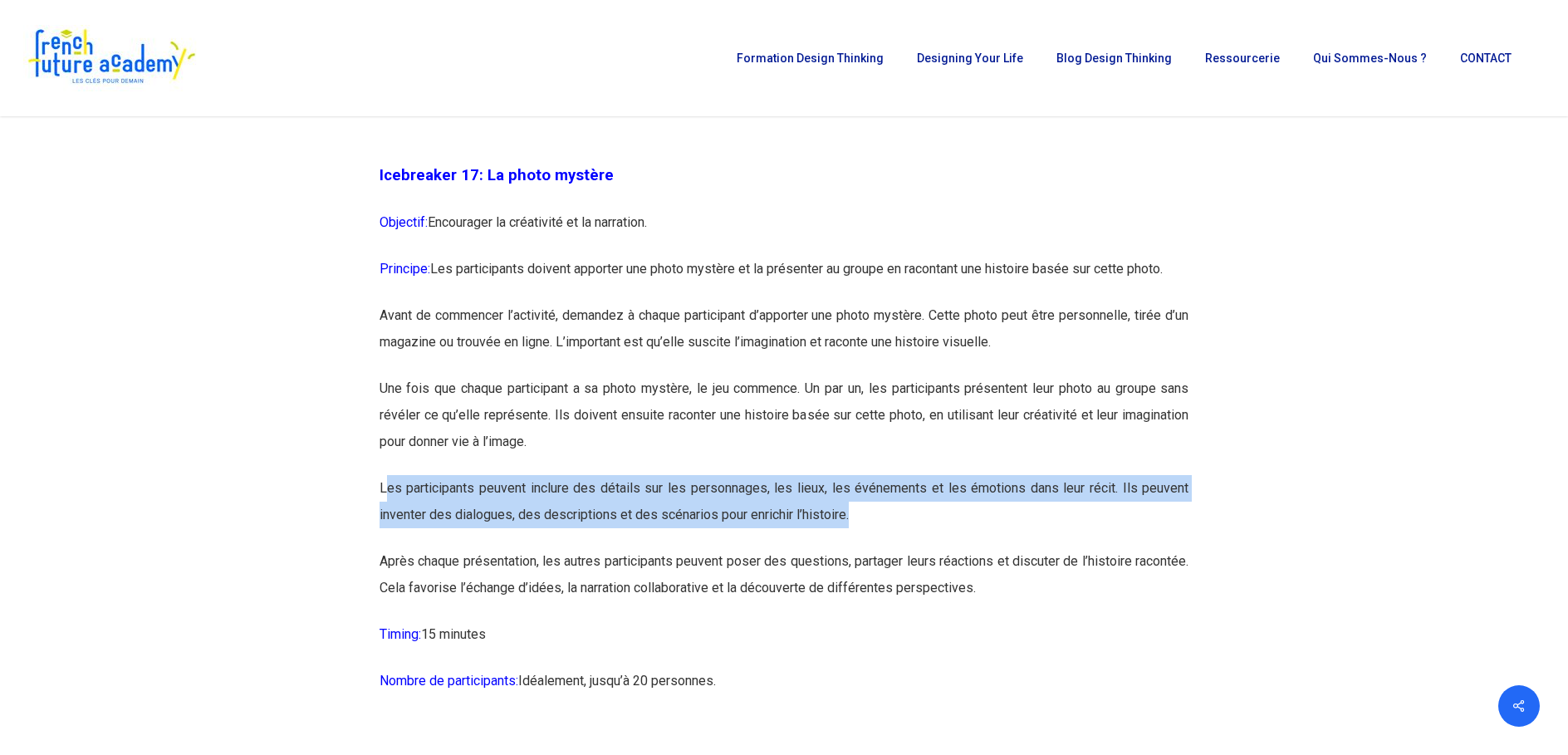
drag, startPoint x: 383, startPoint y: 551, endPoint x: 1167, endPoint y: 559, distance: 784.0
click at [1167, 548] on p "Les participants peuvent inclure des détails sur les personnages, les lieux, le…" at bounding box center [784, 511] width 810 height 73
drag, startPoint x: 1167, startPoint y: 559, endPoint x: 938, endPoint y: 561, distance: 229.0
click at [938, 548] on p "Les participants peuvent inclure des détails sur les personnages, les lieux, le…" at bounding box center [784, 511] width 810 height 73
drag, startPoint x: 939, startPoint y: 575, endPoint x: 374, endPoint y: 544, distance: 565.8
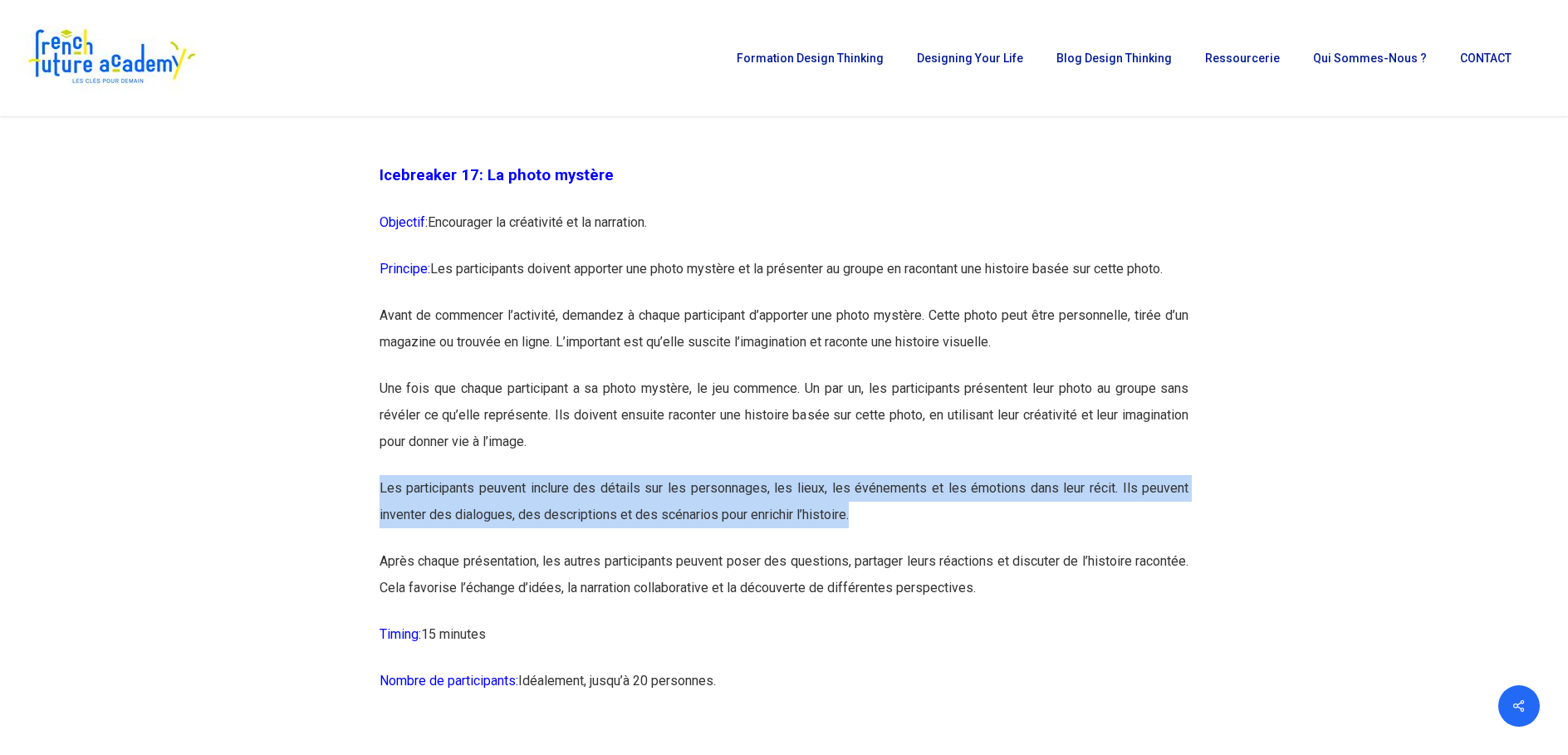
click at [374, 544] on div "Icebreaker 1: Nommez votre super-pouvoir ! Objectif: Encourager l’expression in…" at bounding box center [784, 73] width 831 height 15749
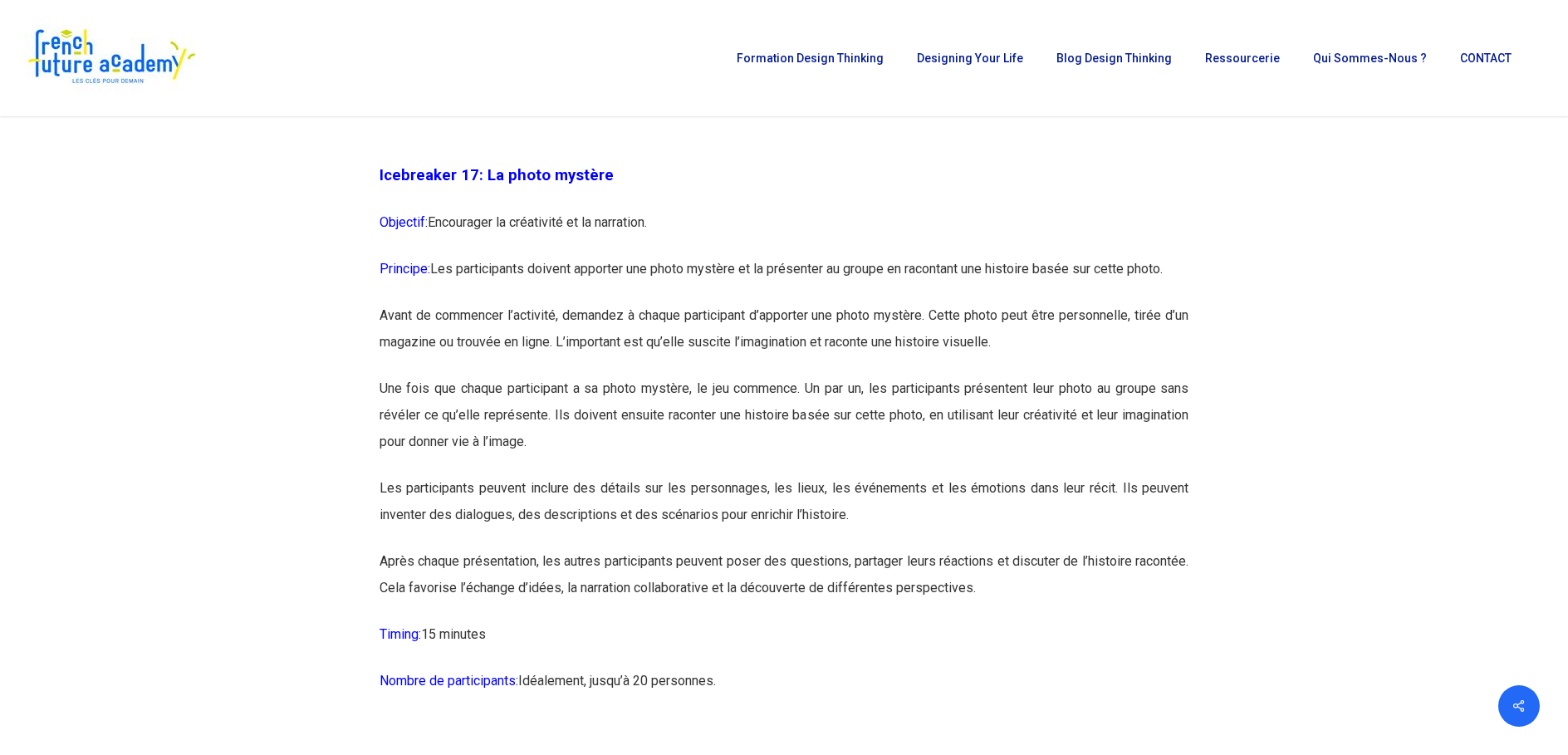
drag, startPoint x: 374, startPoint y: 544, endPoint x: 392, endPoint y: 612, distance: 70.3
click at [392, 612] on p "Après chaque présentation, les autres participants peuvent poser des questions,…" at bounding box center [784, 584] width 810 height 73
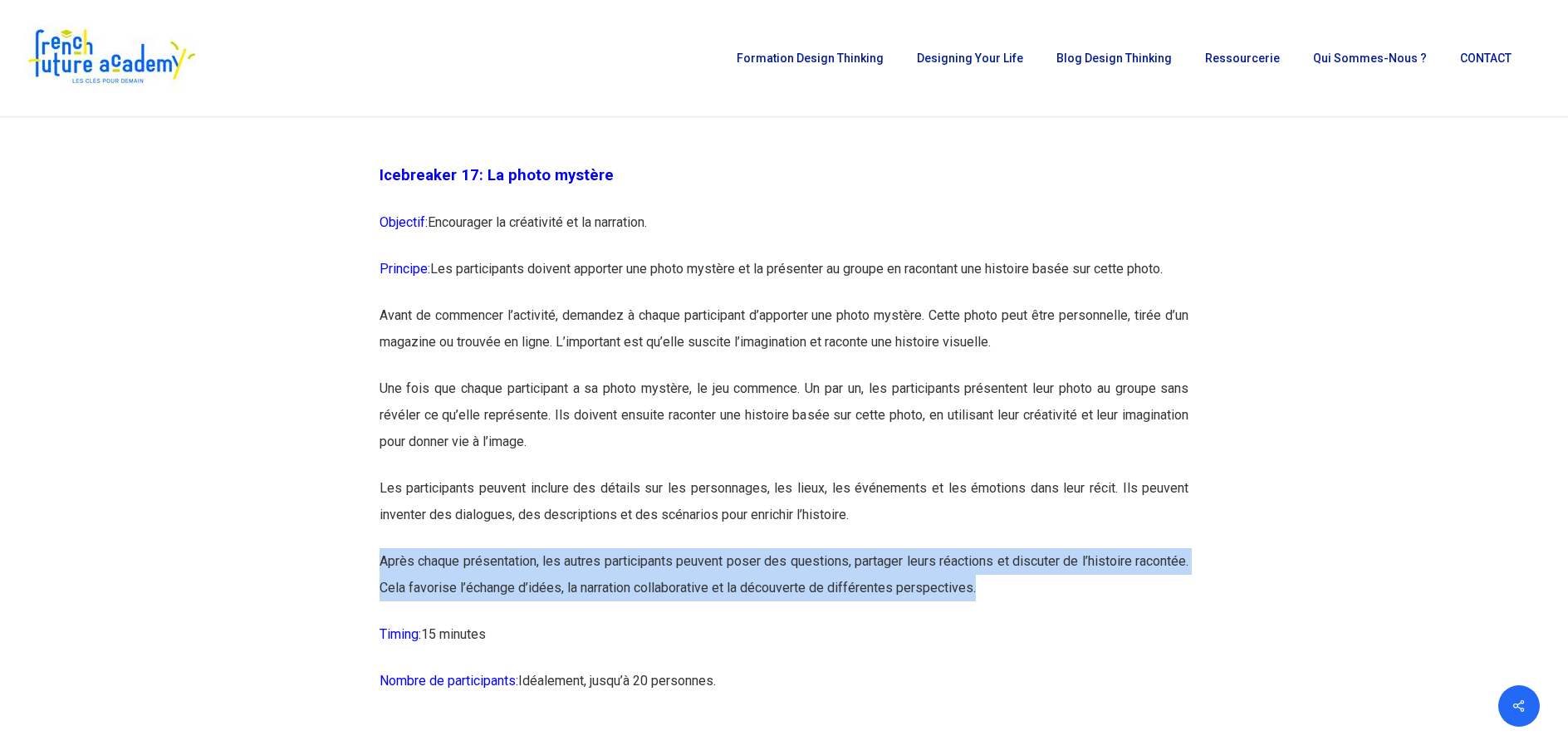
drag, startPoint x: 380, startPoint y: 610, endPoint x: 1193, endPoint y: 629, distance: 813.2
click at [1193, 629] on div "Icebreaker 1: Nommez votre super-pouvoir ! Objectif: Encourager l’expression in…" at bounding box center [784, 73] width 831 height 15749
drag, startPoint x: 1193, startPoint y: 629, endPoint x: 1043, endPoint y: 659, distance: 153.0
click at [1043, 621] on p "Après chaque présentation, les autres participants peuvent poser des questions,…" at bounding box center [784, 584] width 810 height 73
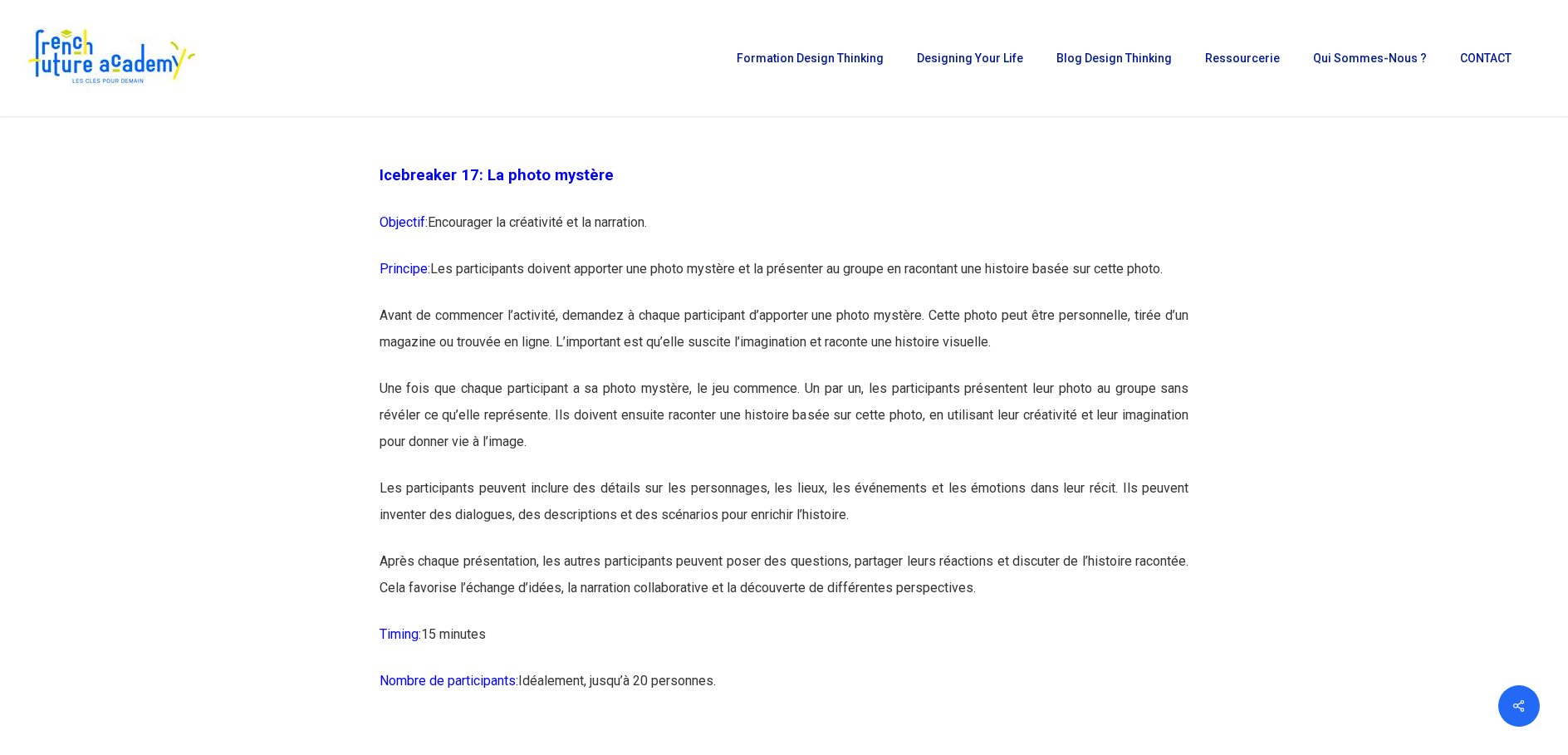
click at [1039, 621] on p "Après chaque présentation, les autres participants peuvent poser des questions,…" at bounding box center [784, 584] width 810 height 73
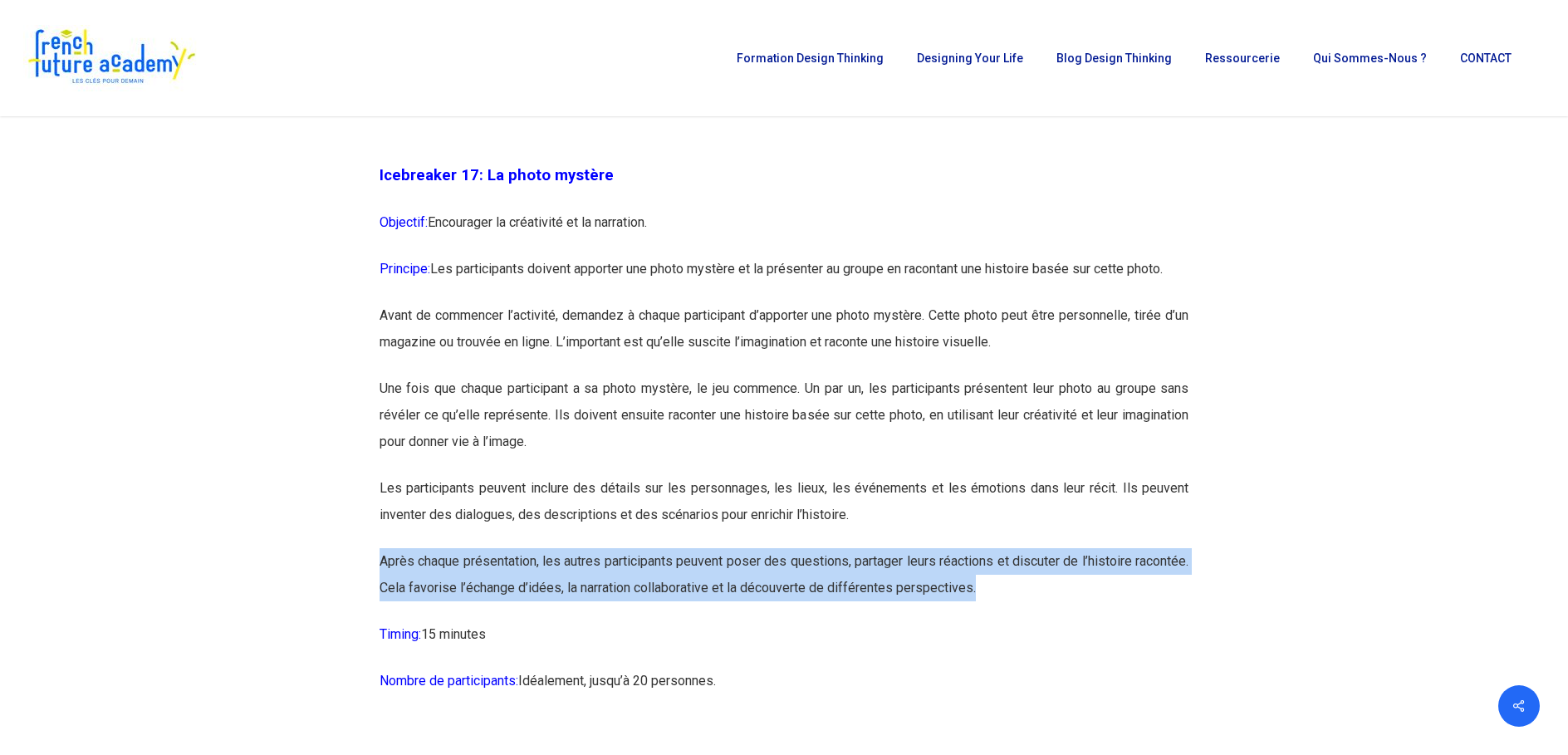
drag, startPoint x: 1048, startPoint y: 639, endPoint x: 372, endPoint y: 624, distance: 676.2
click at [372, 624] on div "Icebreaker 1: Nommez votre super-pouvoir ! Objectif: Encourager l’expression in…" at bounding box center [784, 73] width 831 height 15749
drag, startPoint x: 372, startPoint y: 624, endPoint x: 686, endPoint y: 623, distance: 314.0
click at [686, 621] on p "Après chaque présentation, les autres participants peuvent poser des questions,…" at bounding box center [784, 584] width 810 height 73
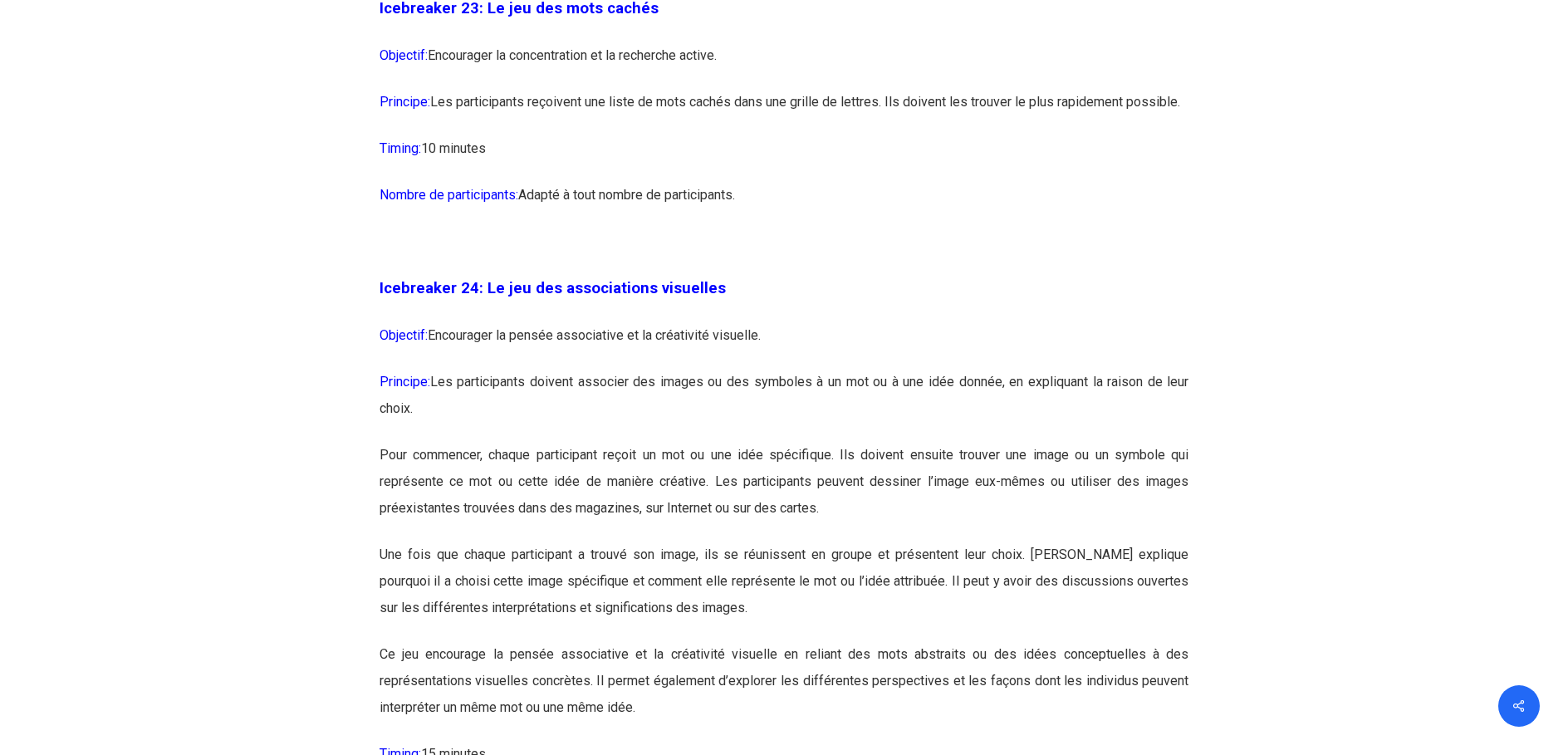
scroll to position [13205, 0]
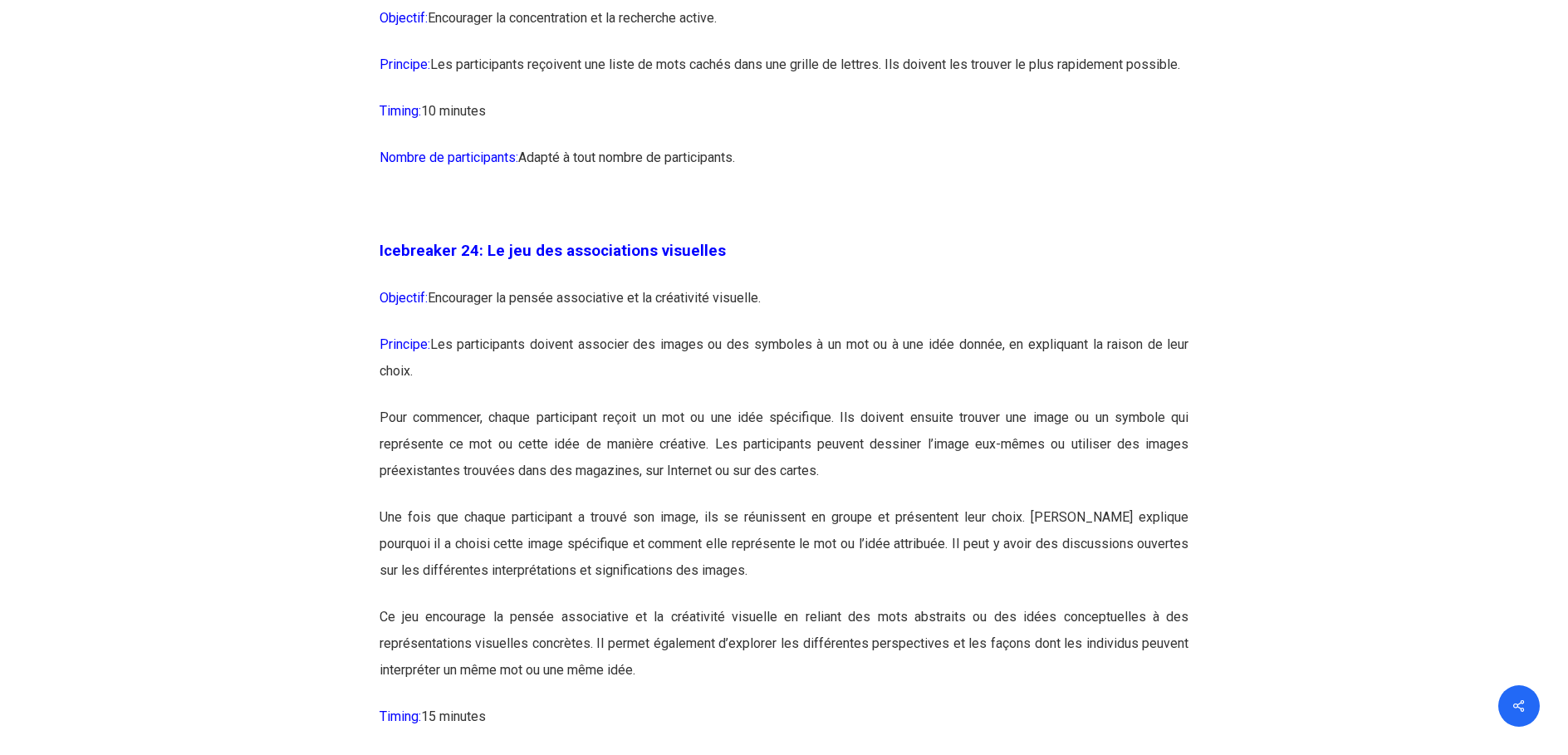
drag, startPoint x: 483, startPoint y: 376, endPoint x: 767, endPoint y: 379, distance: 284.0
click at [767, 331] on p "Objectif: Encourager la pensée associative et la créativité visuelle." at bounding box center [784, 308] width 810 height 47
drag, startPoint x: 767, startPoint y: 379, endPoint x: 524, endPoint y: 422, distance: 246.8
click at [524, 405] on p "Principe: Les participants doivent associer des images ou des symboles à un mot…" at bounding box center [784, 367] width 810 height 73
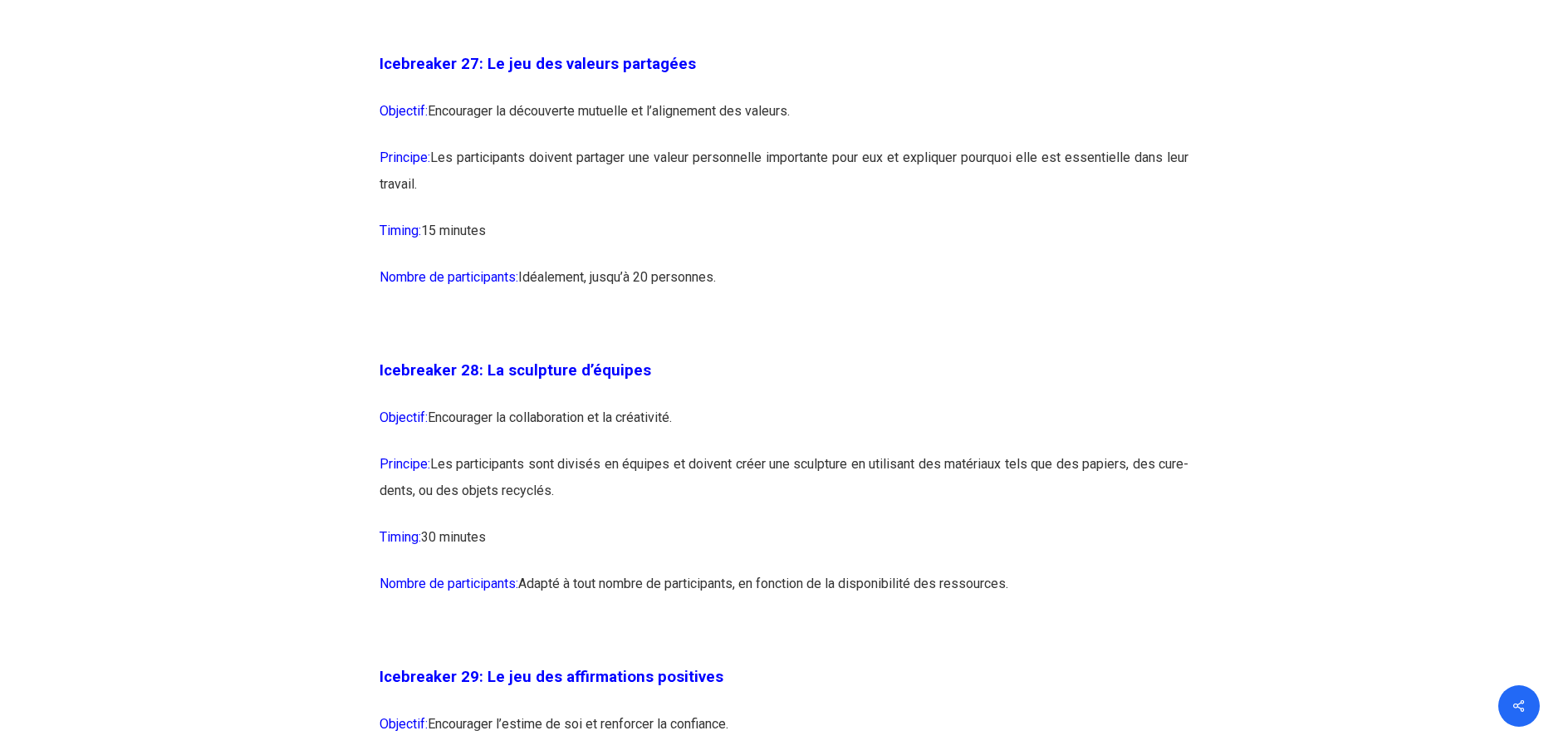
scroll to position [15281, 0]
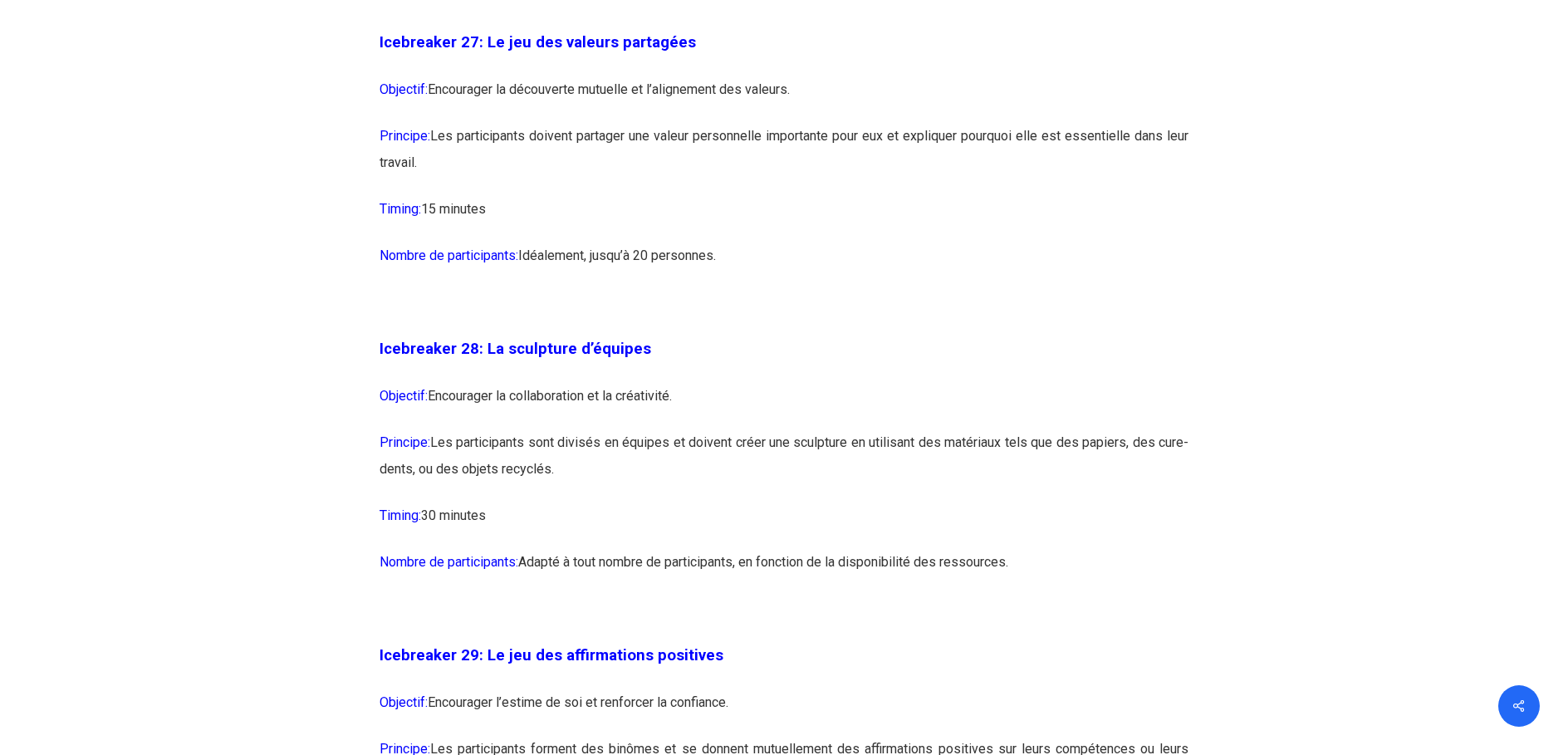
drag, startPoint x: 434, startPoint y: 223, endPoint x: 1204, endPoint y: 231, distance: 770.0
click at [431, 196] on p "Principe: Les participants doivent partager une valeur personnelle importante p…" at bounding box center [784, 159] width 810 height 73
drag, startPoint x: 422, startPoint y: 243, endPoint x: 396, endPoint y: 168, distance: 79.4
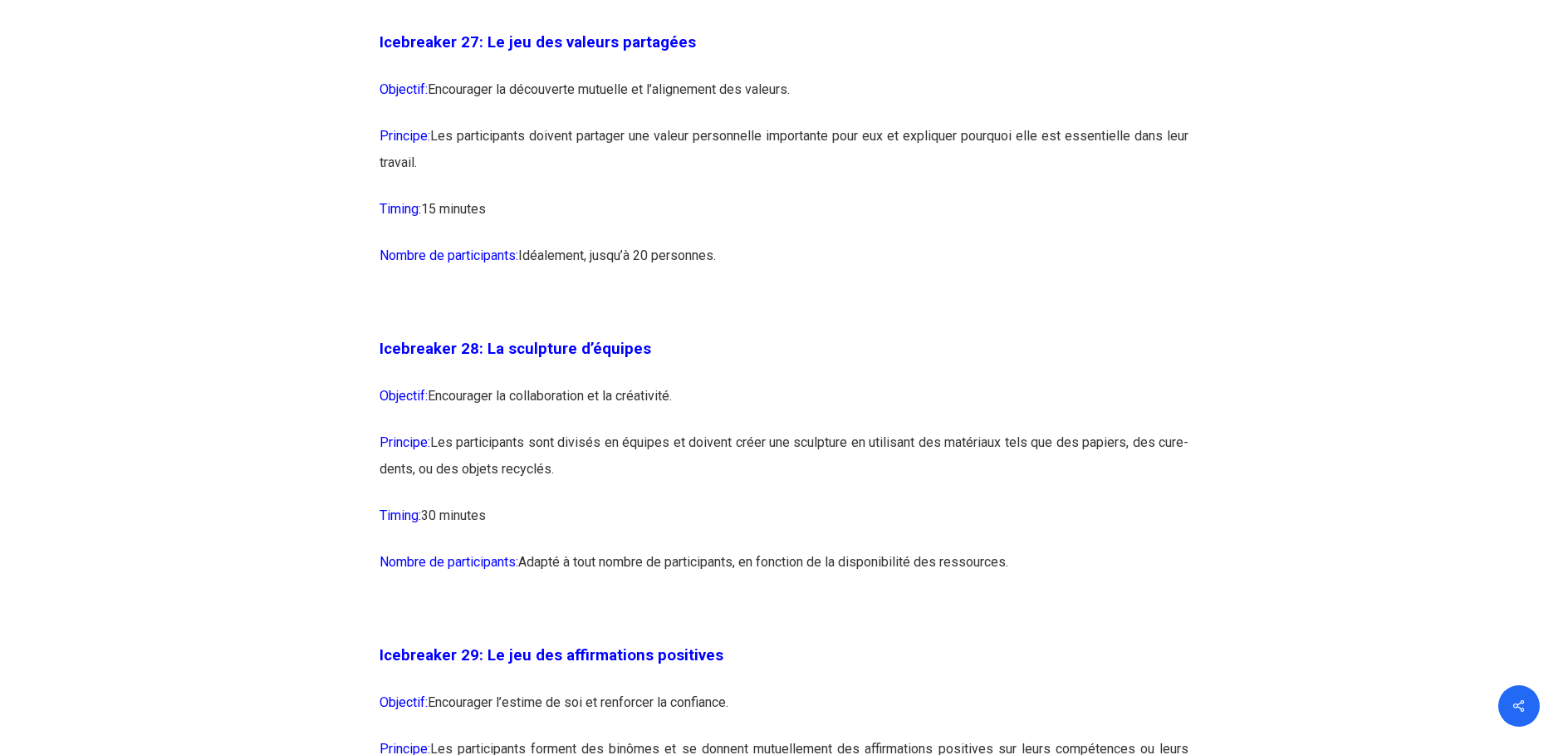
drag, startPoint x: 396, startPoint y: 168, endPoint x: 434, endPoint y: 246, distance: 86.8
click at [447, 196] on p "Principe: Les participants doivent partager une valeur personnelle importante p…" at bounding box center [784, 159] width 810 height 73
click at [419, 196] on p "Principe: Les participants doivent partager une valeur personnelle importante p…" at bounding box center [784, 159] width 810 height 73
drag, startPoint x: 422, startPoint y: 246, endPoint x: 370, endPoint y: 177, distance: 86.4
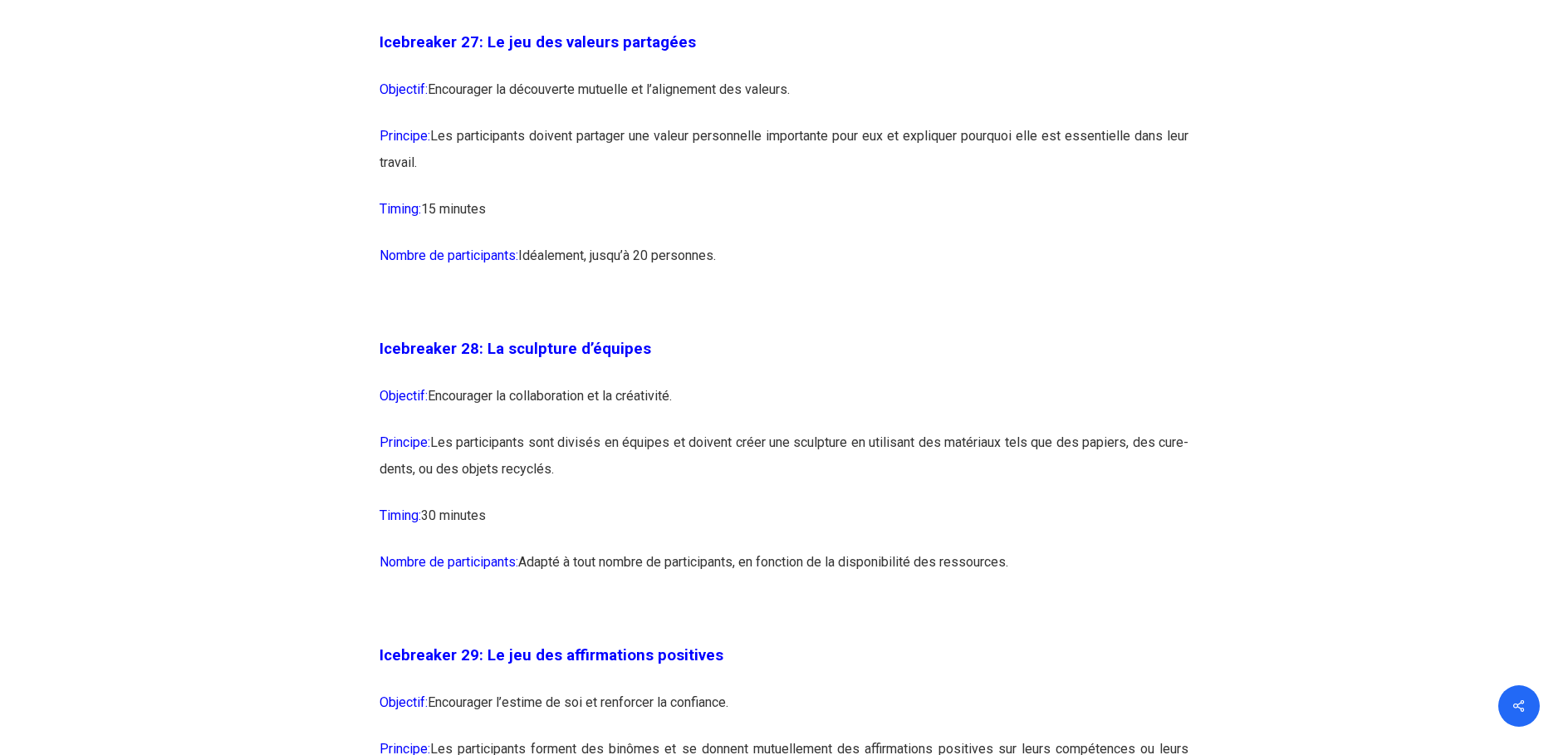
drag, startPoint x: 370, startPoint y: 177, endPoint x: 443, endPoint y: 258, distance: 109.0
click at [443, 196] on p "Principe: Les participants doivent partager une valeur personnelle importante p…" at bounding box center [784, 159] width 810 height 73
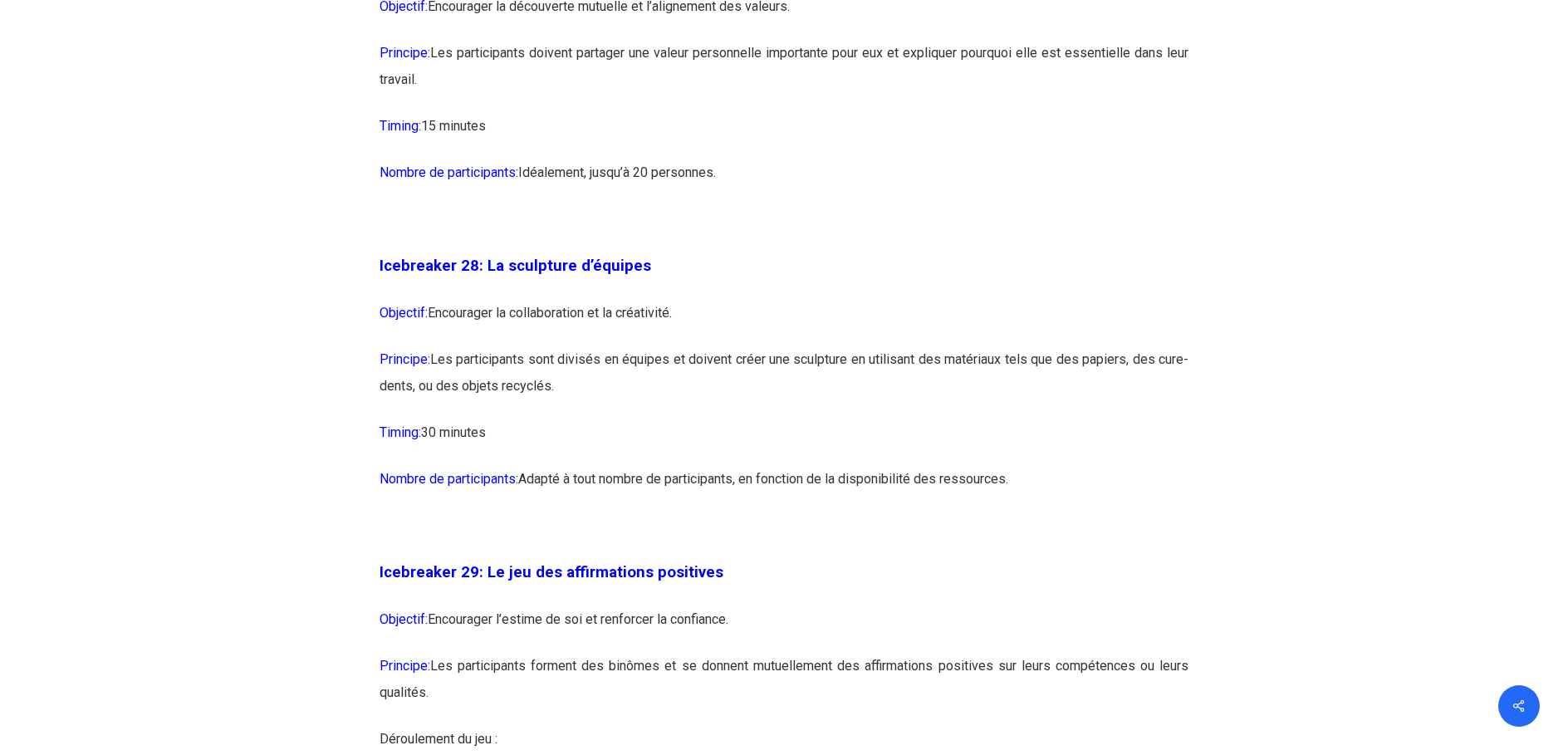
drag, startPoint x: 453, startPoint y: 398, endPoint x: 706, endPoint y: 407, distance: 253.2
click at [706, 346] on p "Objectif: Encourager la collaboration et la créativité." at bounding box center [784, 323] width 810 height 47
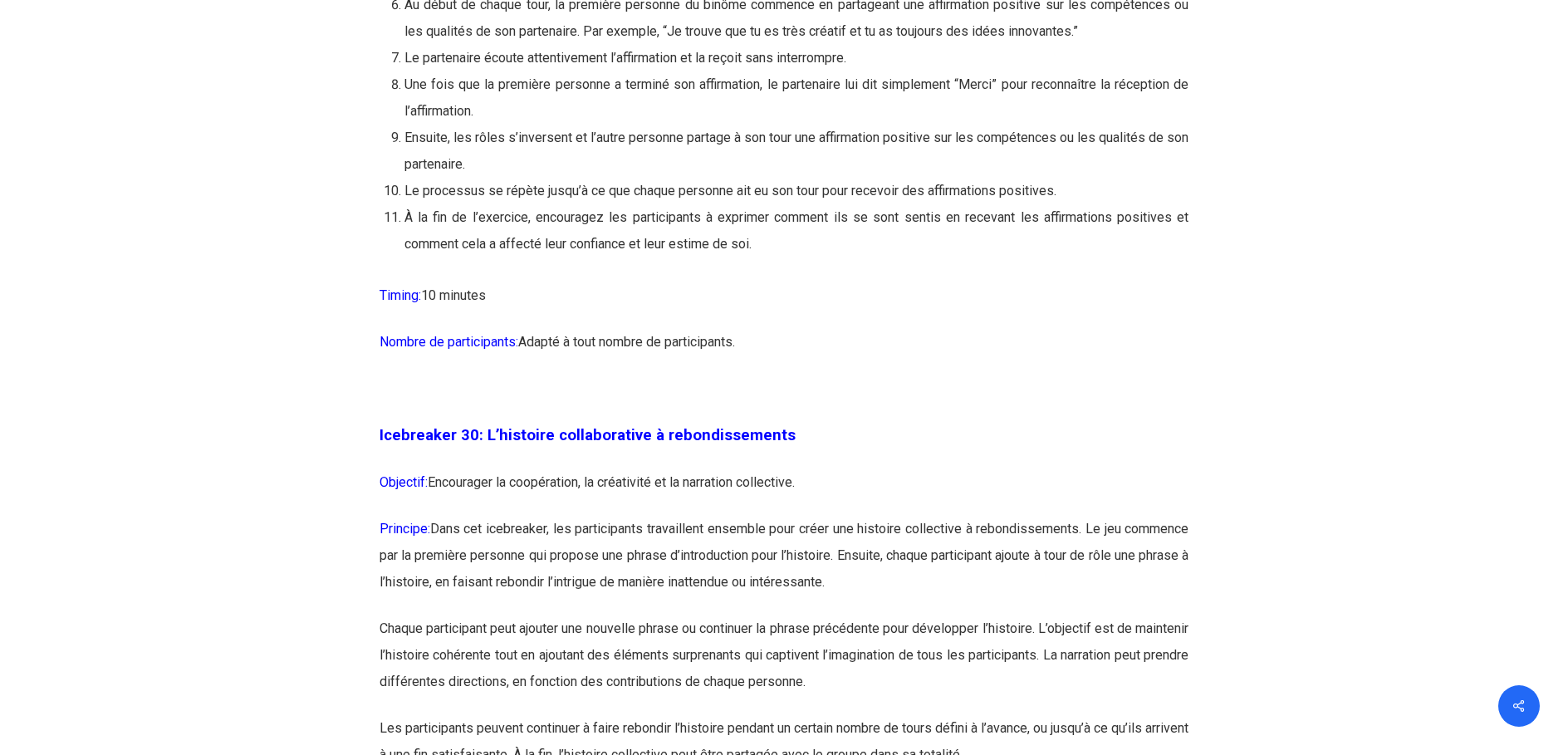
scroll to position [16360, 0]
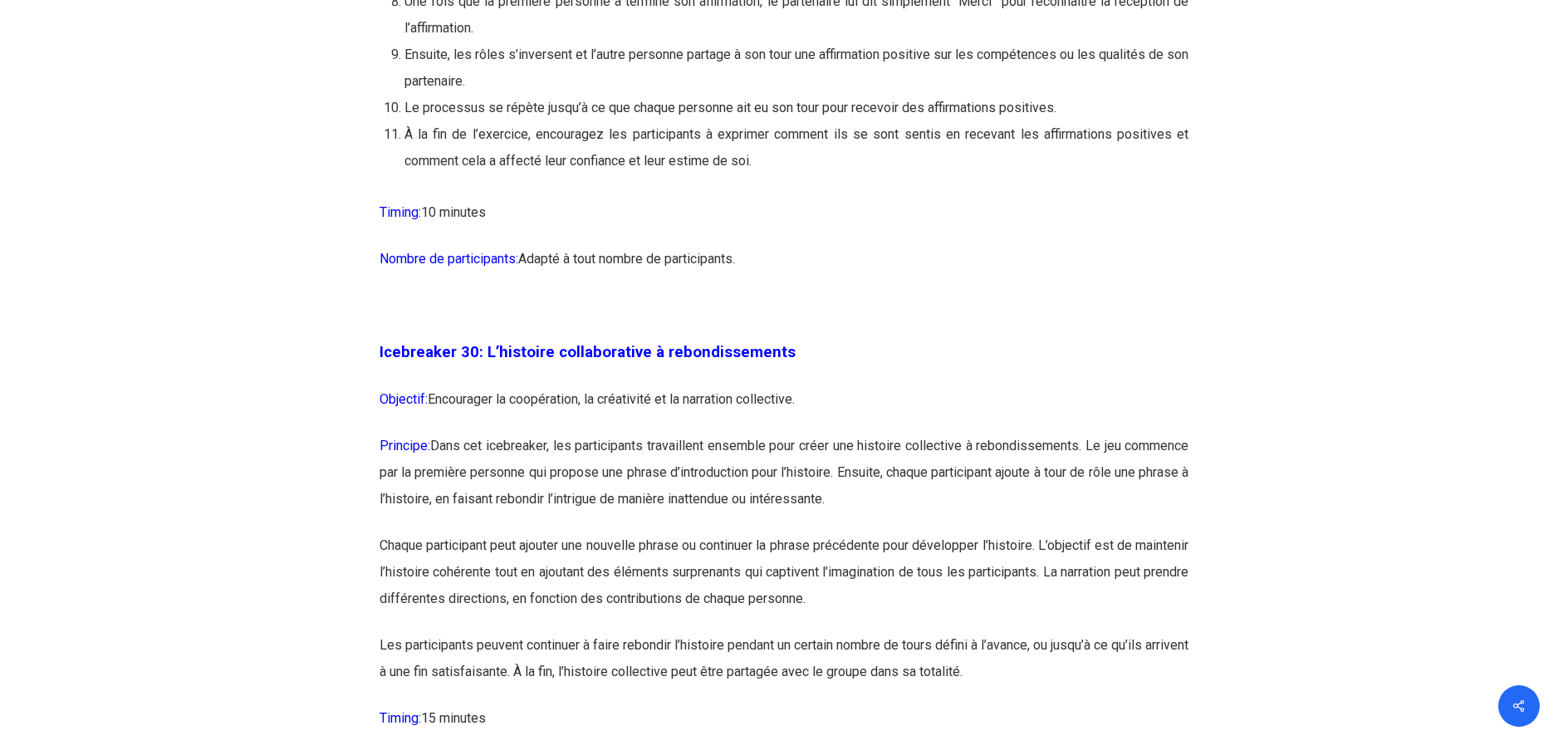
drag, startPoint x: 459, startPoint y: 461, endPoint x: 879, endPoint y: 479, distance: 420.4
drag, startPoint x: 879, startPoint y: 479, endPoint x: 819, endPoint y: 496, distance: 62.4
click at [819, 432] on p "Objectif: Encourager la coopération, la créativité et la narration collective." at bounding box center [784, 410] width 810 height 47
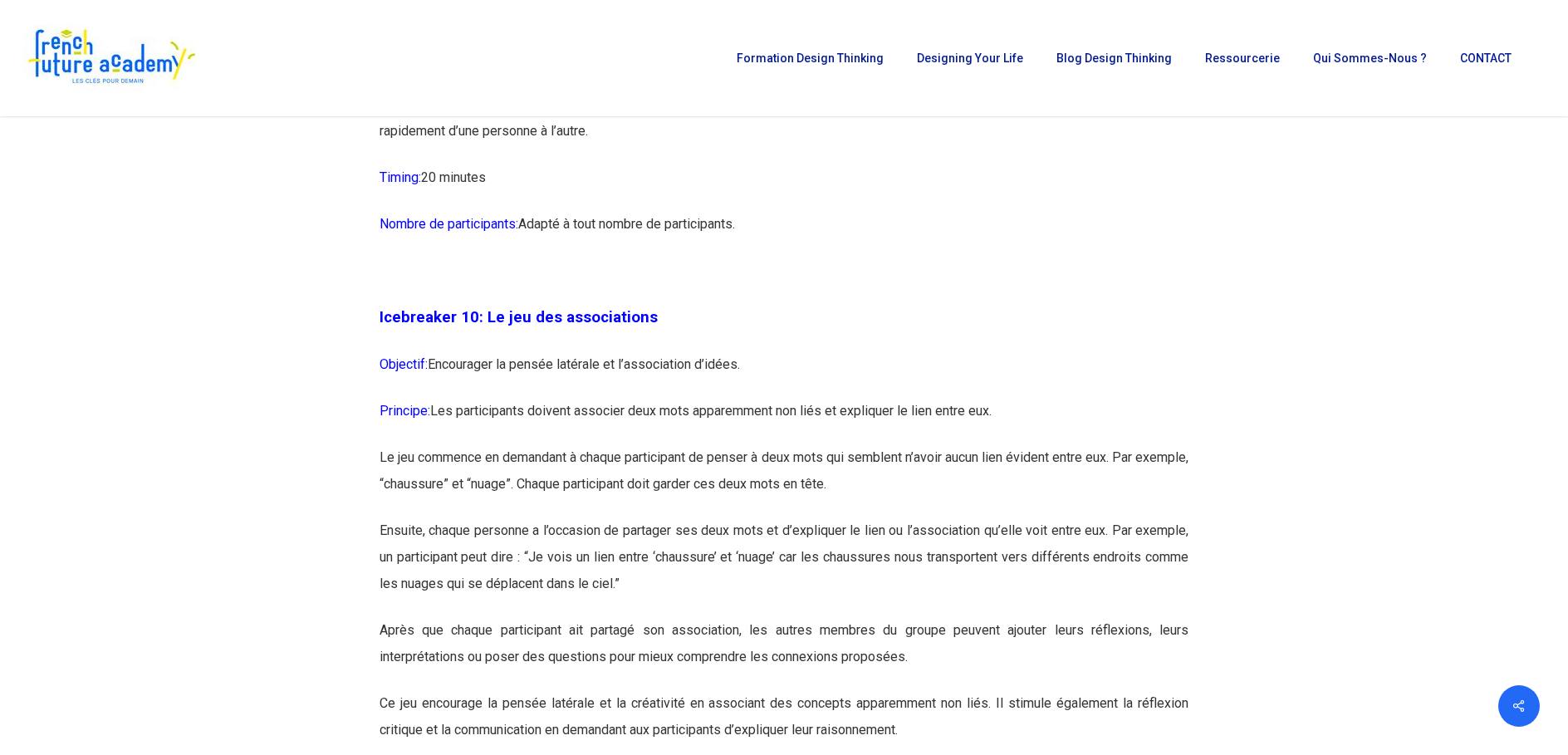
scroll to position [5730, 0]
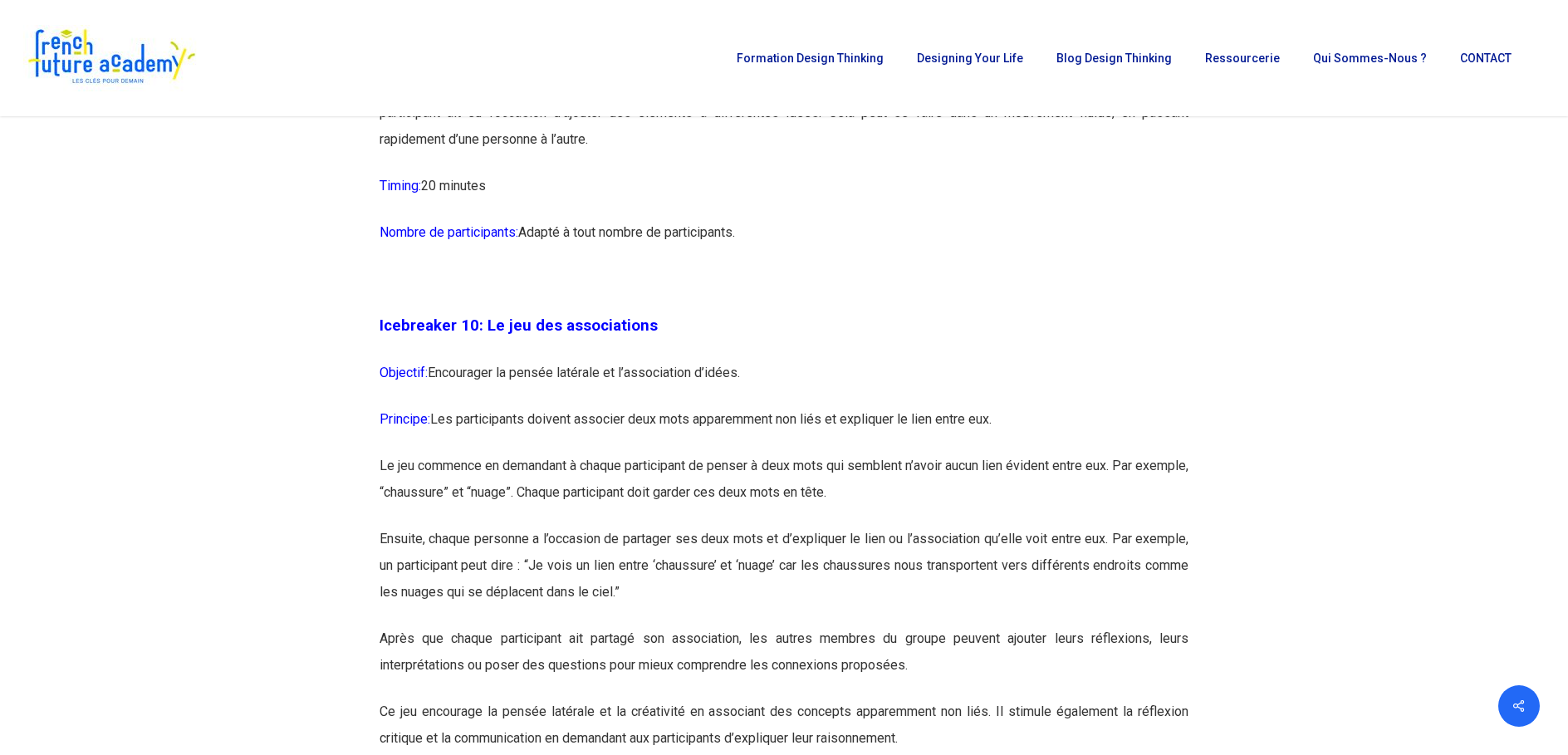
click at [706, 406] on p "Objectif: Encourager la pensée latérale et l’association d’idées." at bounding box center [784, 383] width 810 height 47
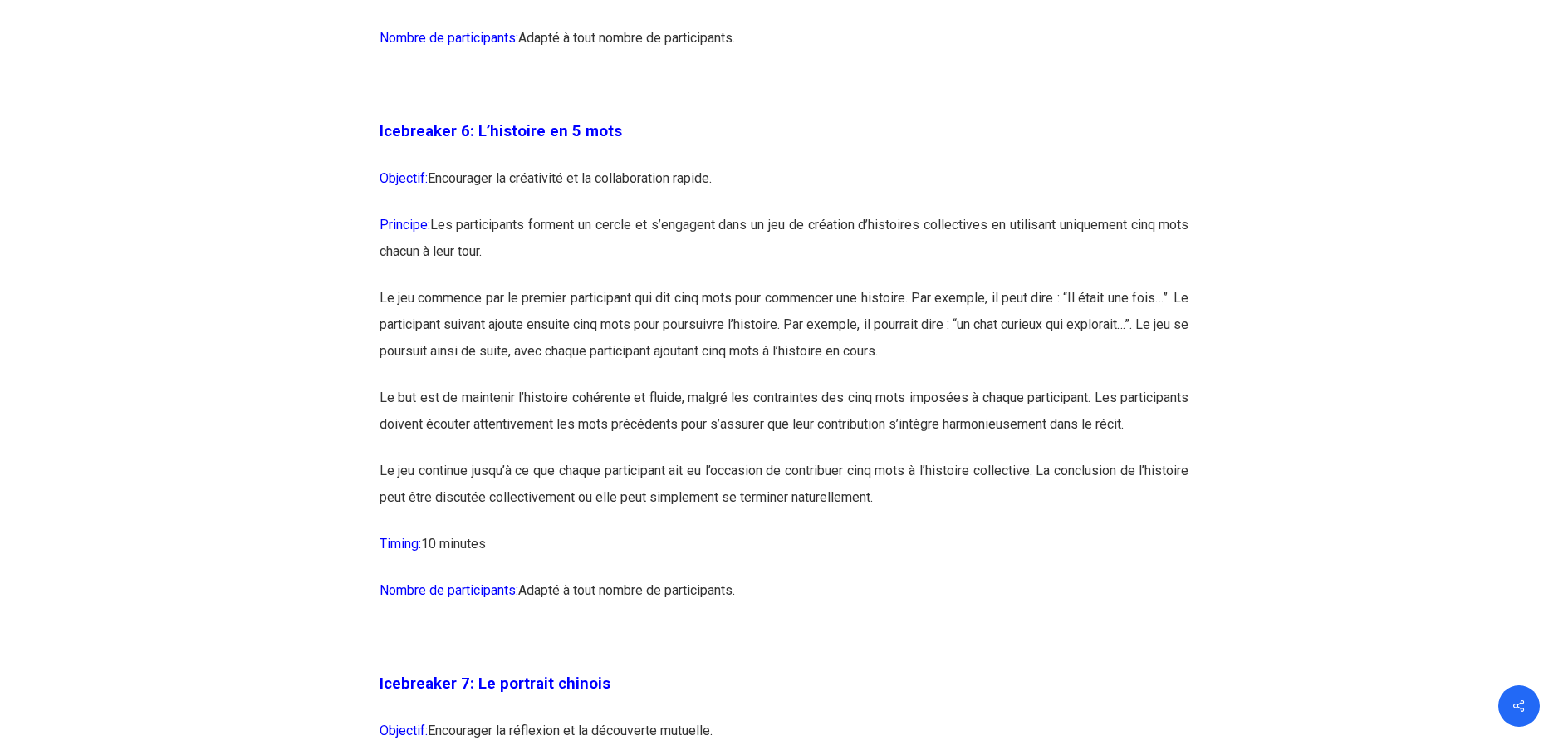
scroll to position [3654, 0]
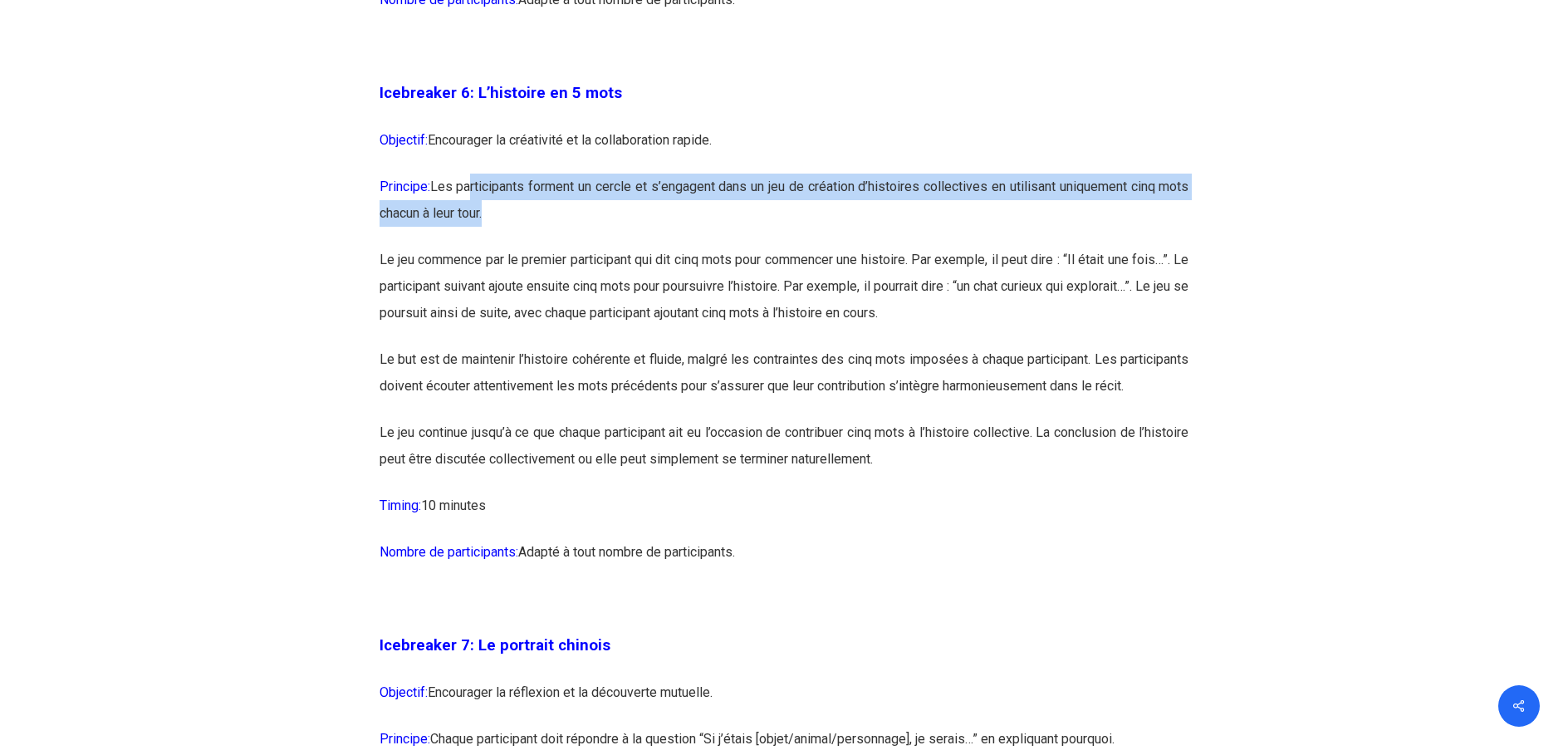
drag, startPoint x: 478, startPoint y: 225, endPoint x: 1206, endPoint y: 233, distance: 728.0
drag, startPoint x: 1206, startPoint y: 233, endPoint x: 901, endPoint y: 253, distance: 305.7
click at [937, 245] on p "Principe: Les participants forment un cercle et s’engagent dans un jeu de créat…" at bounding box center [784, 209] width 810 height 73
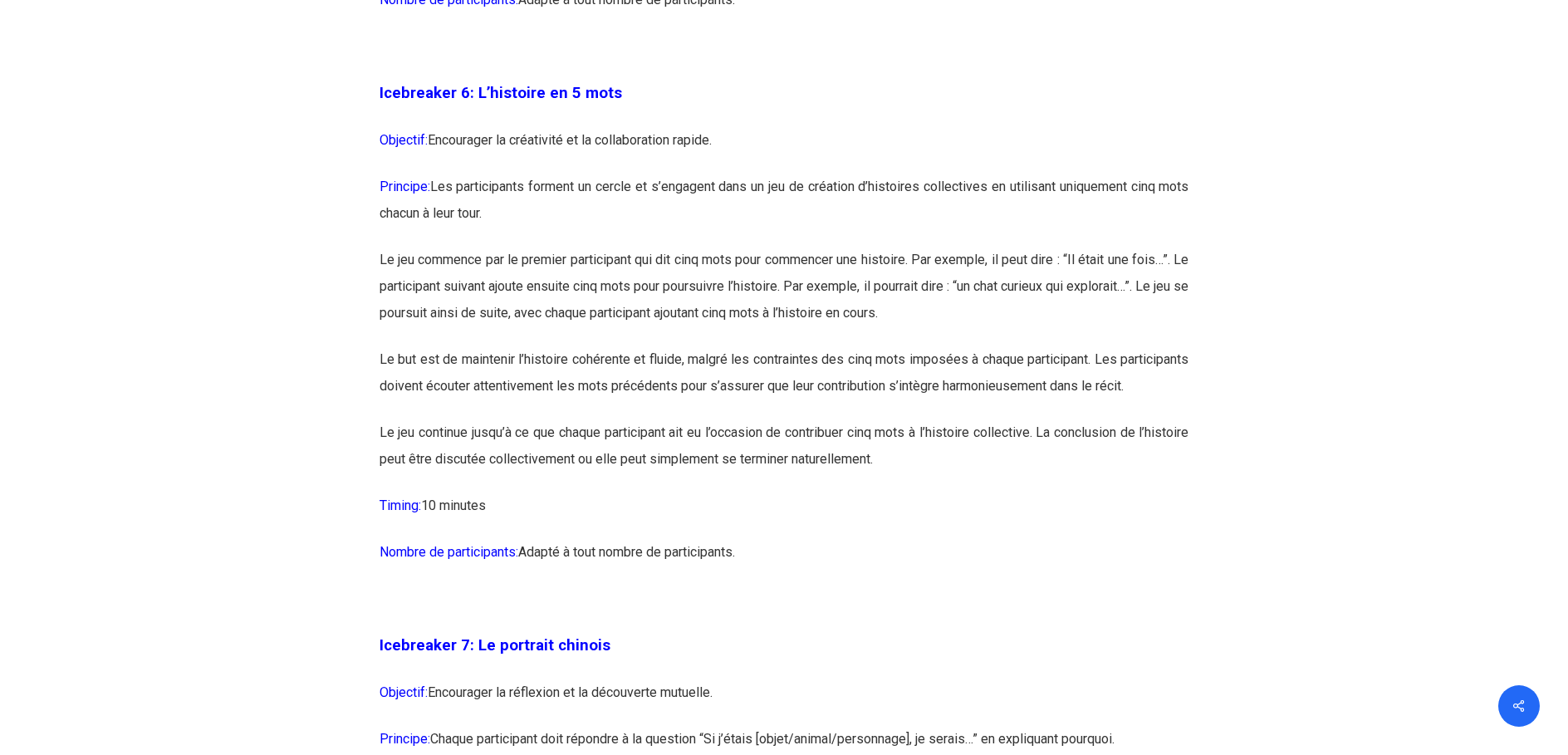
click at [390, 275] on p "Le jeu commence par le premier participant qui dit cinq mots pour commencer une…" at bounding box center [784, 296] width 810 height 100
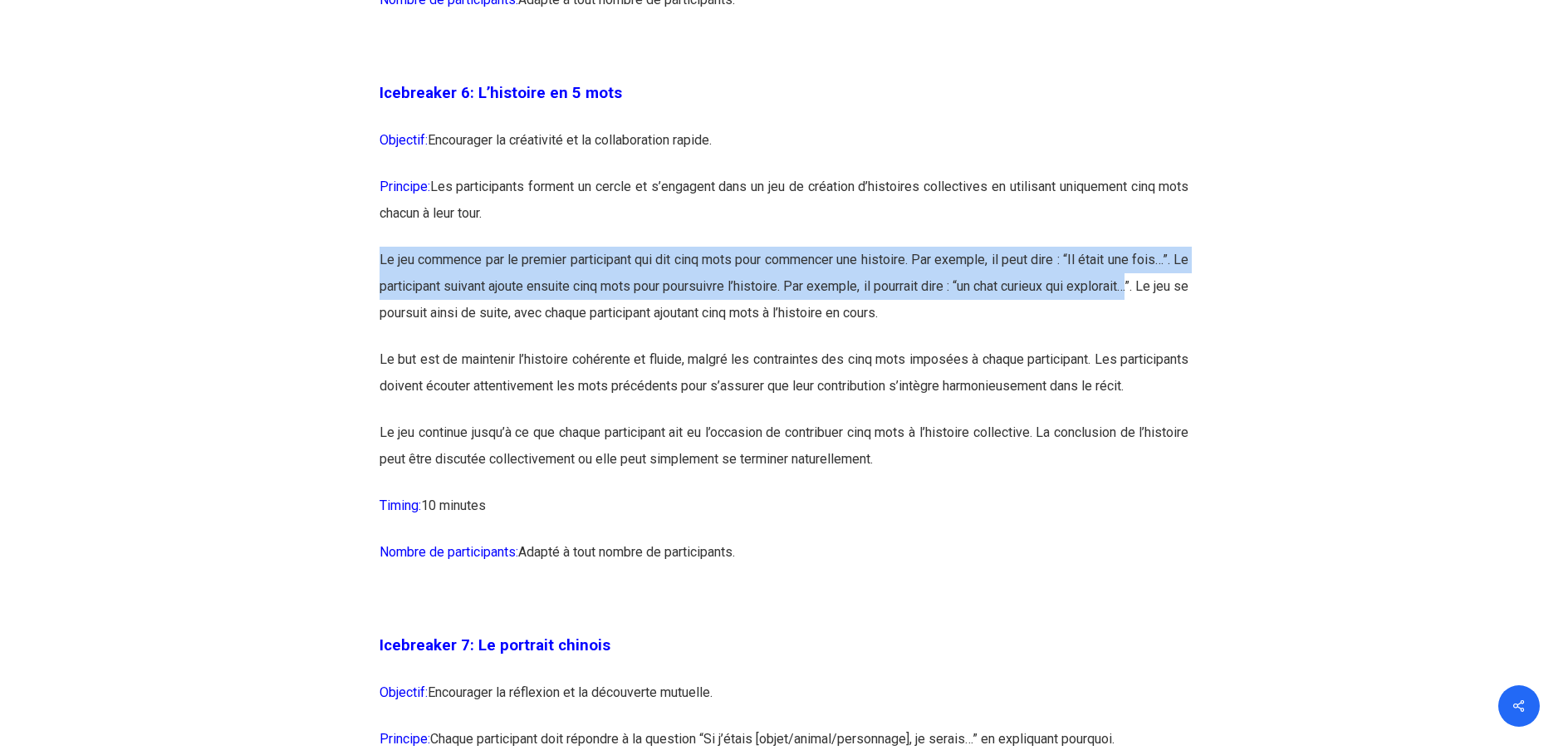
drag, startPoint x: 367, startPoint y: 287, endPoint x: 1162, endPoint y: 324, distance: 795.9
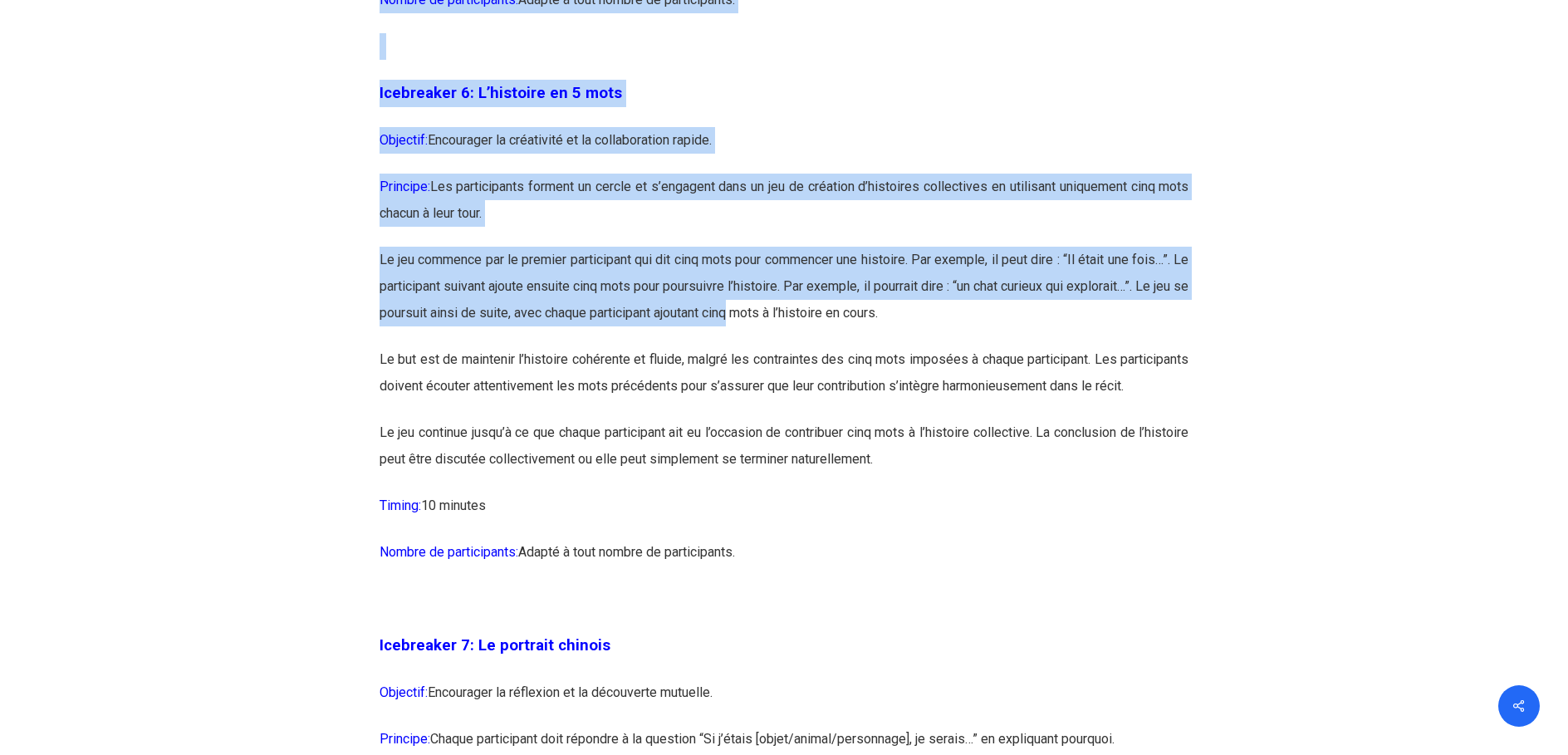
drag, startPoint x: 350, startPoint y: 341, endPoint x: 771, endPoint y: 349, distance: 421.1
drag, startPoint x: 771, startPoint y: 349, endPoint x: 448, endPoint y: 339, distance: 323.2
click at [491, 339] on p "Le jeu commence par le premier participant qui dit cinq mots pour commencer une…" at bounding box center [784, 296] width 810 height 100
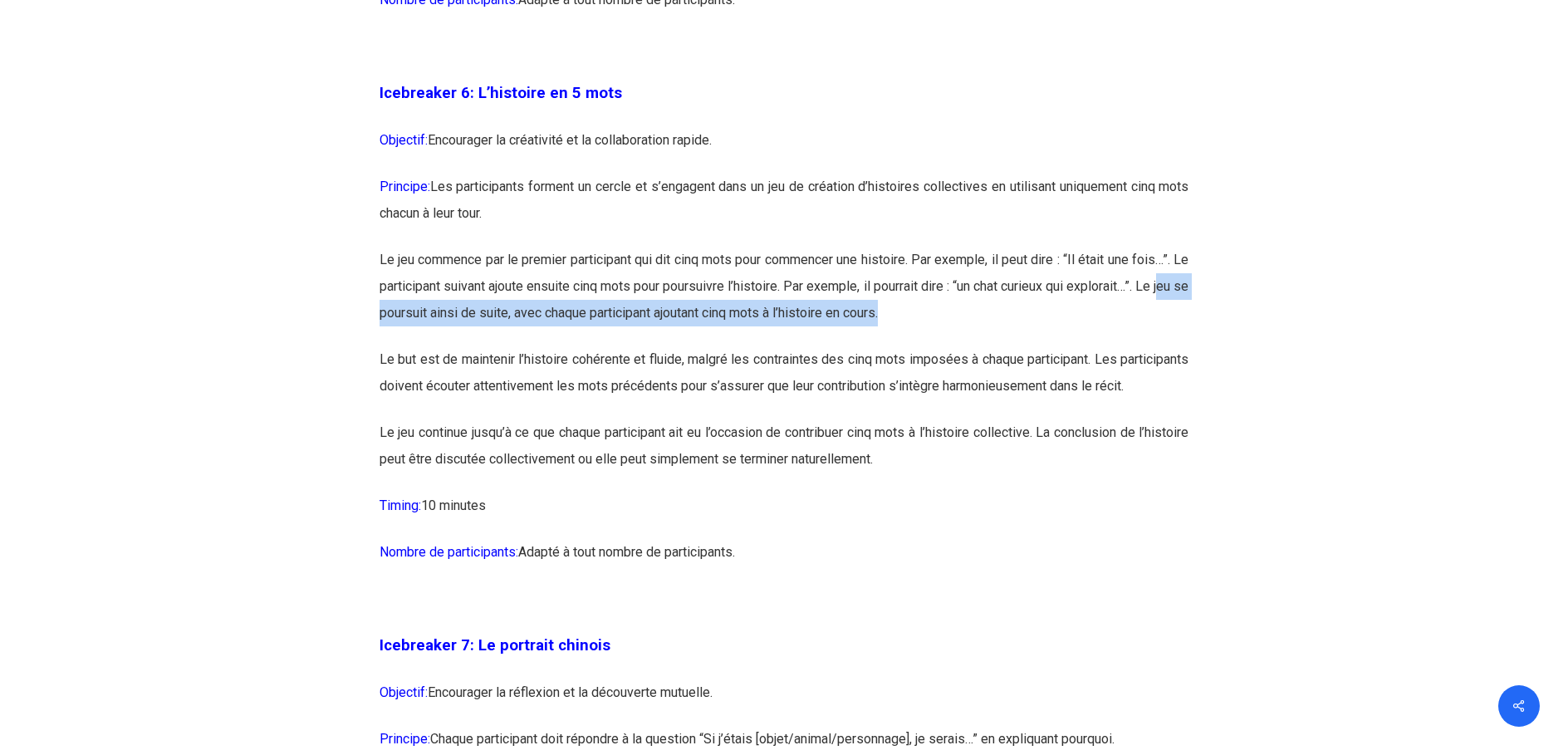
drag, startPoint x: 386, startPoint y: 339, endPoint x: 1017, endPoint y: 354, distance: 631.2
click at [1017, 346] on p "Le jeu commence par le premier participant qui dit cinq mots pour commencer une…" at bounding box center [784, 296] width 810 height 100
click at [532, 346] on p "Le jeu commence par le premier participant qui dit cinq mots pour commencer une…" at bounding box center [784, 296] width 810 height 100
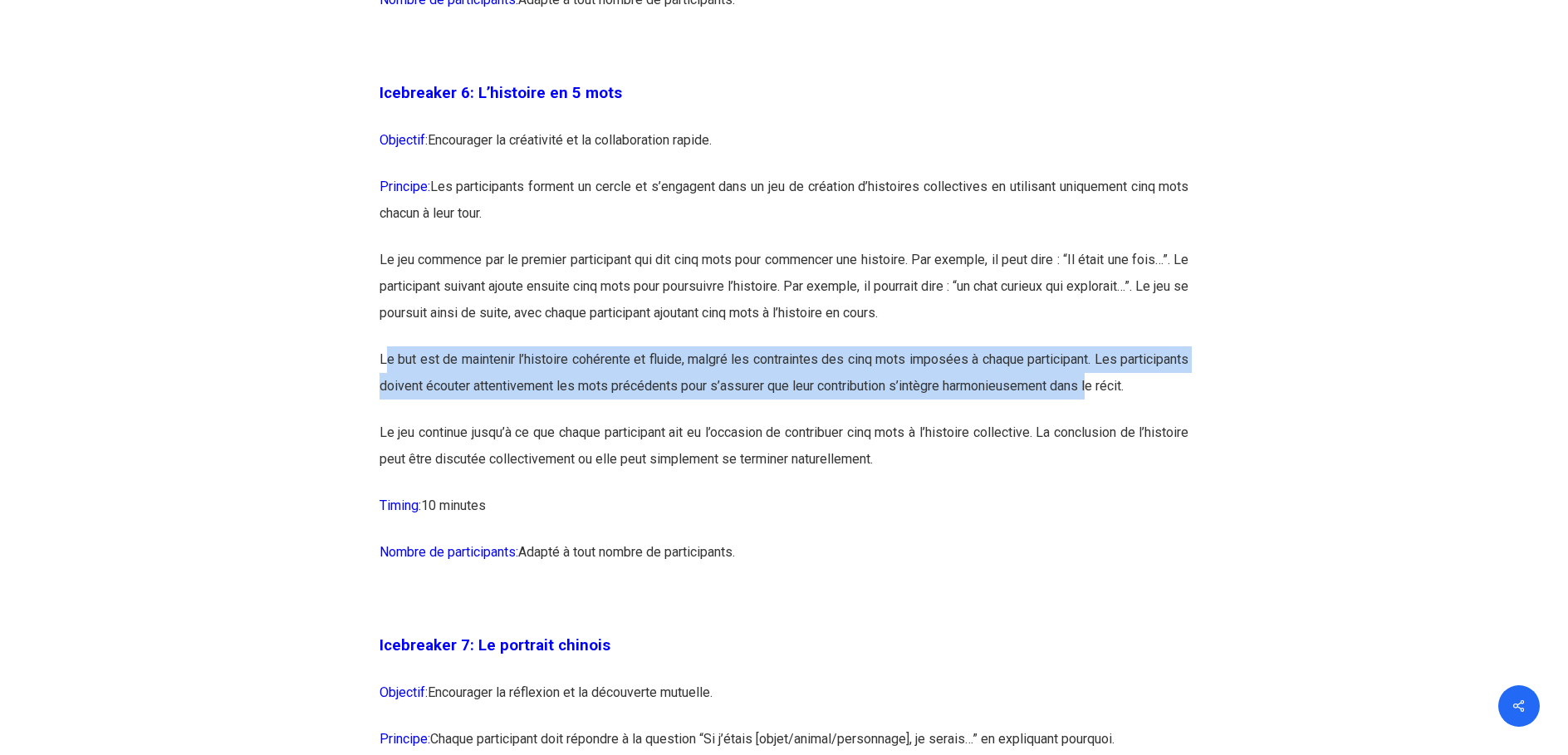
drag, startPoint x: 386, startPoint y: 389, endPoint x: 1182, endPoint y: 407, distance: 796.2
click at [1182, 407] on p "Le but est de maintenir l’histoire cohérente et fluide, malgré les contraintes …" at bounding box center [784, 382] width 810 height 73
click at [409, 415] on p "Le but est de maintenir l’histoire cohérente et fluide, malgré les contraintes …" at bounding box center [784, 382] width 810 height 73
drag, startPoint x: 480, startPoint y: 437, endPoint x: 402, endPoint y: 394, distance: 89.1
click at [402, 394] on p "Le but est de maintenir l’histoire cohérente et fluide, malgré les contraintes …" at bounding box center [784, 382] width 810 height 73
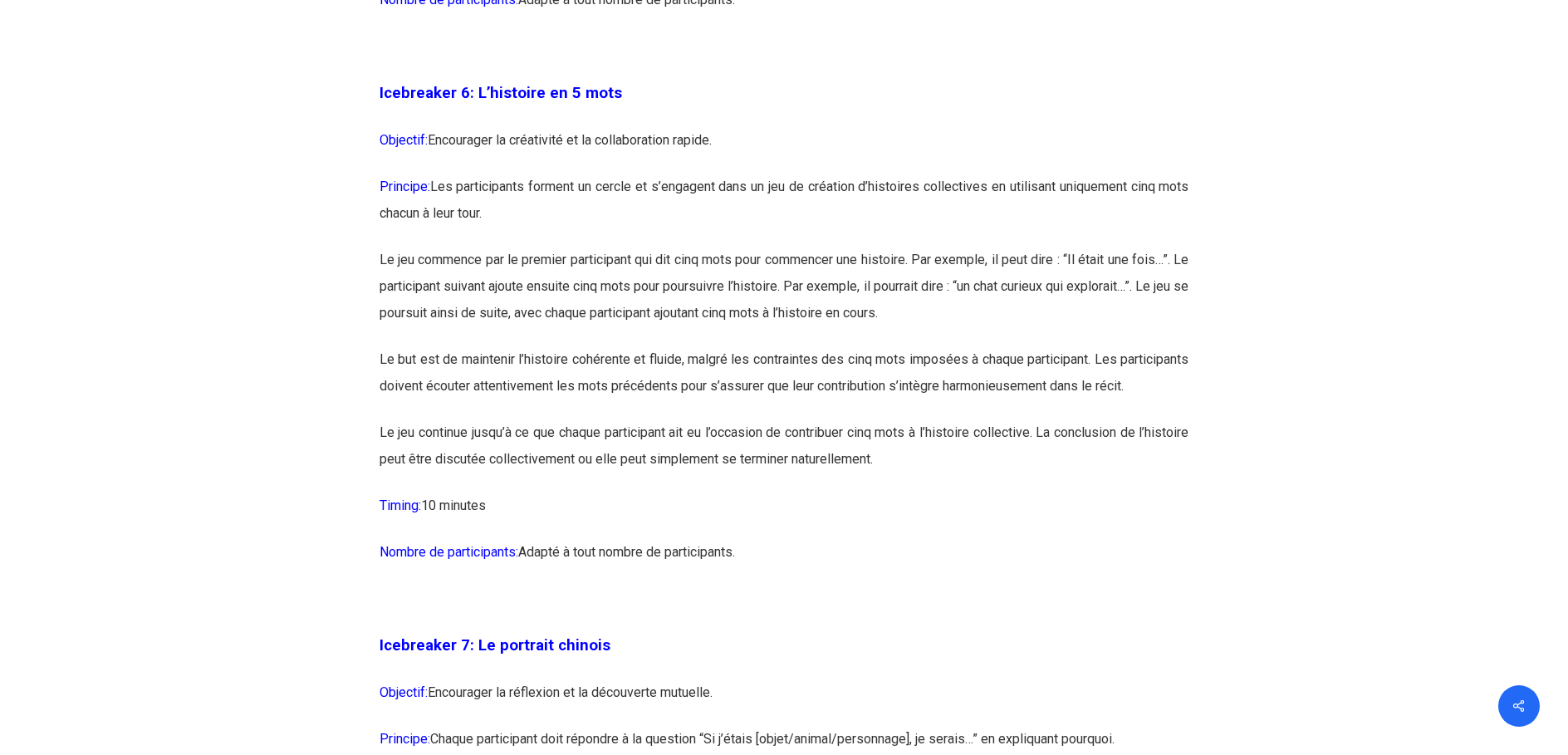
drag, startPoint x: 402, startPoint y: 394, endPoint x: 491, endPoint y: 478, distance: 122.4
click at [510, 481] on p "Le jeu continue jusqu’à ce que chaque participant ait eu l’occasion de contribu…" at bounding box center [784, 455] width 810 height 73
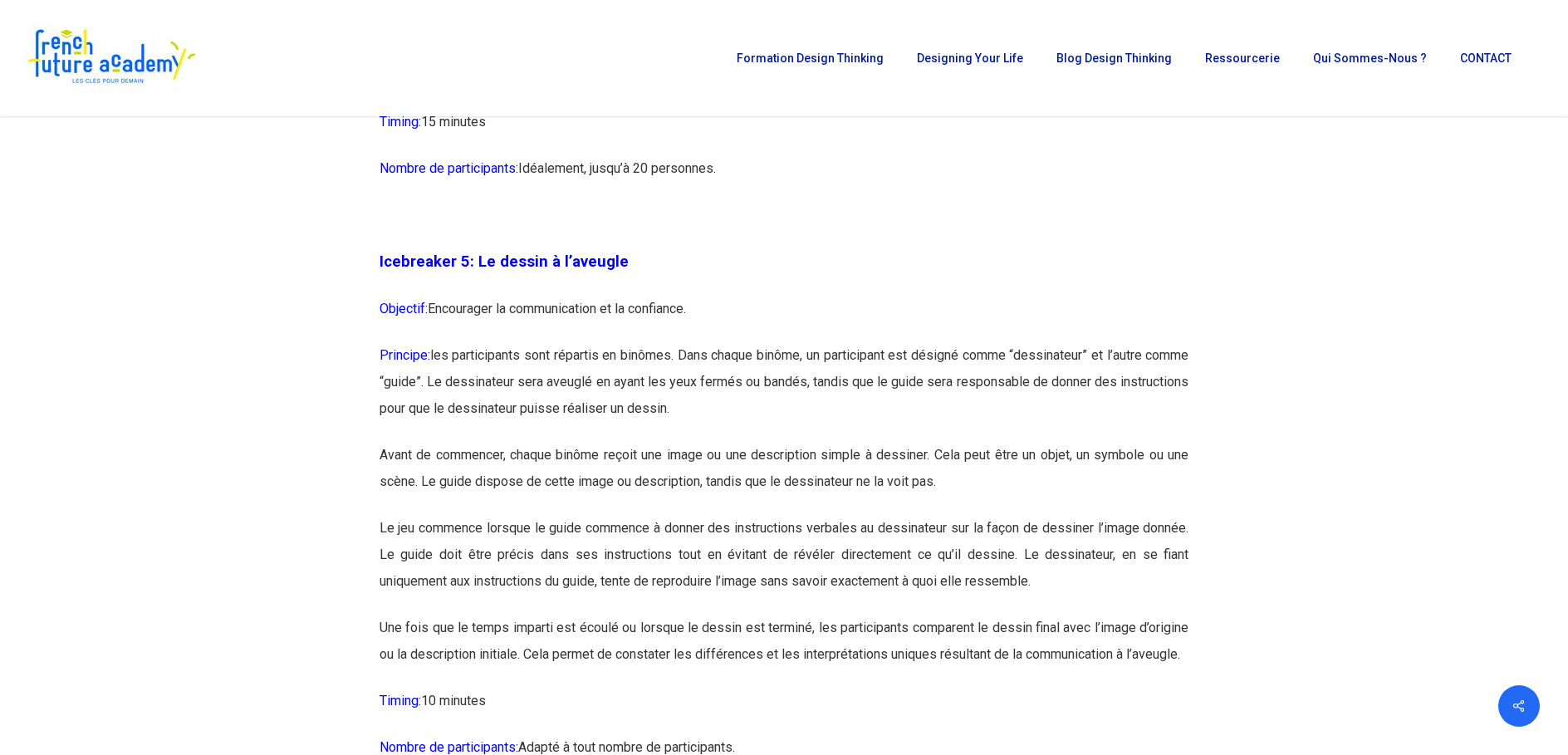
scroll to position [2408, 0]
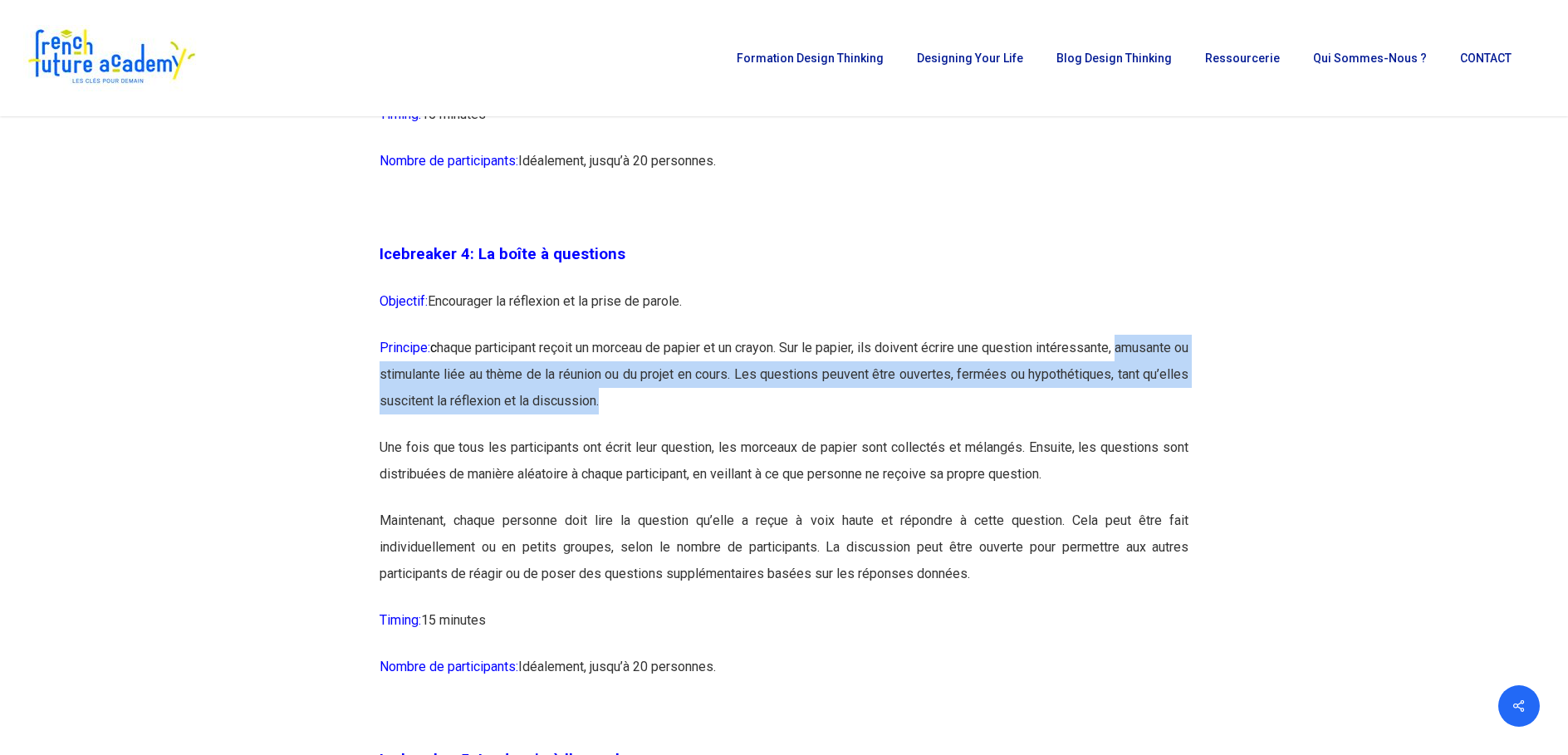
drag, startPoint x: 508, startPoint y: 378, endPoint x: 1182, endPoint y: 411, distance: 674.8
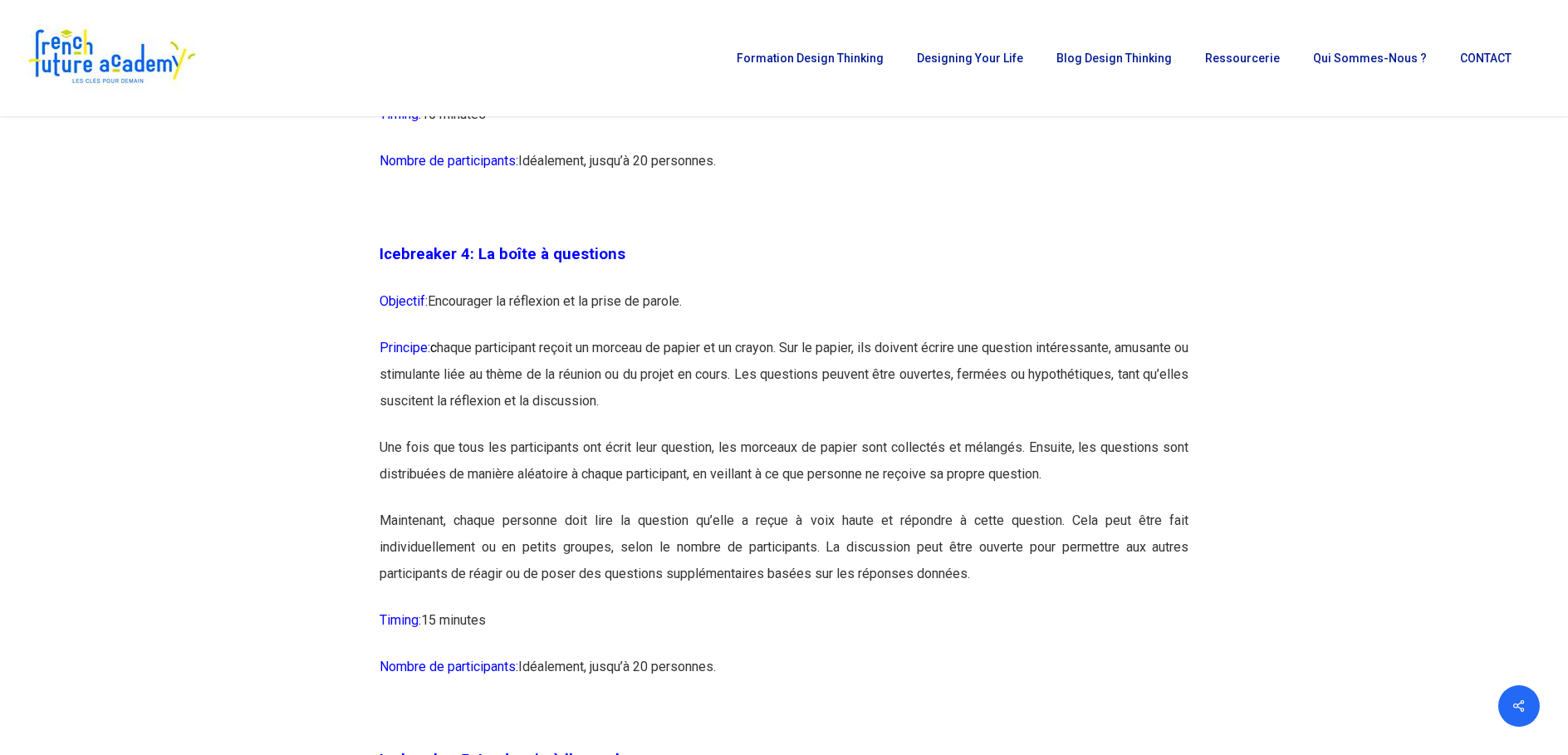
click at [564, 454] on p "Une fois que tous les participants ont écrit leur question, les morceaux de pap…" at bounding box center [784, 470] width 810 height 73
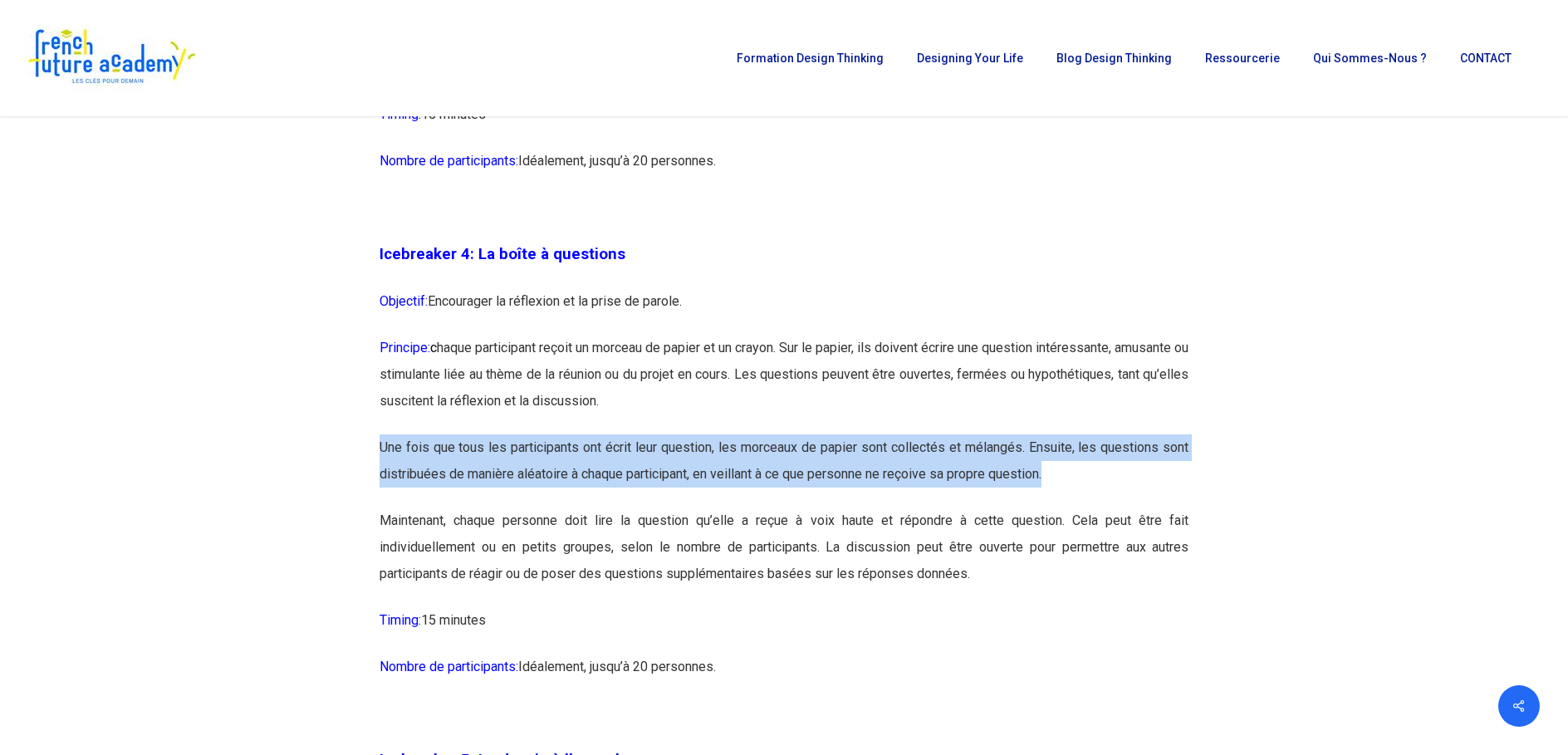
drag, startPoint x: 375, startPoint y: 456, endPoint x: 1129, endPoint y: 473, distance: 754.2
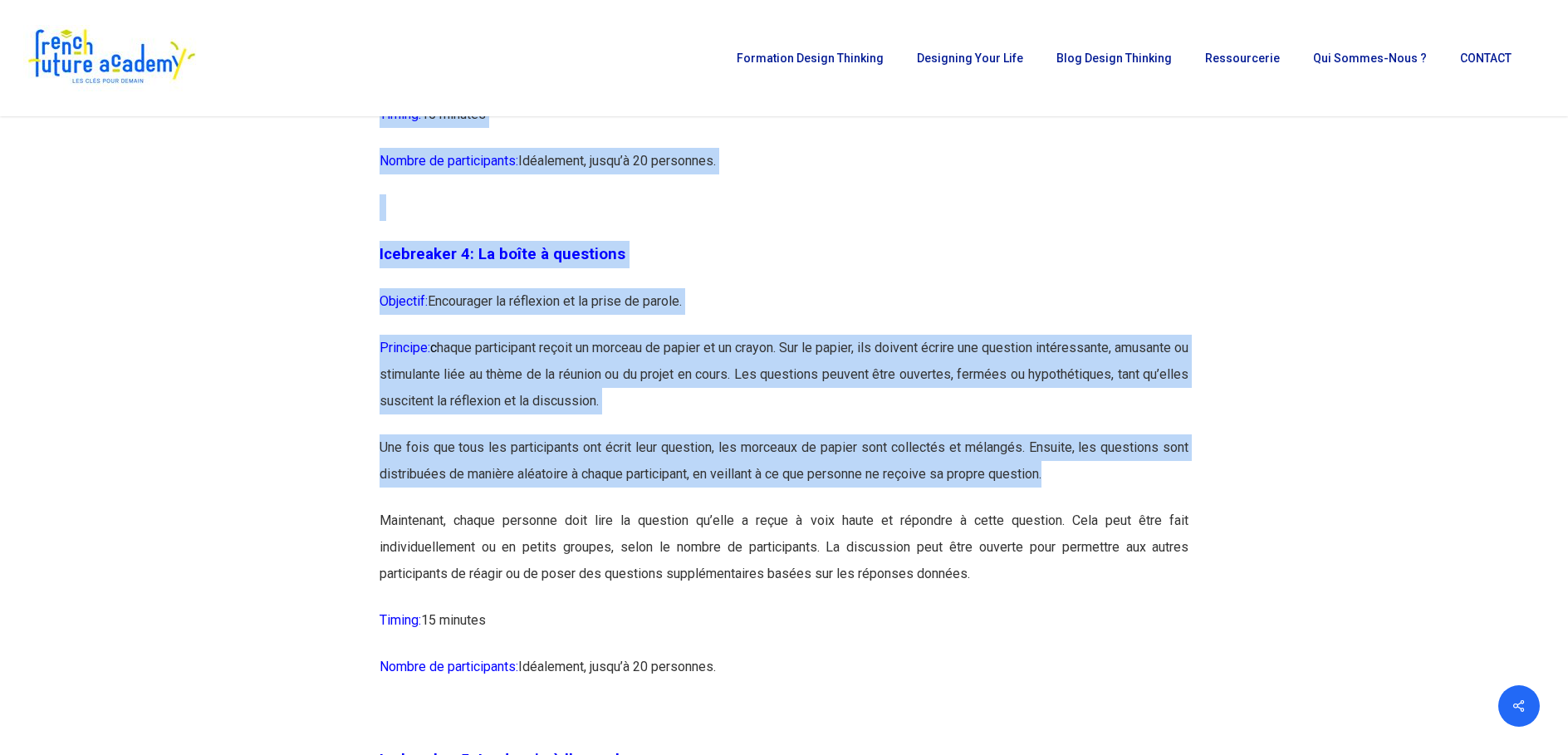
drag, startPoint x: 640, startPoint y: 488, endPoint x: 1122, endPoint y: 483, distance: 482.0
drag, startPoint x: 1122, startPoint y: 483, endPoint x: 763, endPoint y: 484, distance: 359.0
click at [763, 484] on p "Une fois que tous les participants ont écrit leur question, les morceaux de pap…" at bounding box center [784, 470] width 810 height 73
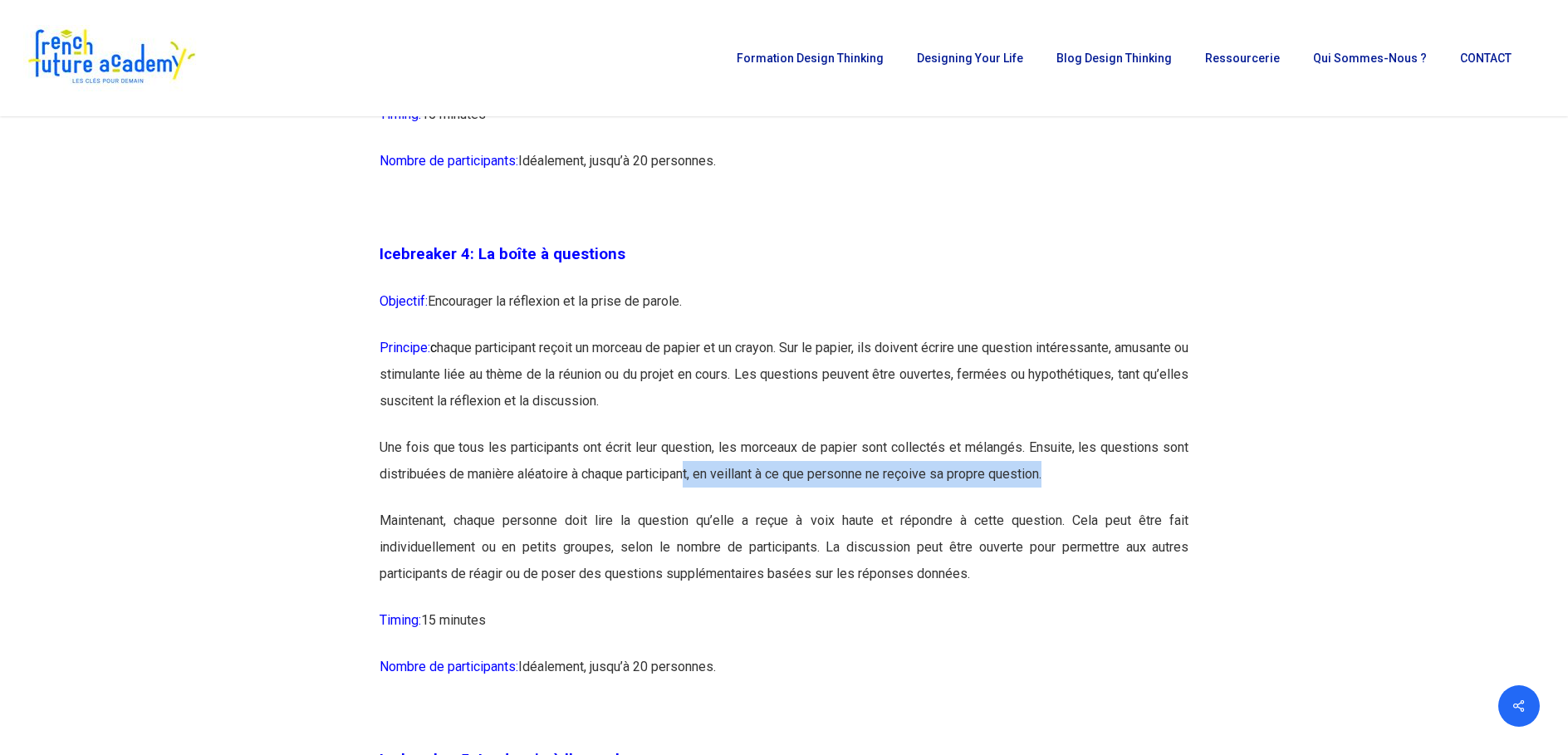
drag, startPoint x: 692, startPoint y: 479, endPoint x: 1072, endPoint y: 480, distance: 380.0
click at [1072, 480] on p "Une fois que tous les participants ont écrit leur question, les morceaux de pap…" at bounding box center [784, 470] width 810 height 73
click at [1074, 480] on p "Une fois que tous les participants ont écrit leur question, les morceaux de pap…" at bounding box center [784, 470] width 810 height 73
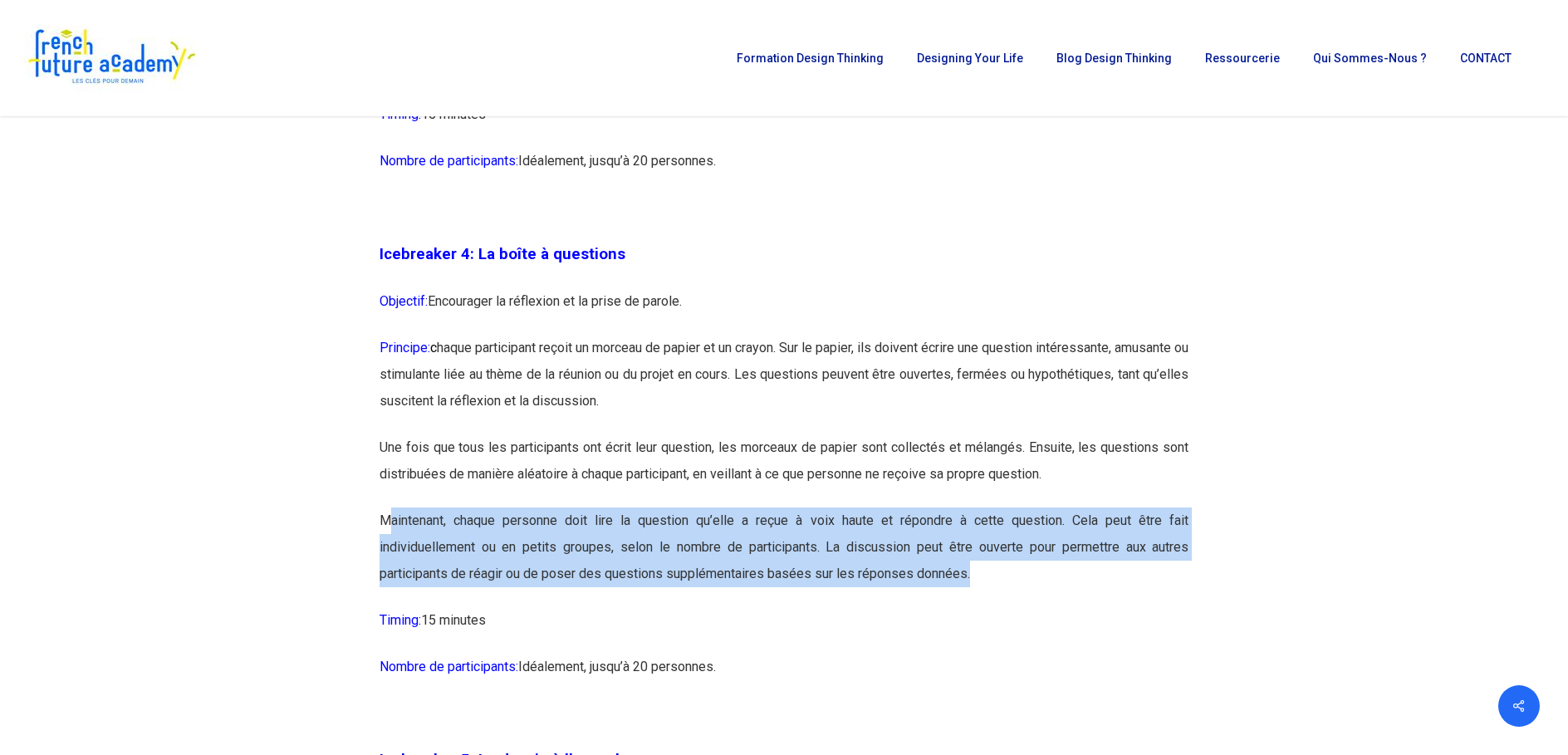
drag, startPoint x: 436, startPoint y: 529, endPoint x: 1136, endPoint y: 565, distance: 700.9
click at [1136, 565] on p "Maintenant, chaque personne doit lire la question qu’elle a reçue à voix haute …" at bounding box center [784, 557] width 810 height 100
drag, startPoint x: 1136, startPoint y: 565, endPoint x: 994, endPoint y: 555, distance: 142.4
click at [1007, 562] on p "Maintenant, chaque personne doit lire la question qu’elle a reçue à voix haute …" at bounding box center [784, 557] width 810 height 100
